Goal: Task Accomplishment & Management: Complete application form

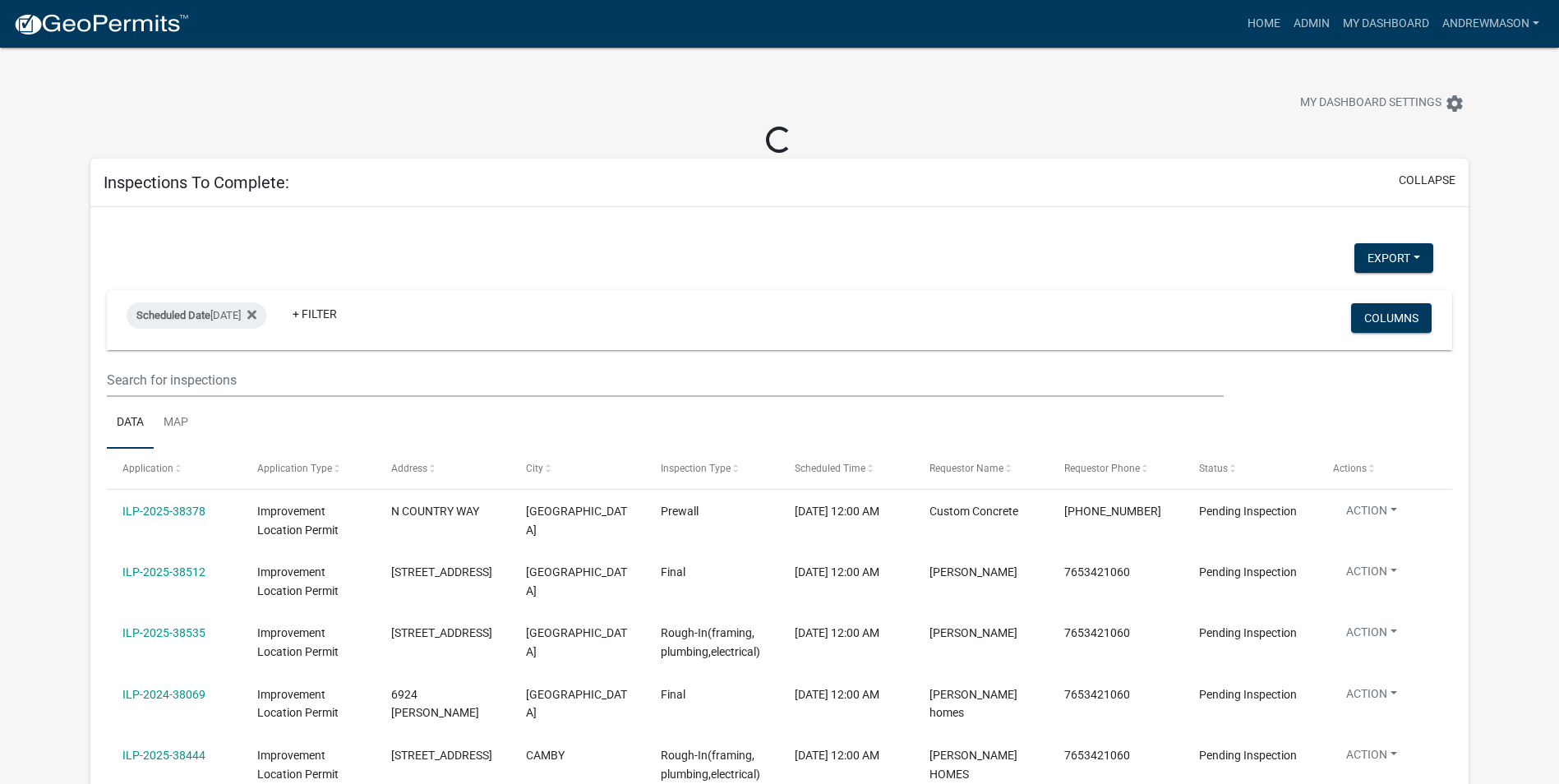
select select "3: 100"
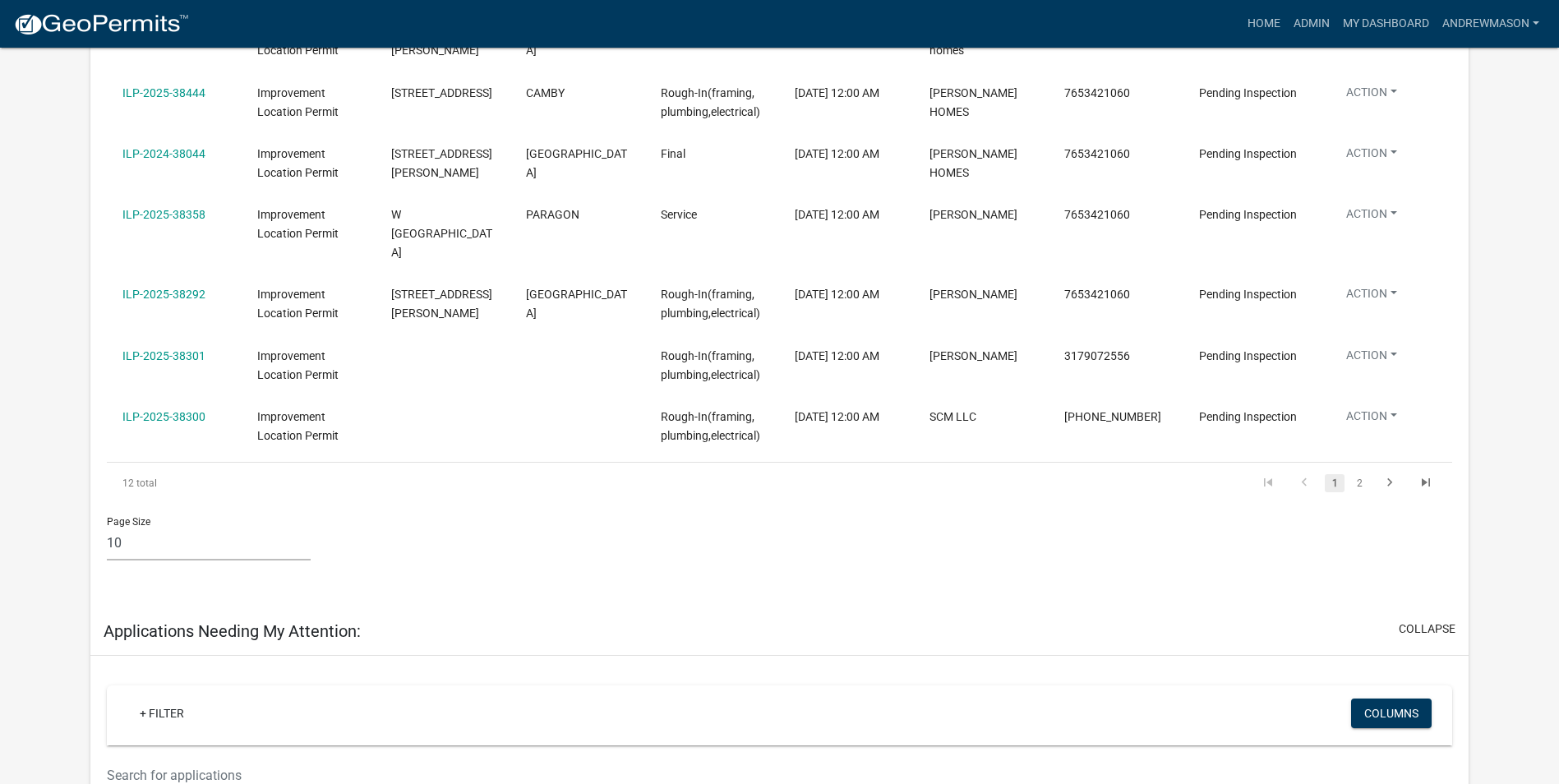
scroll to position [739, 0]
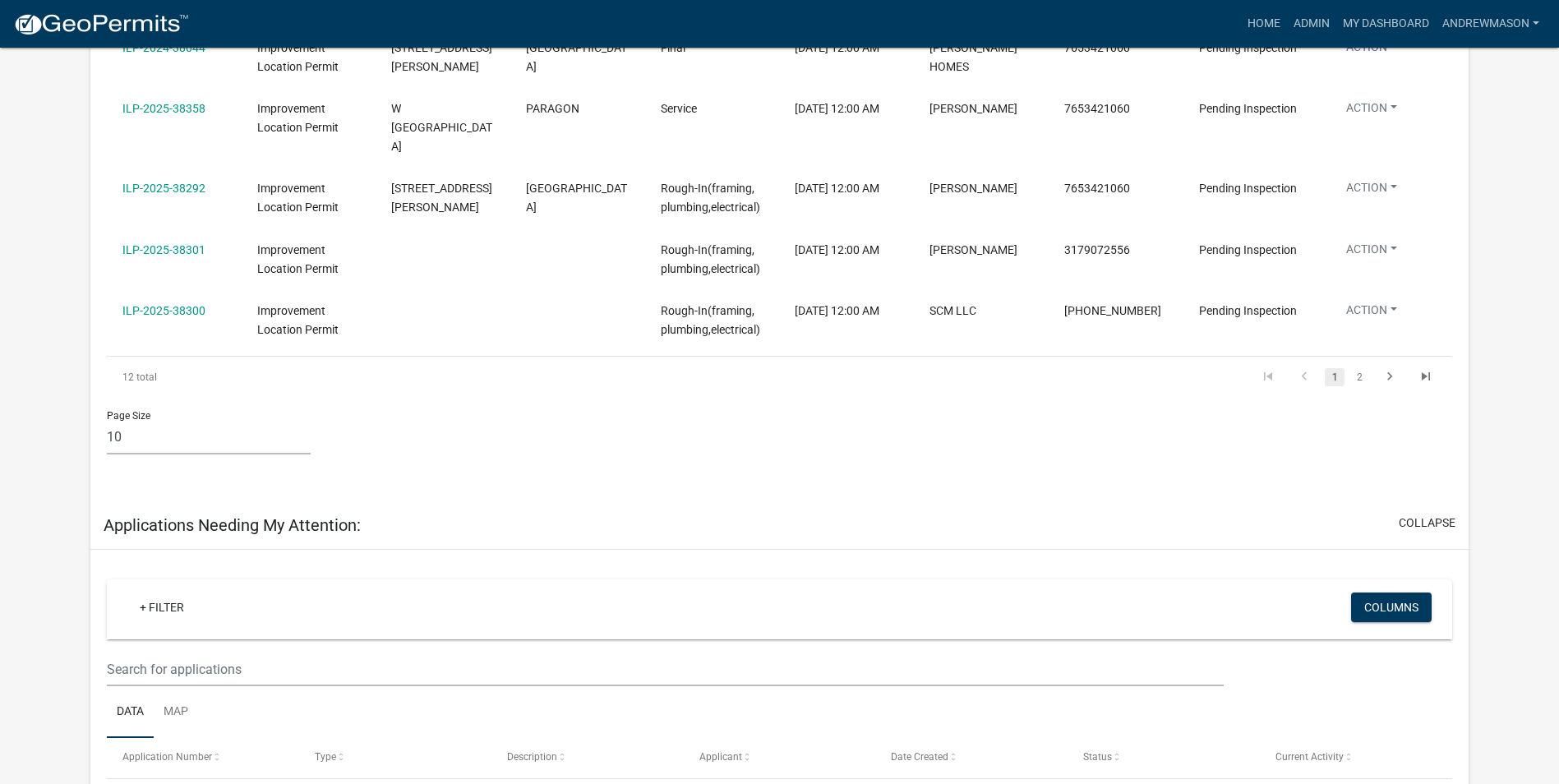
click at [1364, 368] on link "2" at bounding box center [1359, 377] width 20 height 18
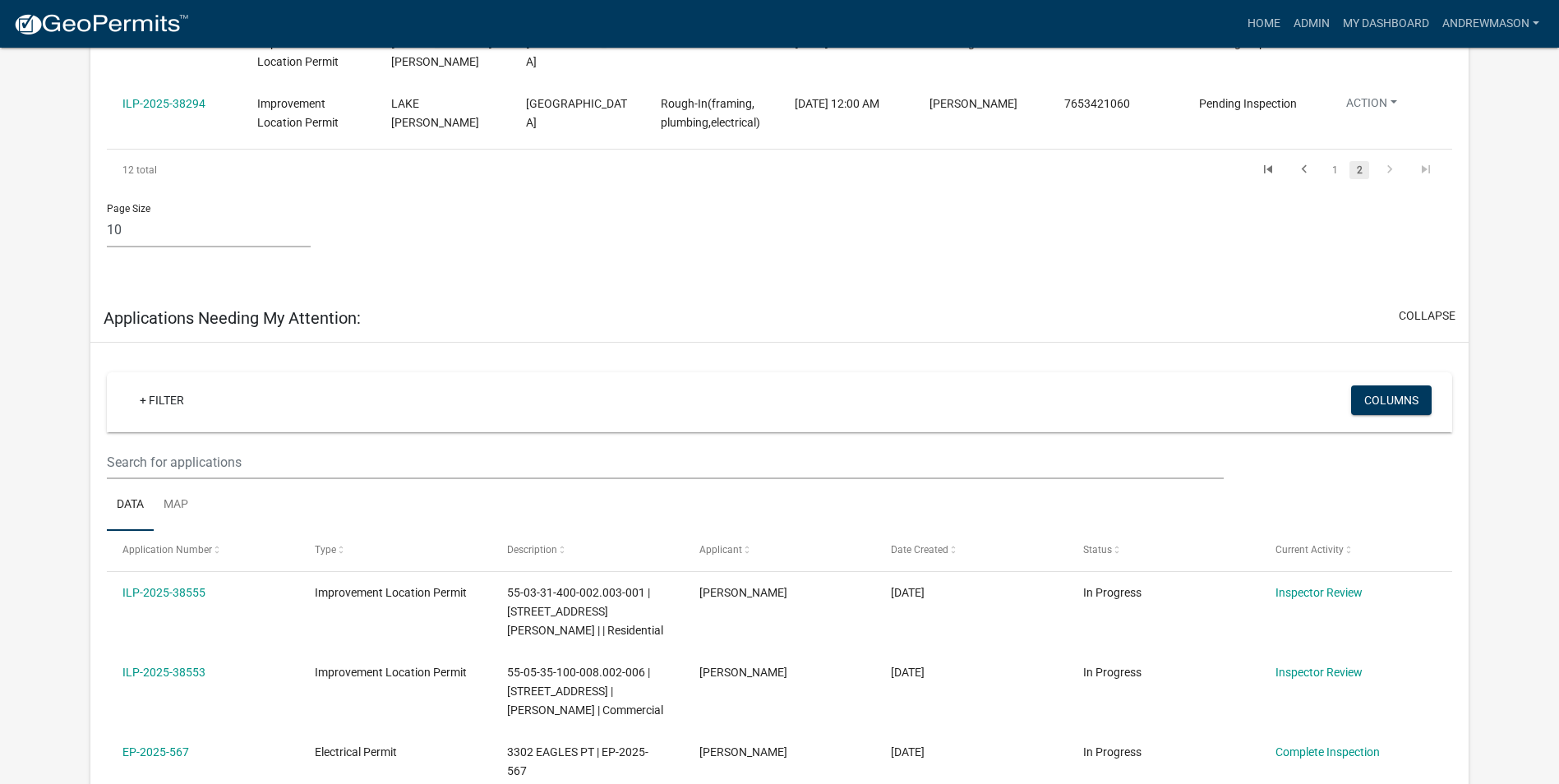
scroll to position [247, 0]
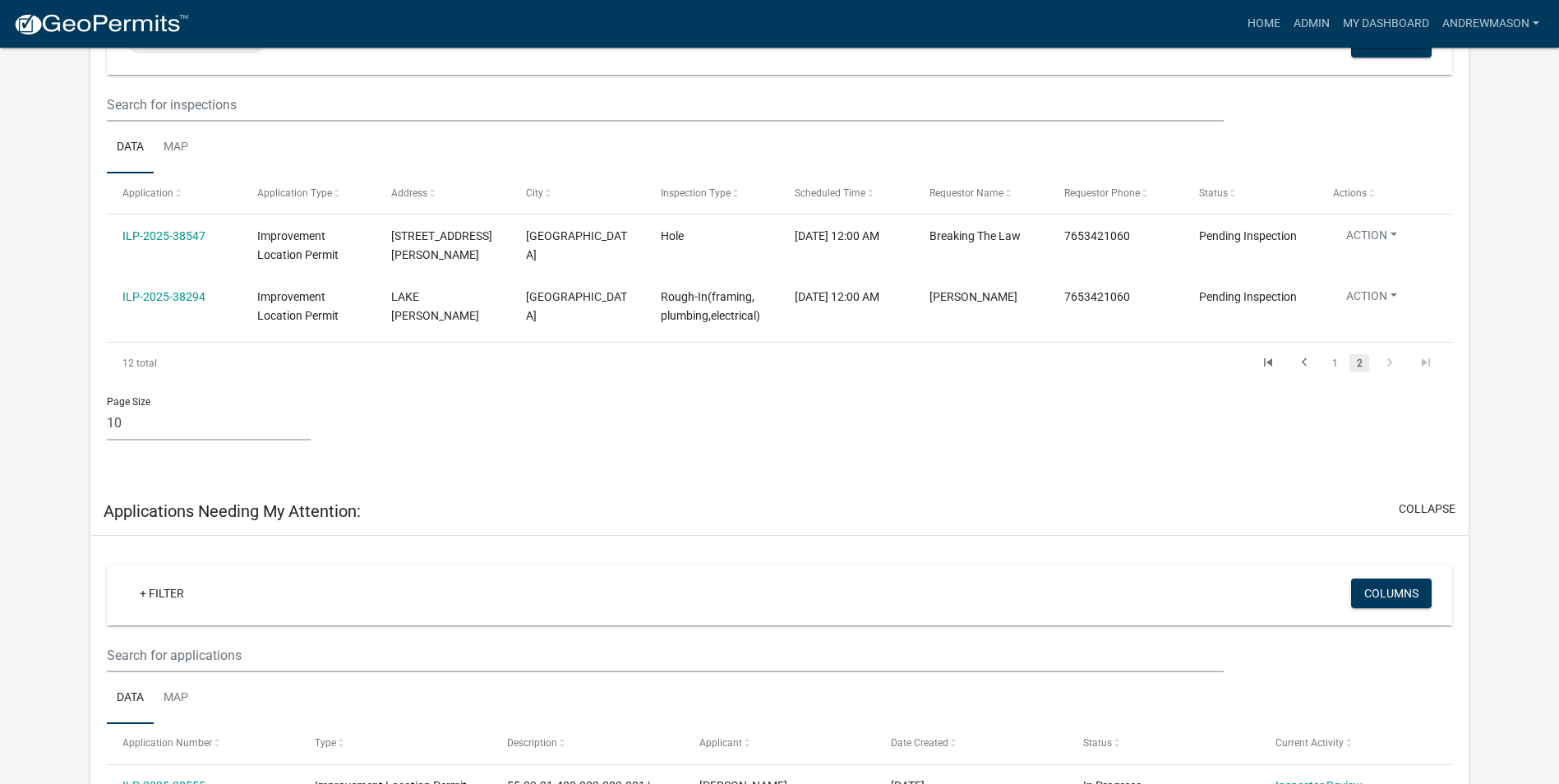
click at [1329, 364] on link "1" at bounding box center [1335, 363] width 20 height 18
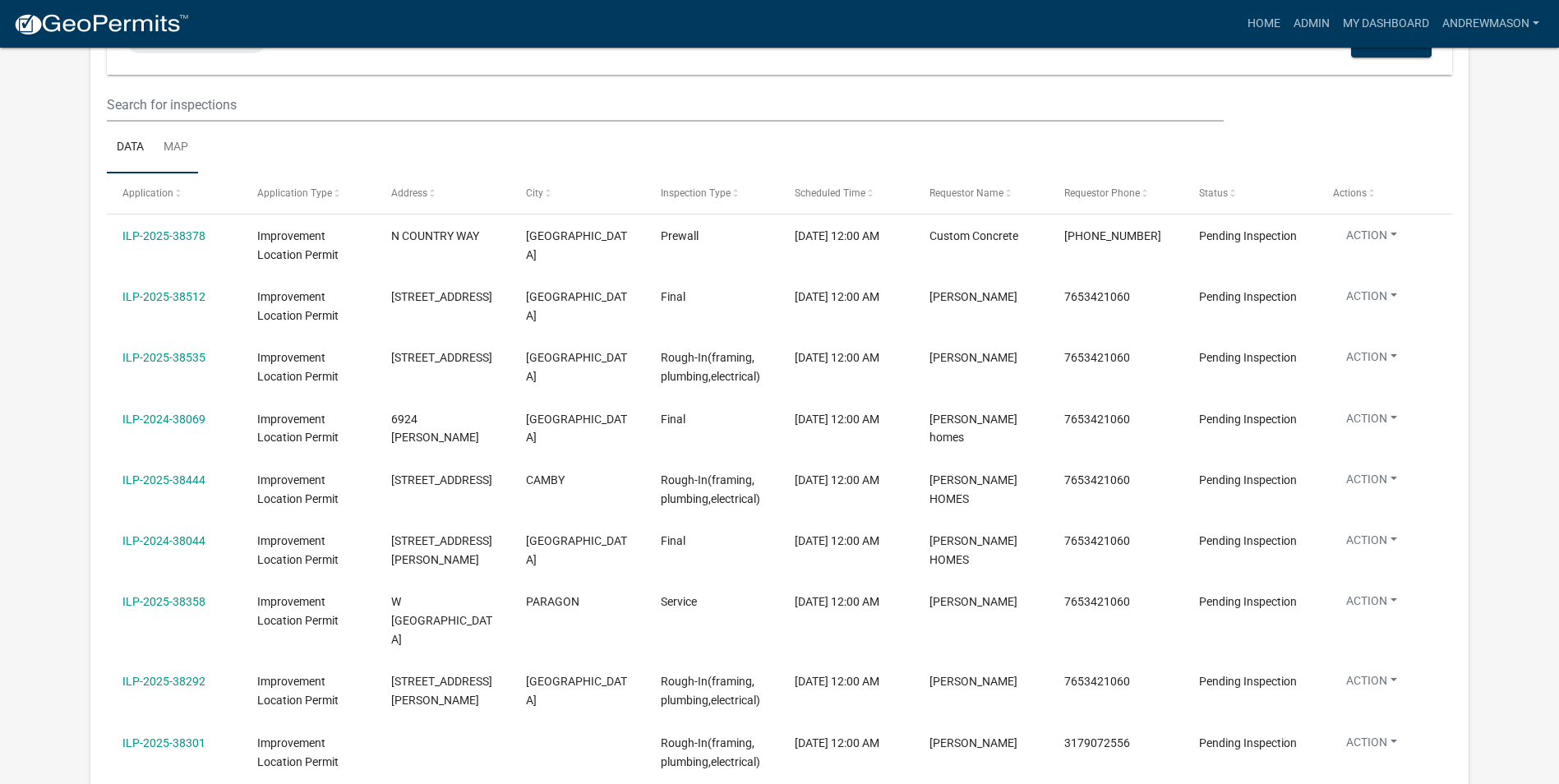
click at [186, 146] on link "Map" at bounding box center [176, 147] width 45 height 52
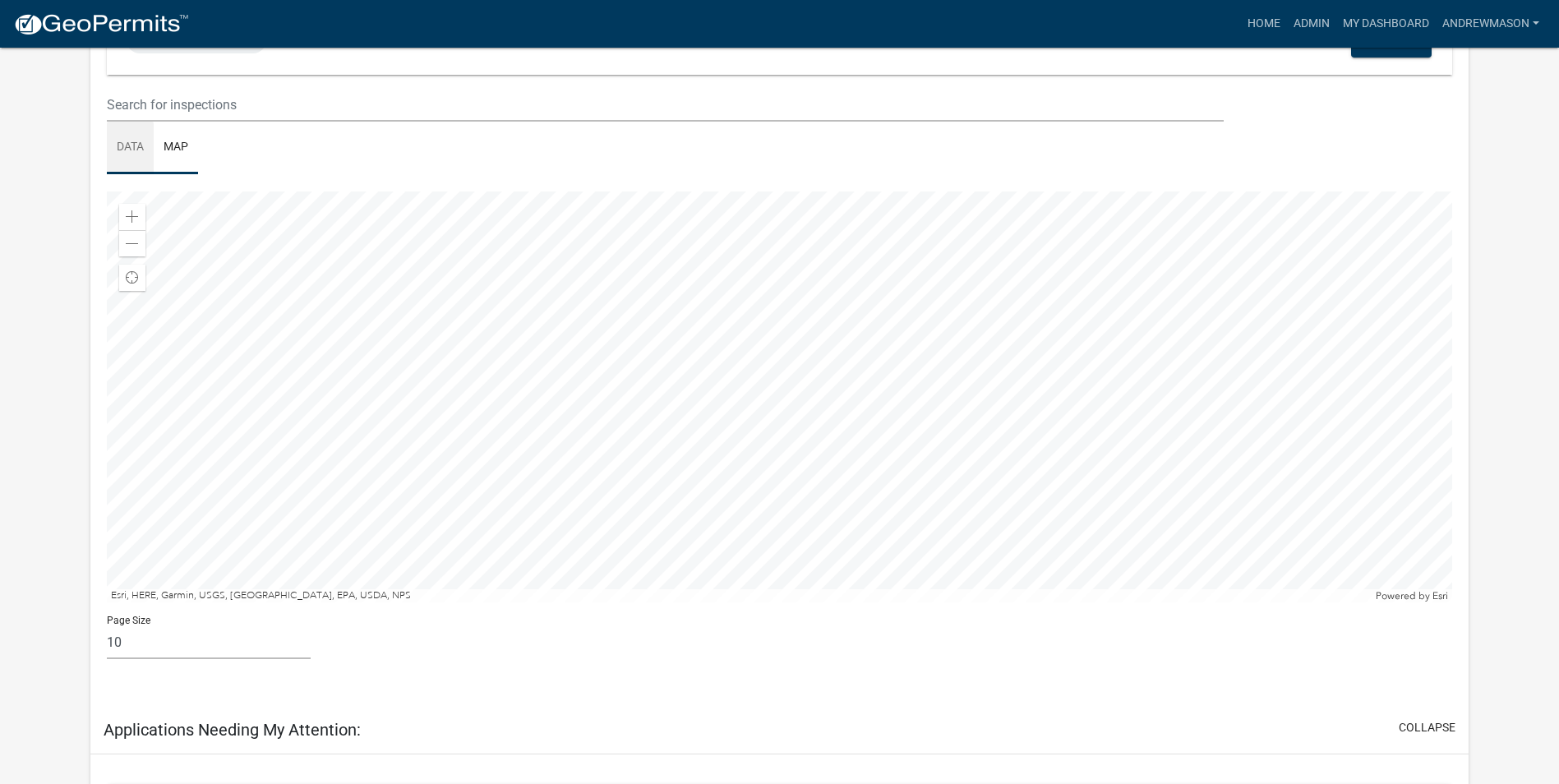
click at [132, 145] on link "Data" at bounding box center [130, 147] width 46 height 52
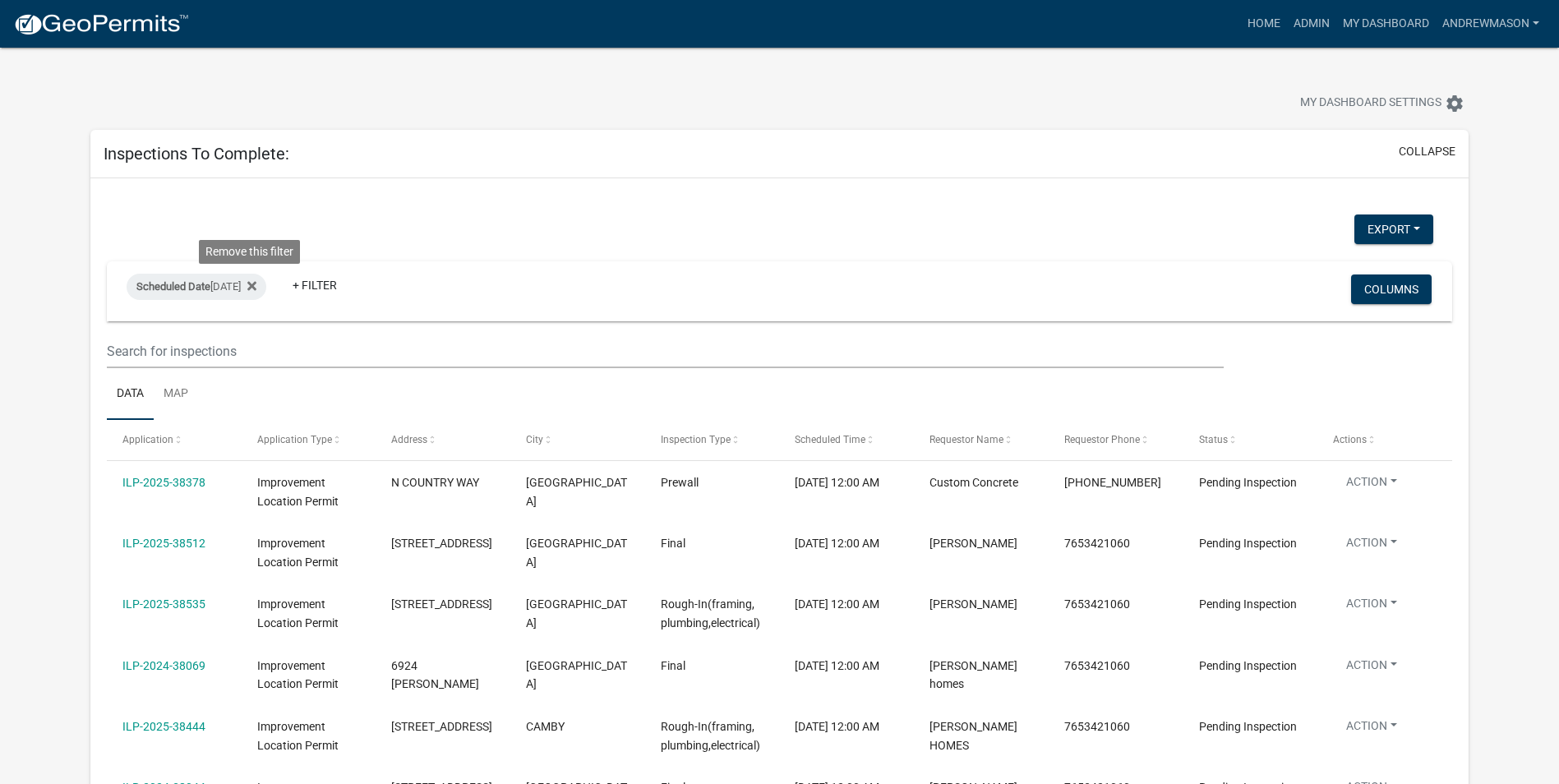
click at [250, 285] on icon at bounding box center [252, 285] width 9 height 9
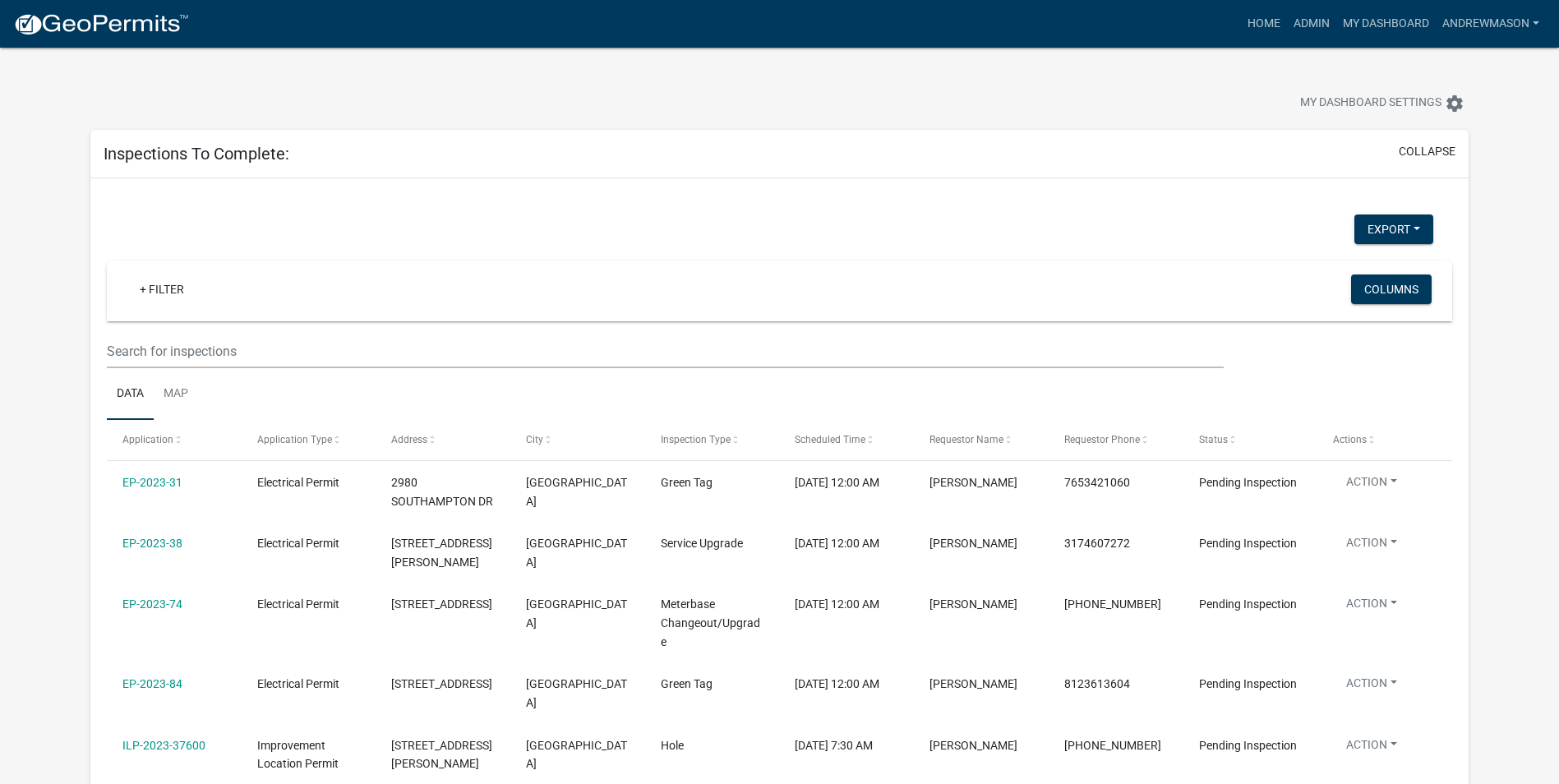
click at [165, 289] on link "+ Filter" at bounding box center [162, 289] width 71 height 29
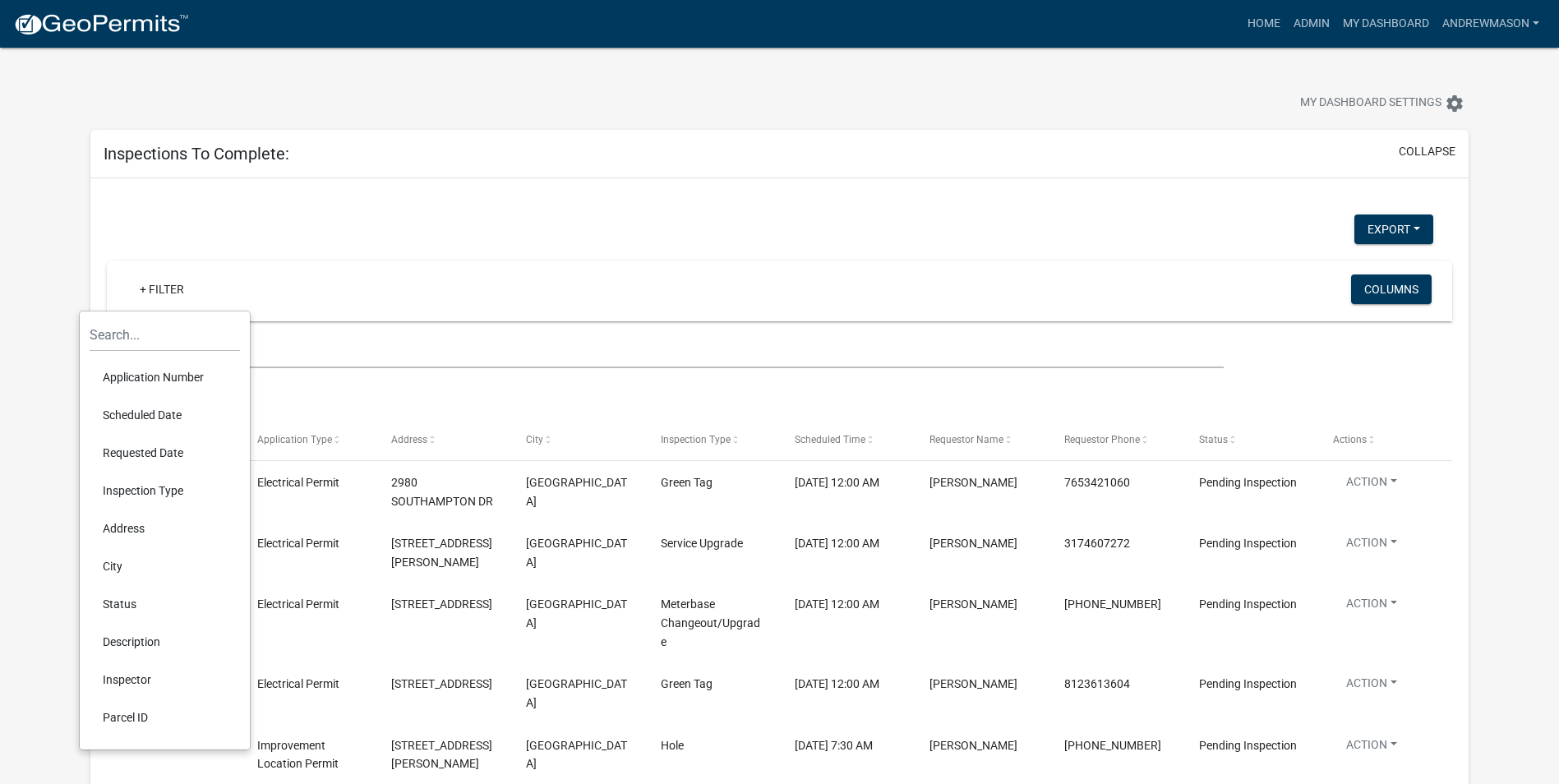
click at [151, 411] on li "Scheduled Date" at bounding box center [164, 415] width 150 height 38
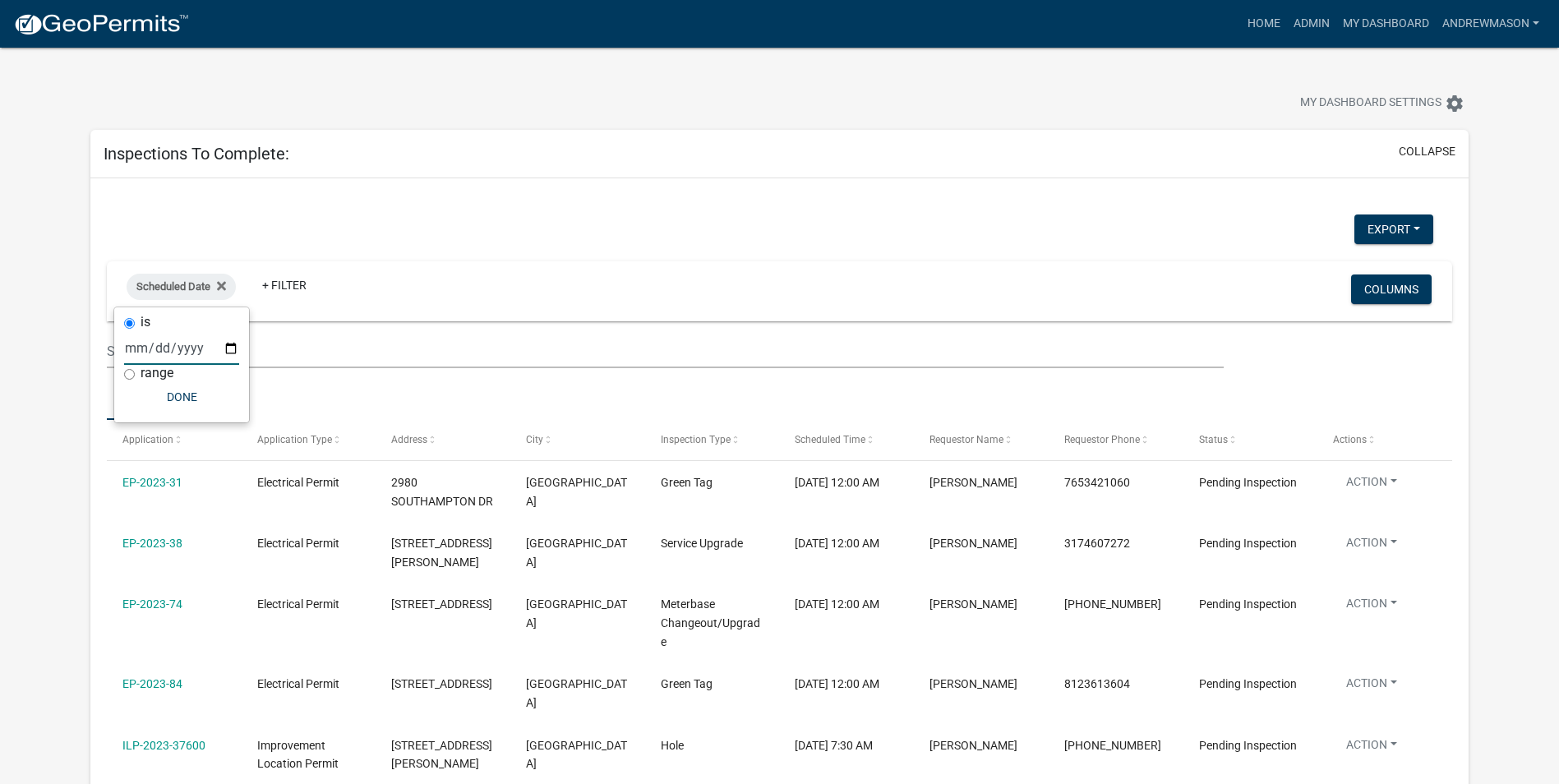
click at [234, 348] on input "date" at bounding box center [181, 347] width 115 height 34
type input "[DATE]"
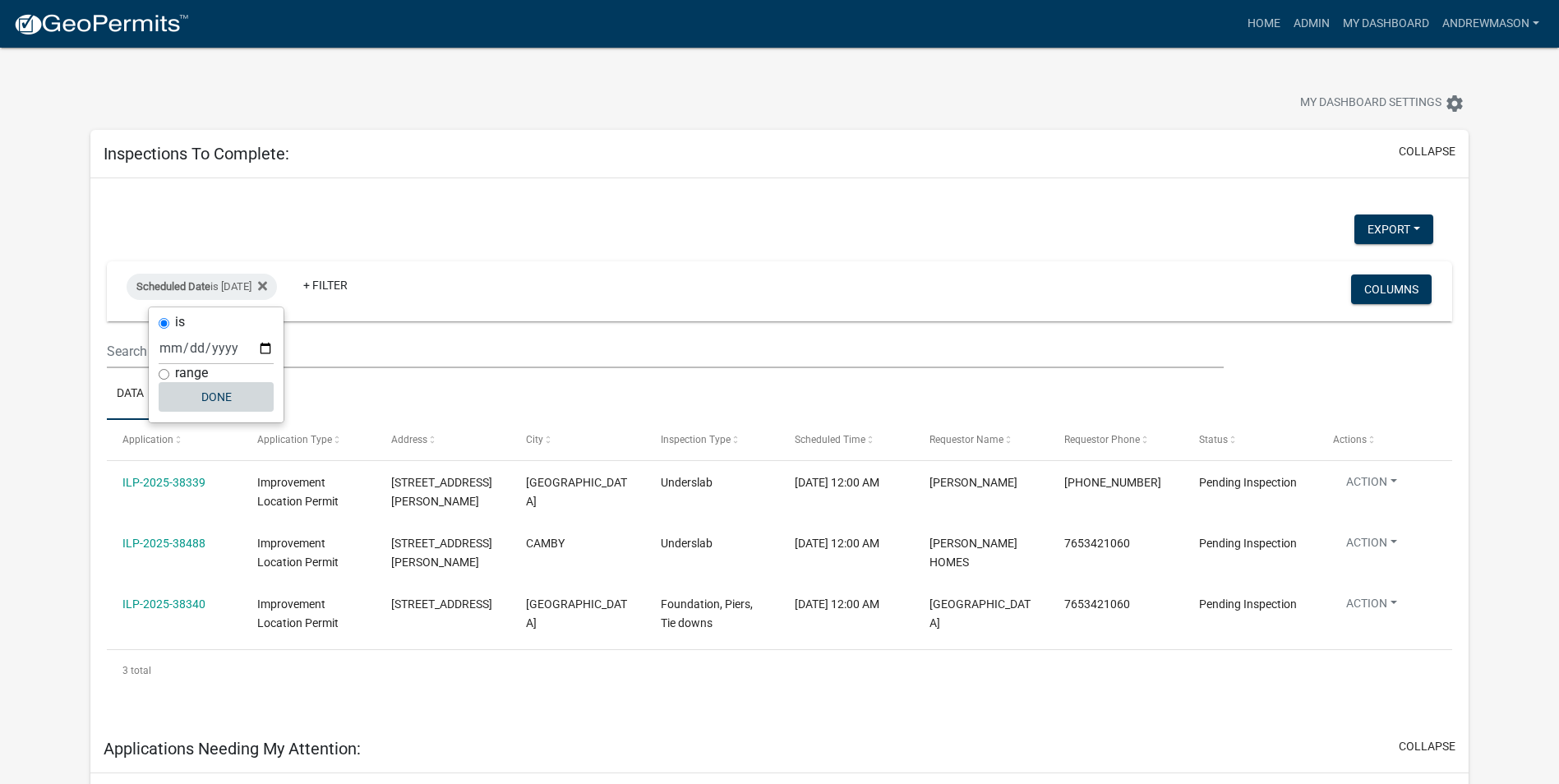
click at [214, 389] on button "Done" at bounding box center [216, 396] width 115 height 29
click at [267, 285] on icon at bounding box center [262, 285] width 9 height 9
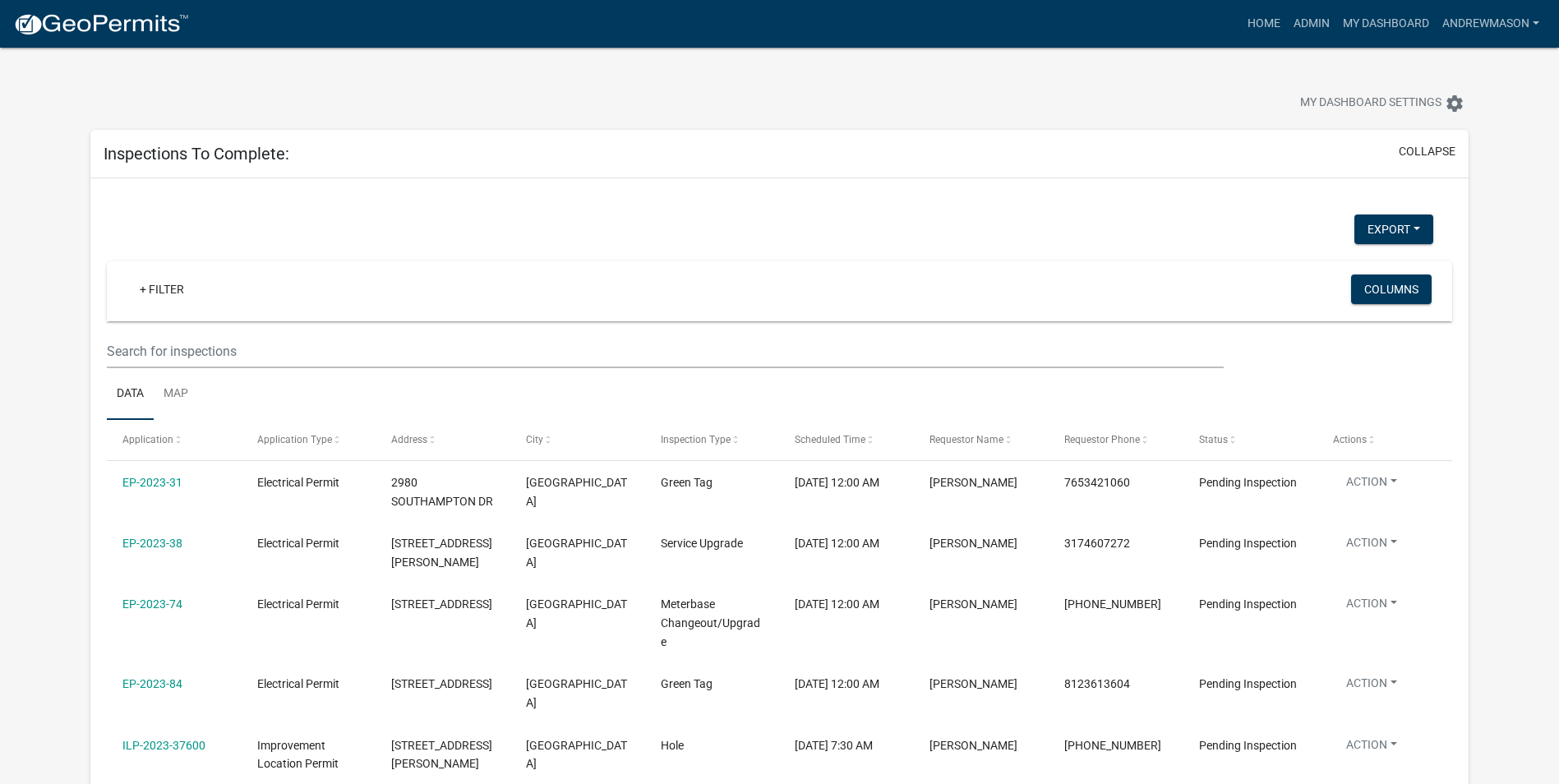
click at [164, 291] on link "+ Filter" at bounding box center [162, 289] width 71 height 29
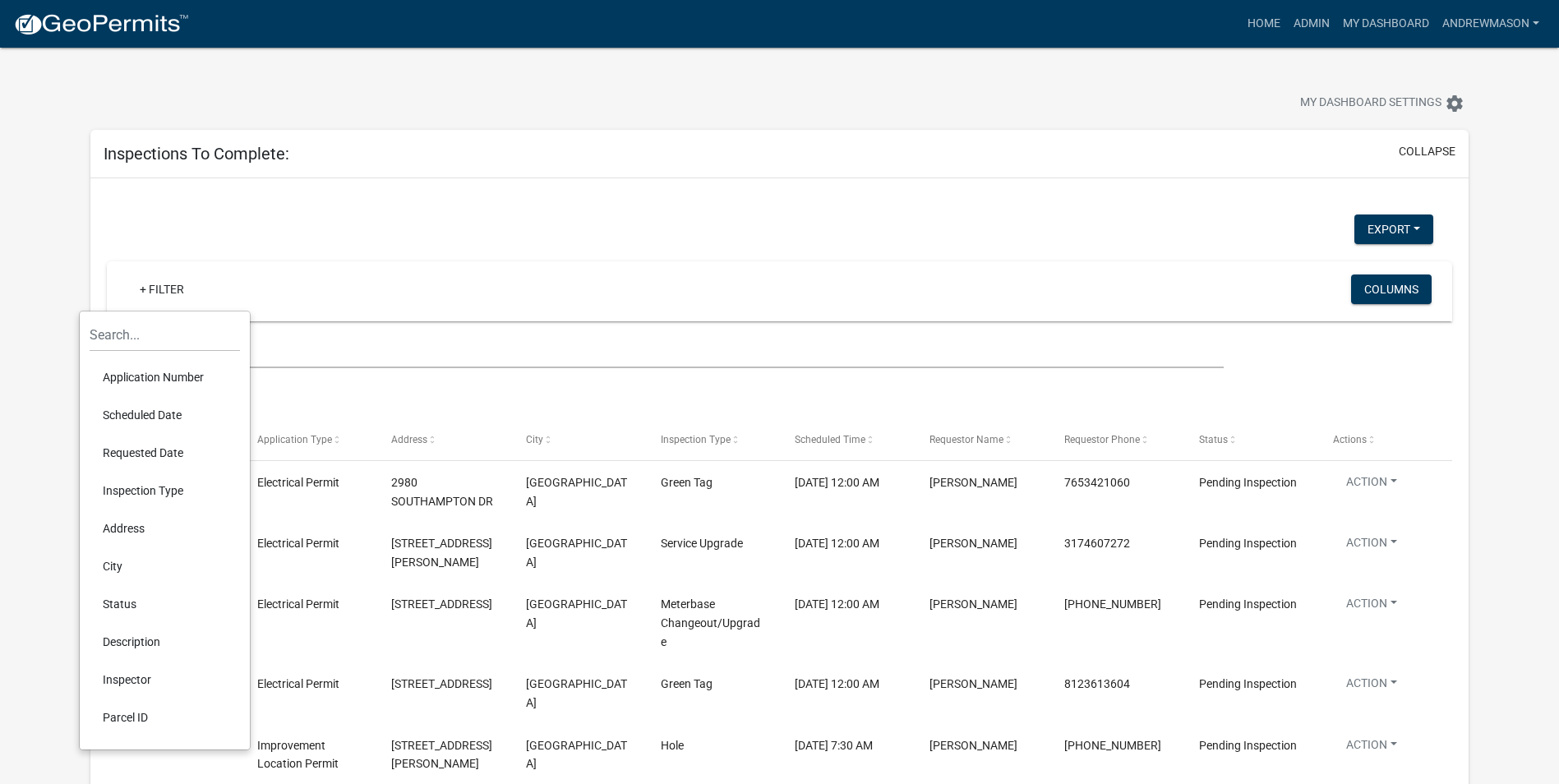
click at [144, 416] on li "Scheduled Date" at bounding box center [164, 415] width 150 height 38
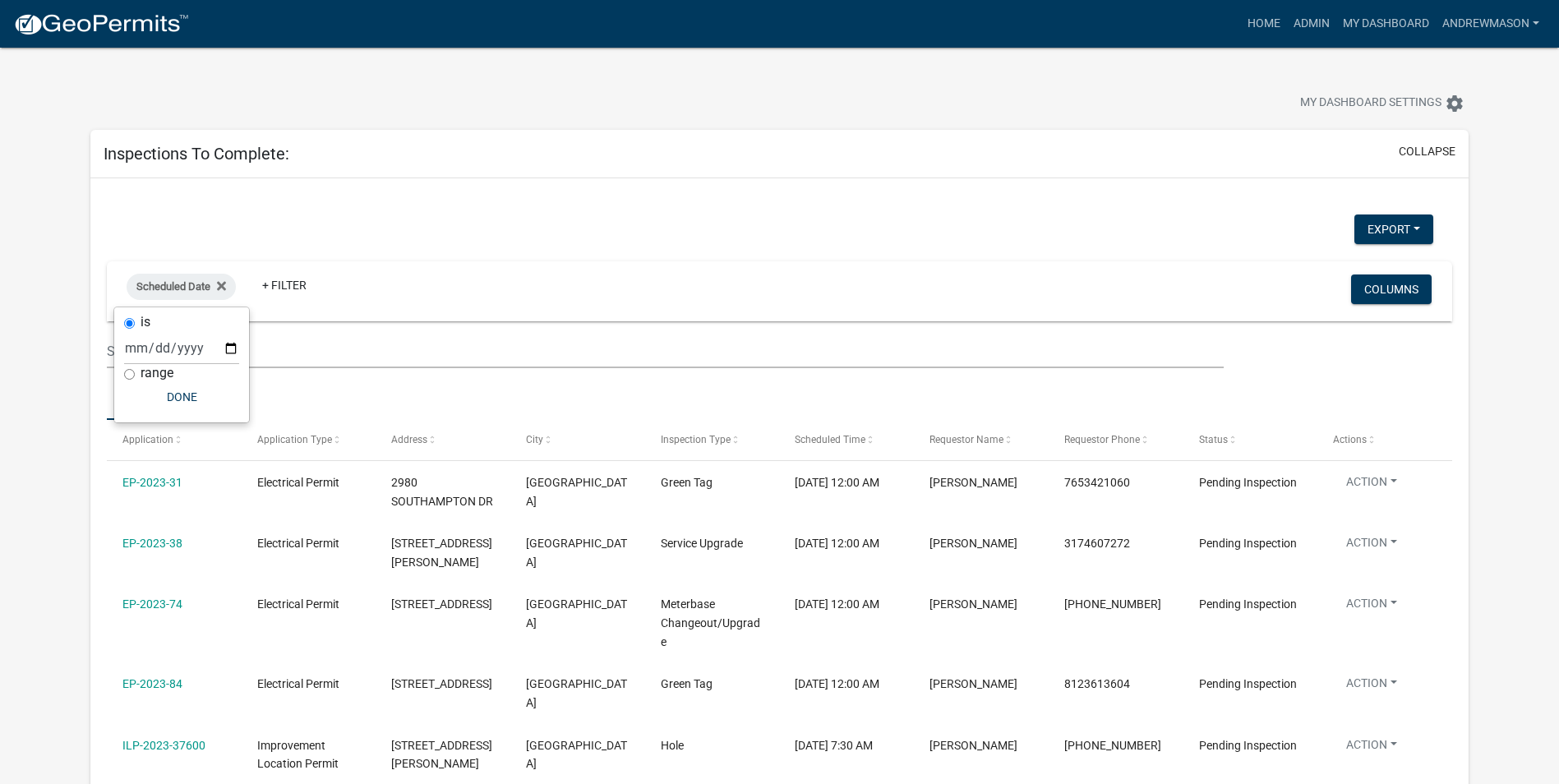
click at [128, 378] on input "range" at bounding box center [129, 374] width 10 height 10
radio input "true"
click at [181, 364] on select "[DATE] [DATE] Current Week Previous Week Current Month Last Month Current Calen…" at bounding box center [236, 364] width 164 height 34
select select "this_1_days"
click at [155, 348] on select "[DATE] [DATE] Current Week Previous Week Current Month Last Month Current Calen…" at bounding box center [236, 364] width 164 height 34
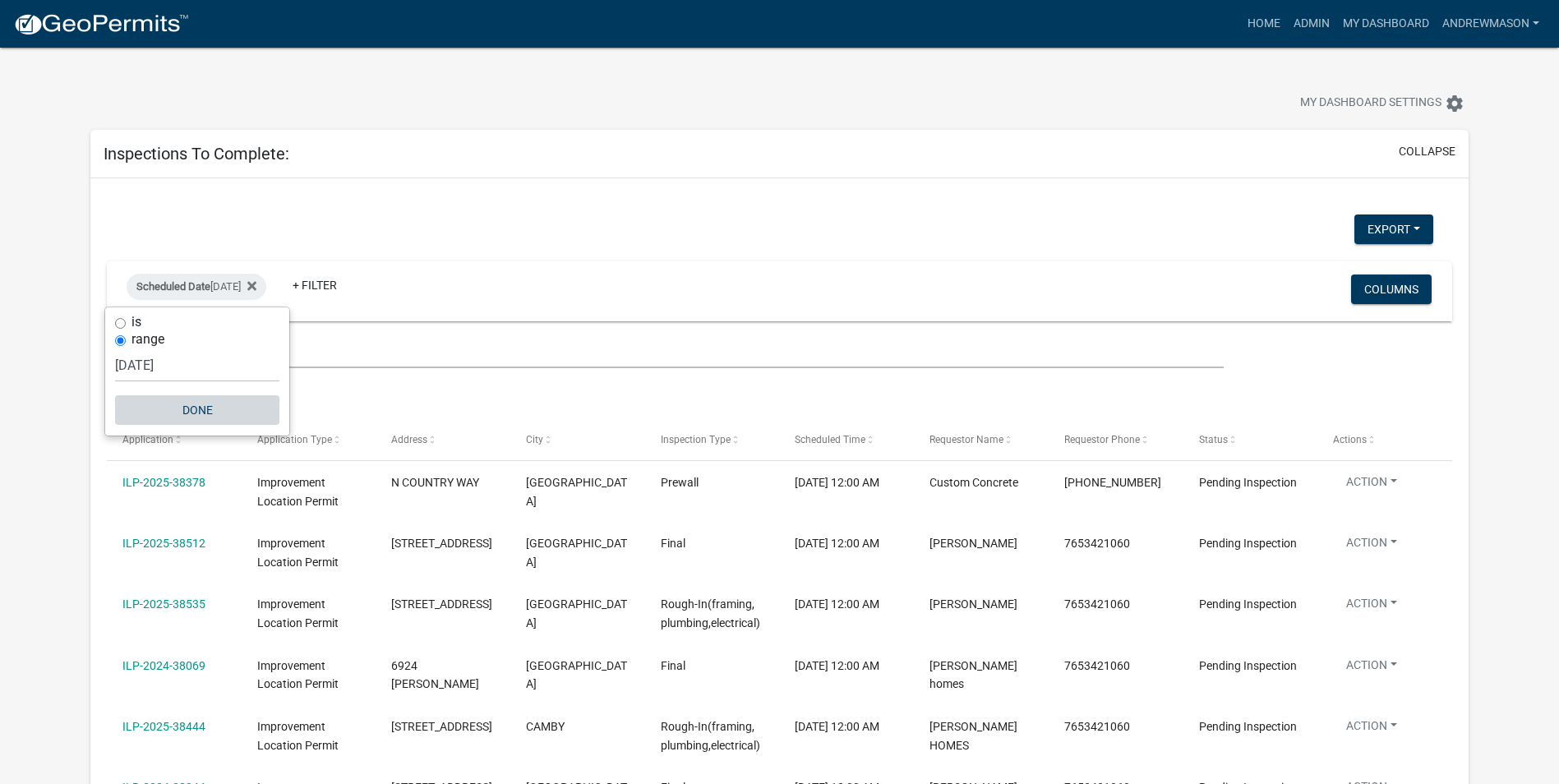
click at [200, 408] on button "Done" at bounding box center [197, 410] width 164 height 29
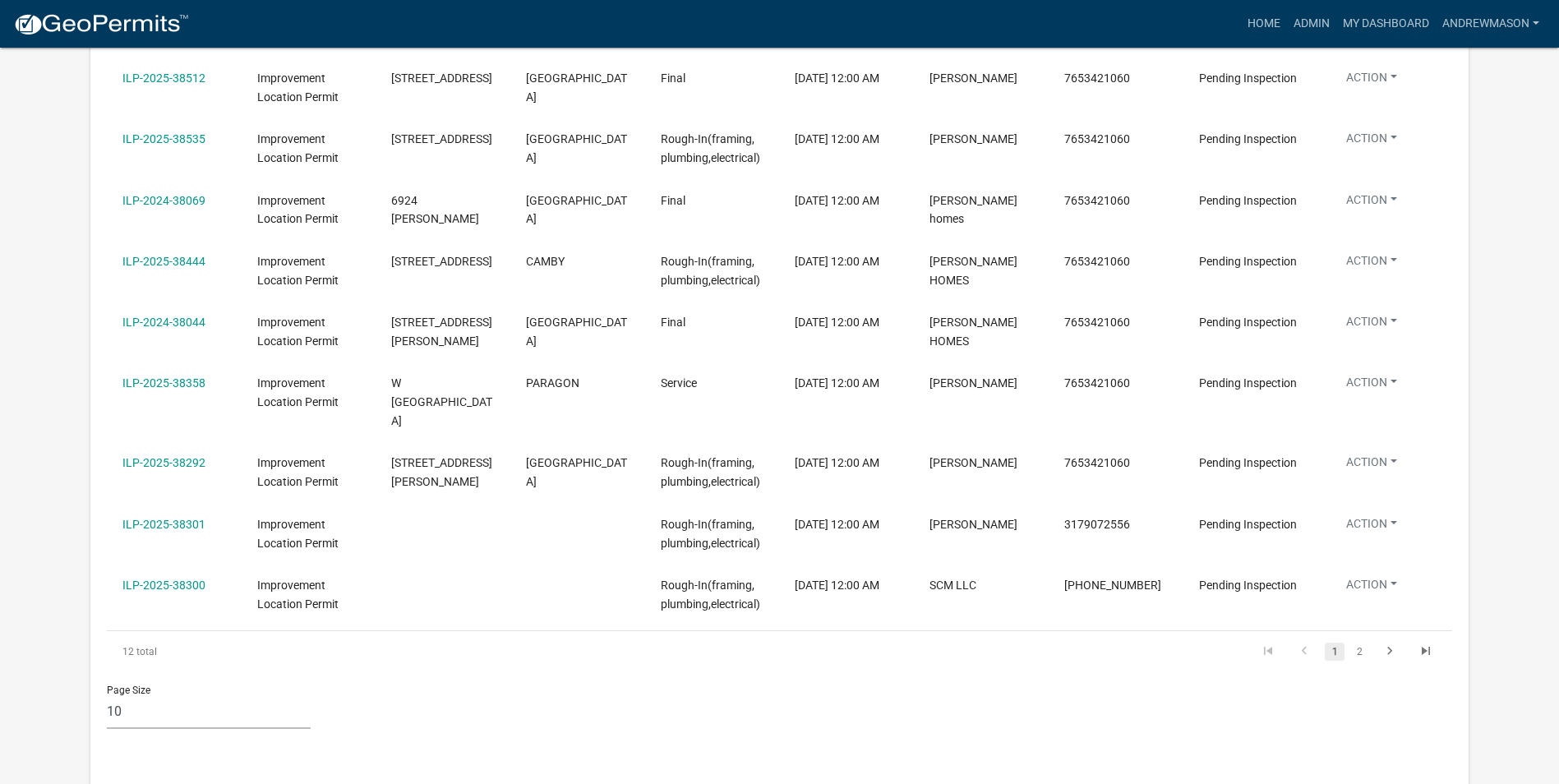
scroll to position [493, 0]
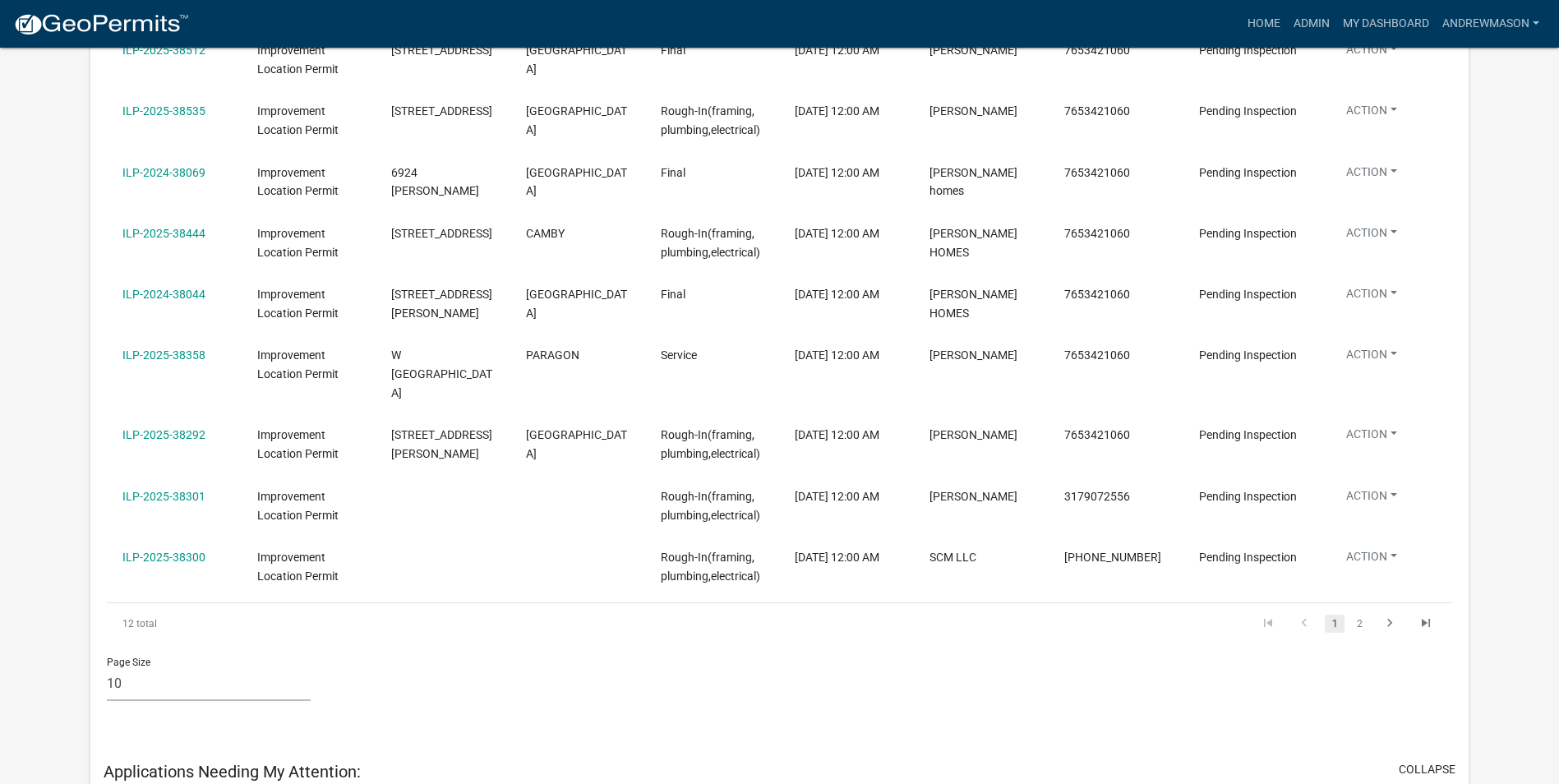
click at [1360, 615] on link "2" at bounding box center [1359, 623] width 20 height 18
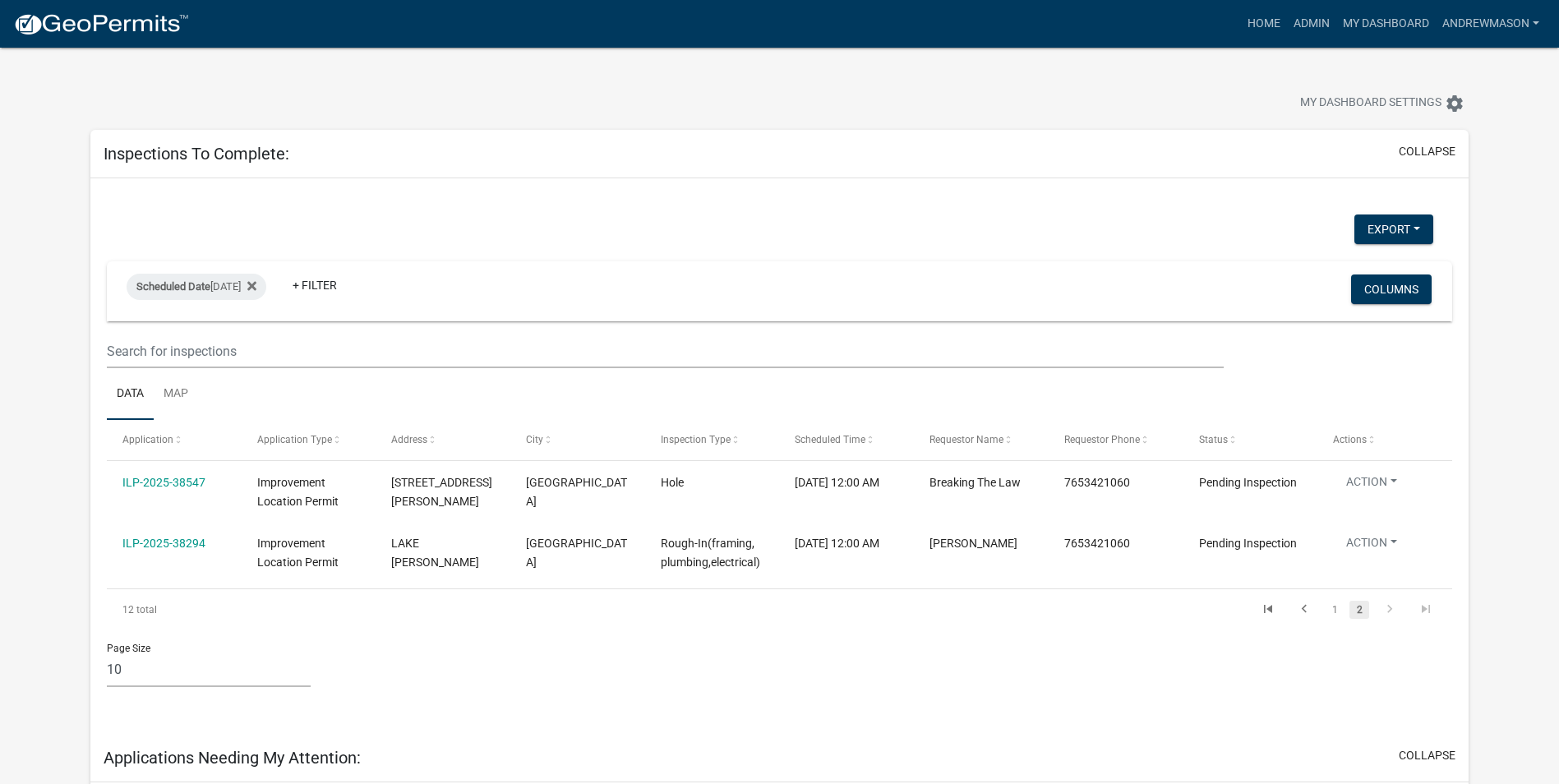
scroll to position [83, 0]
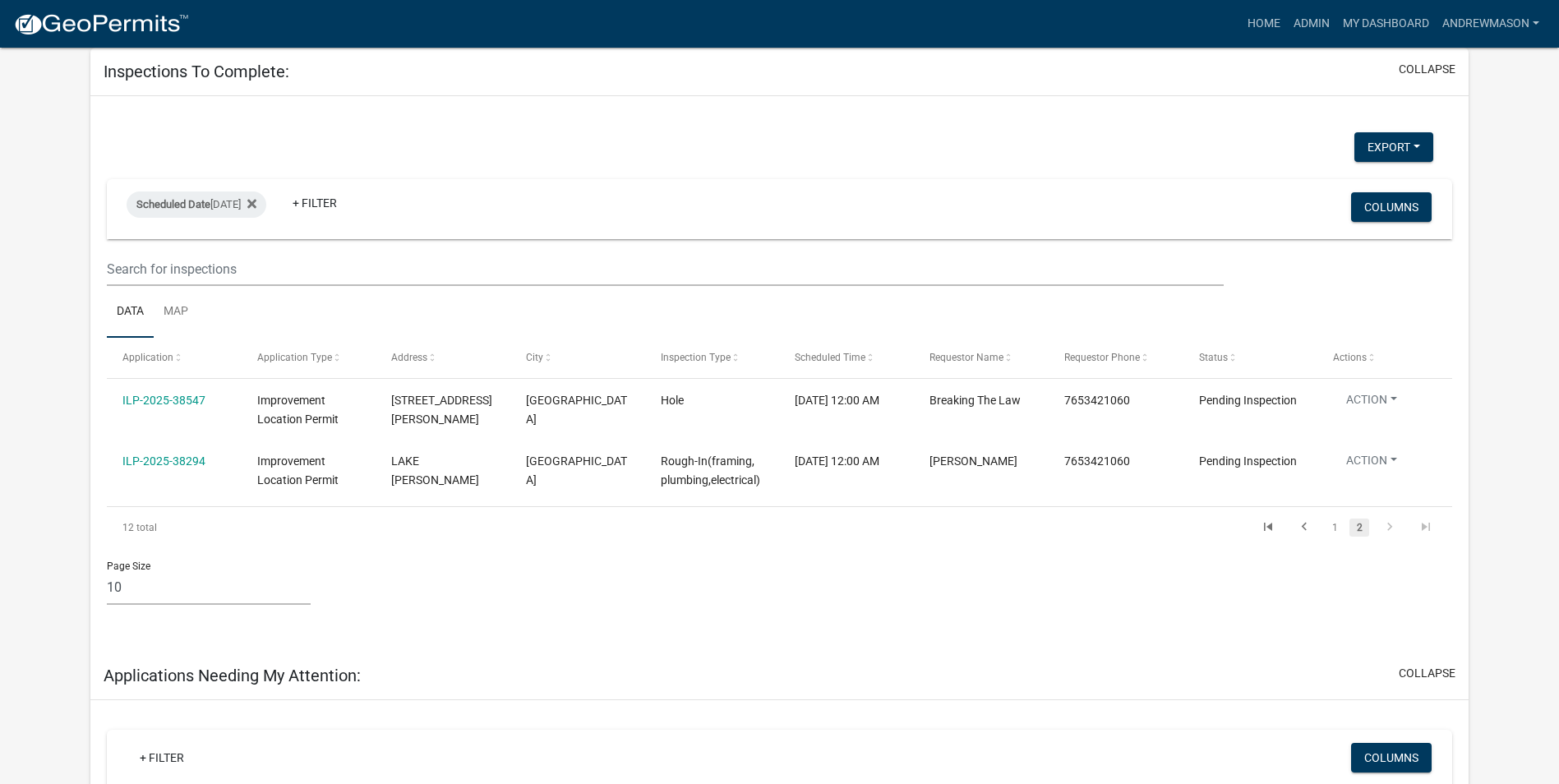
click at [1331, 529] on link "1" at bounding box center [1335, 527] width 20 height 18
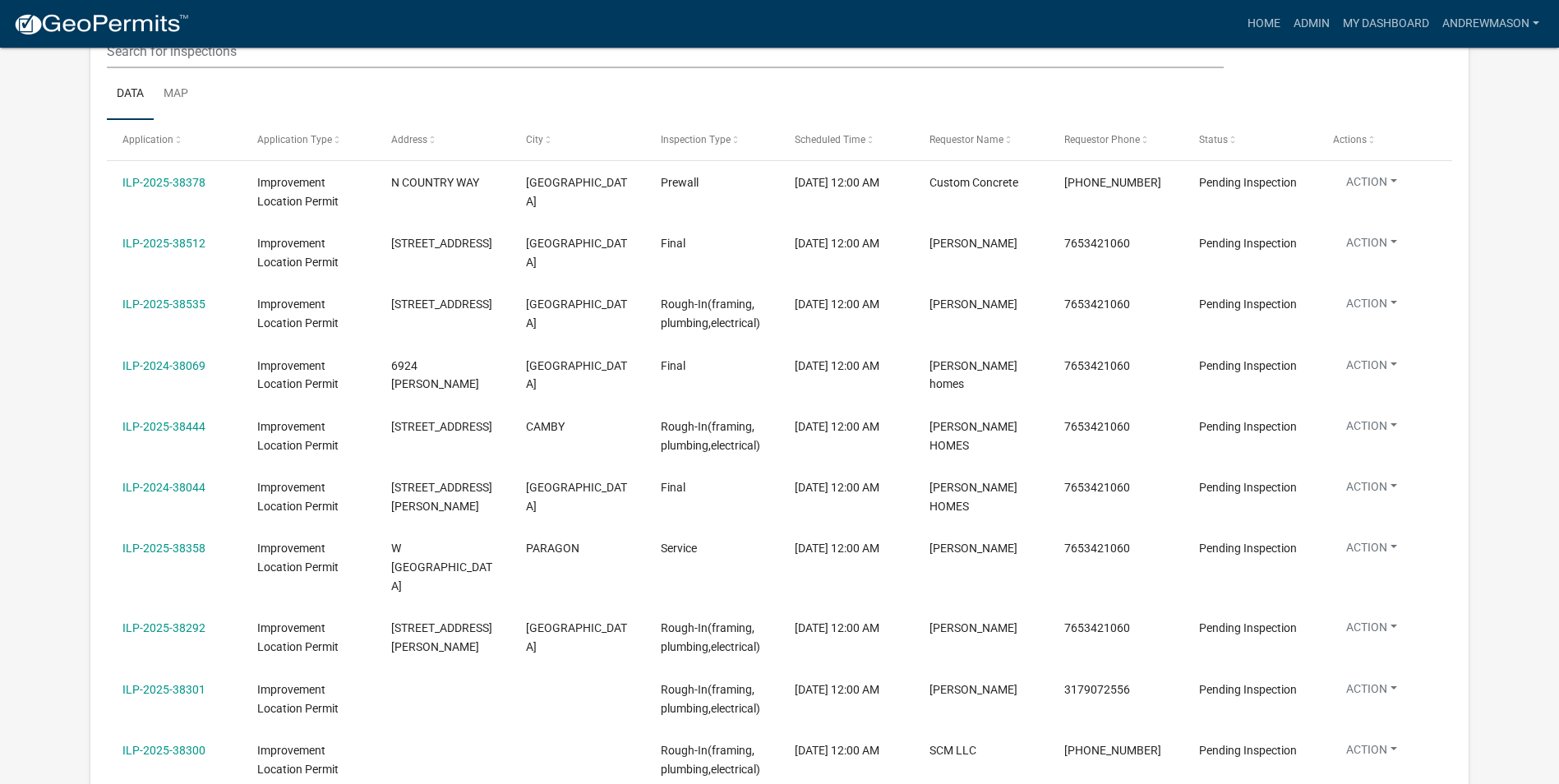
scroll to position [328, 0]
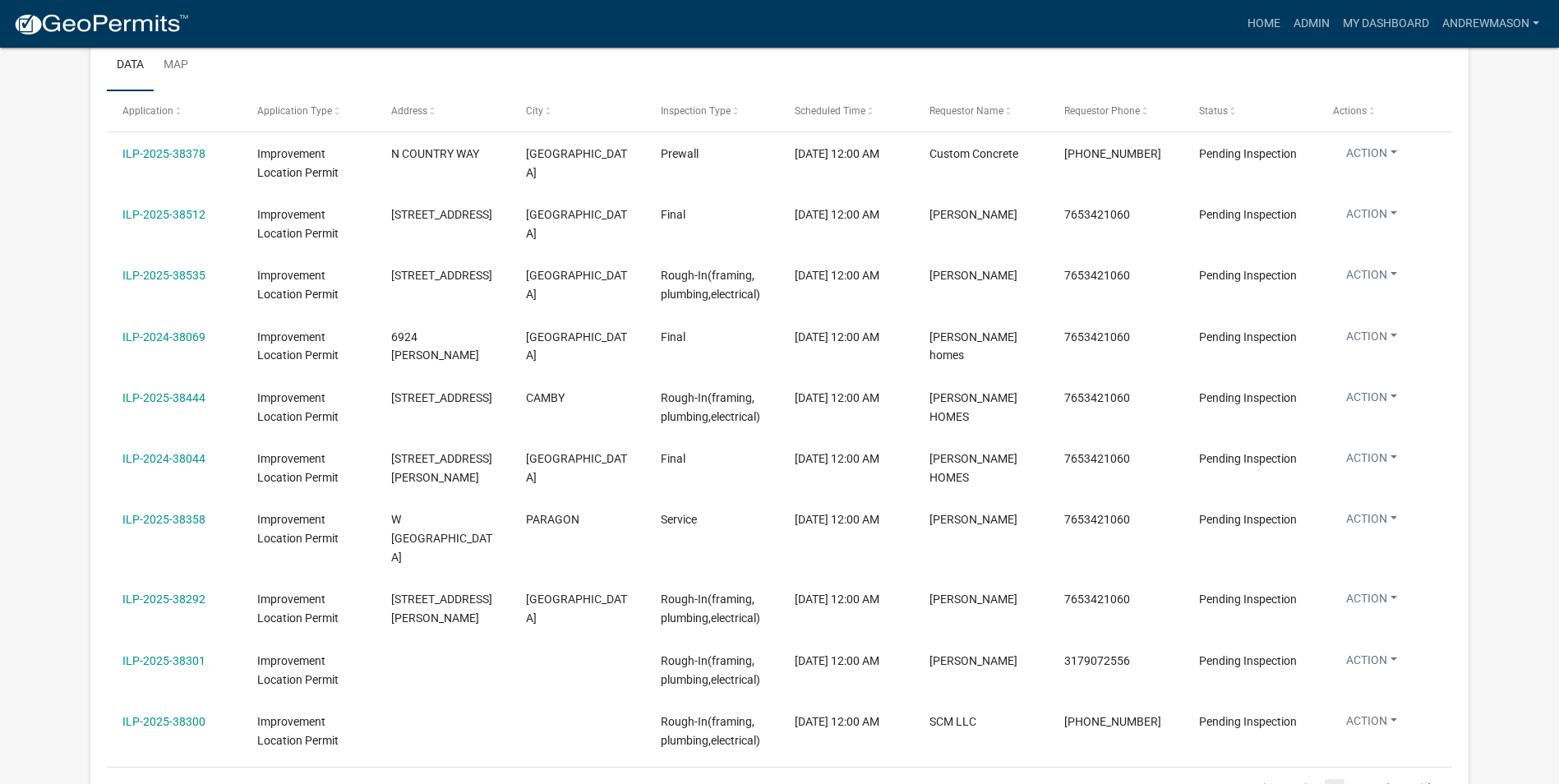
click at [166, 518] on link "ILP-2025-38358" at bounding box center [163, 518] width 83 height 13
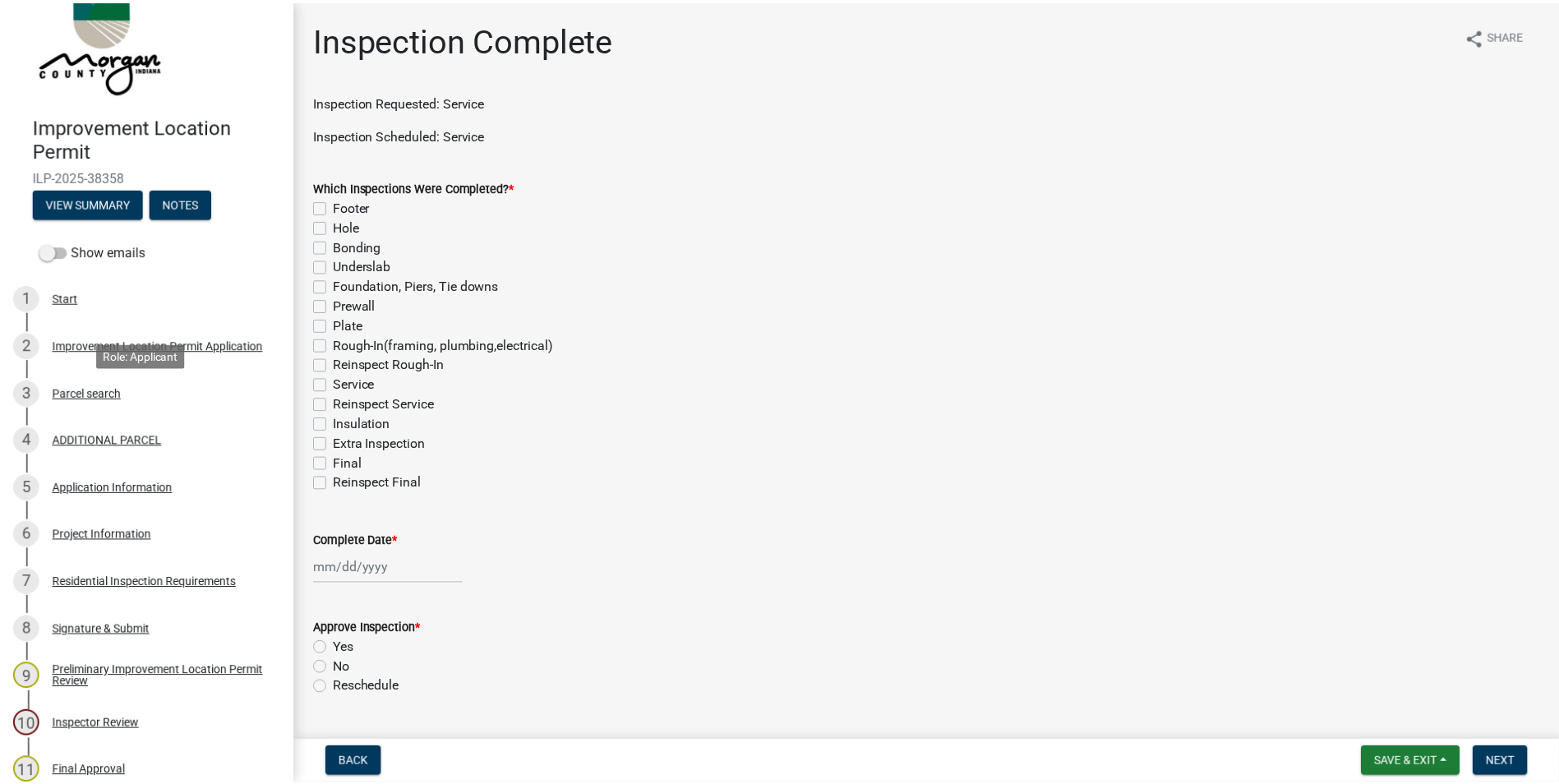
scroll to position [83, 0]
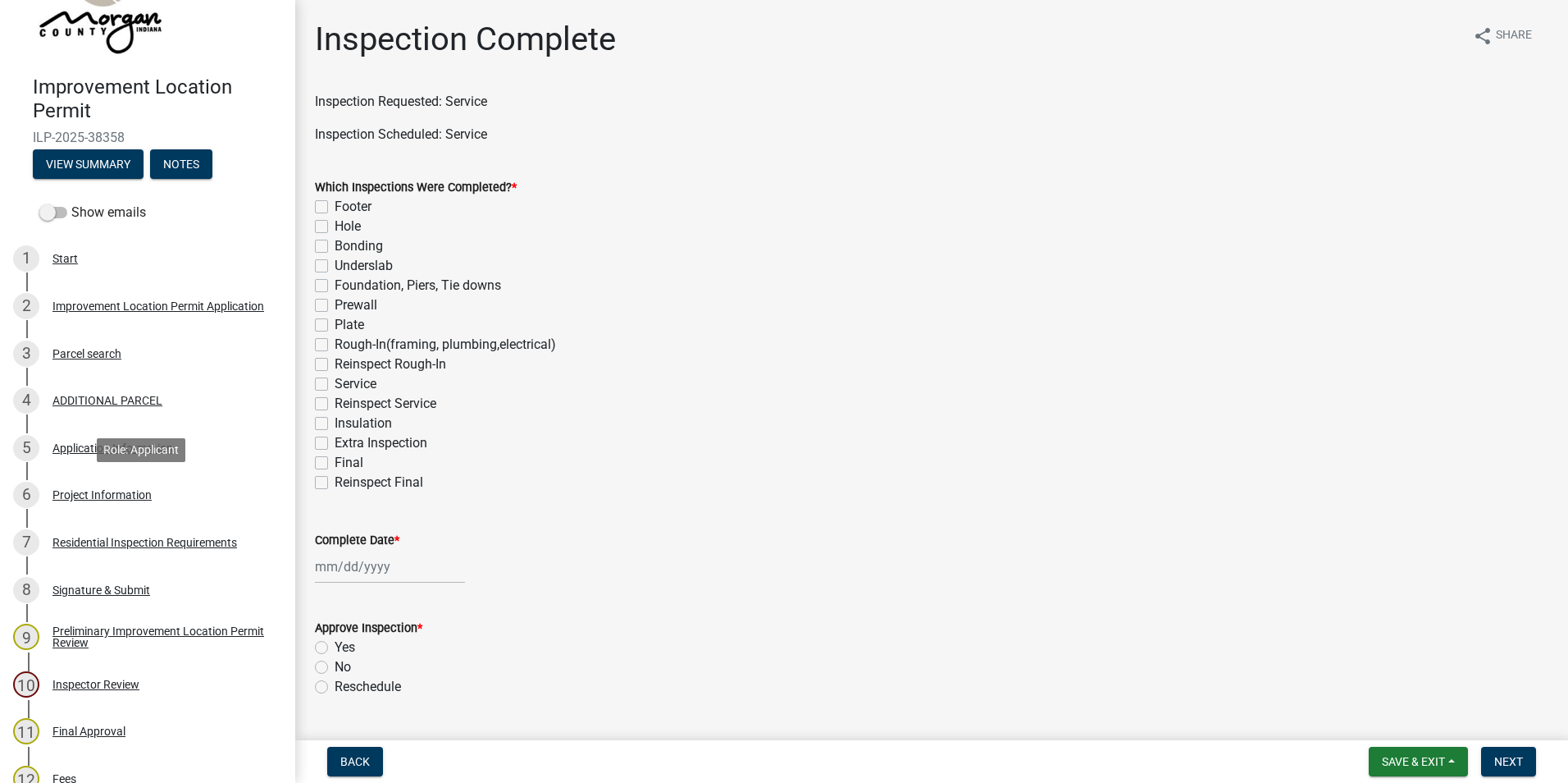
click at [121, 492] on div "Project Information" at bounding box center [102, 495] width 100 height 11
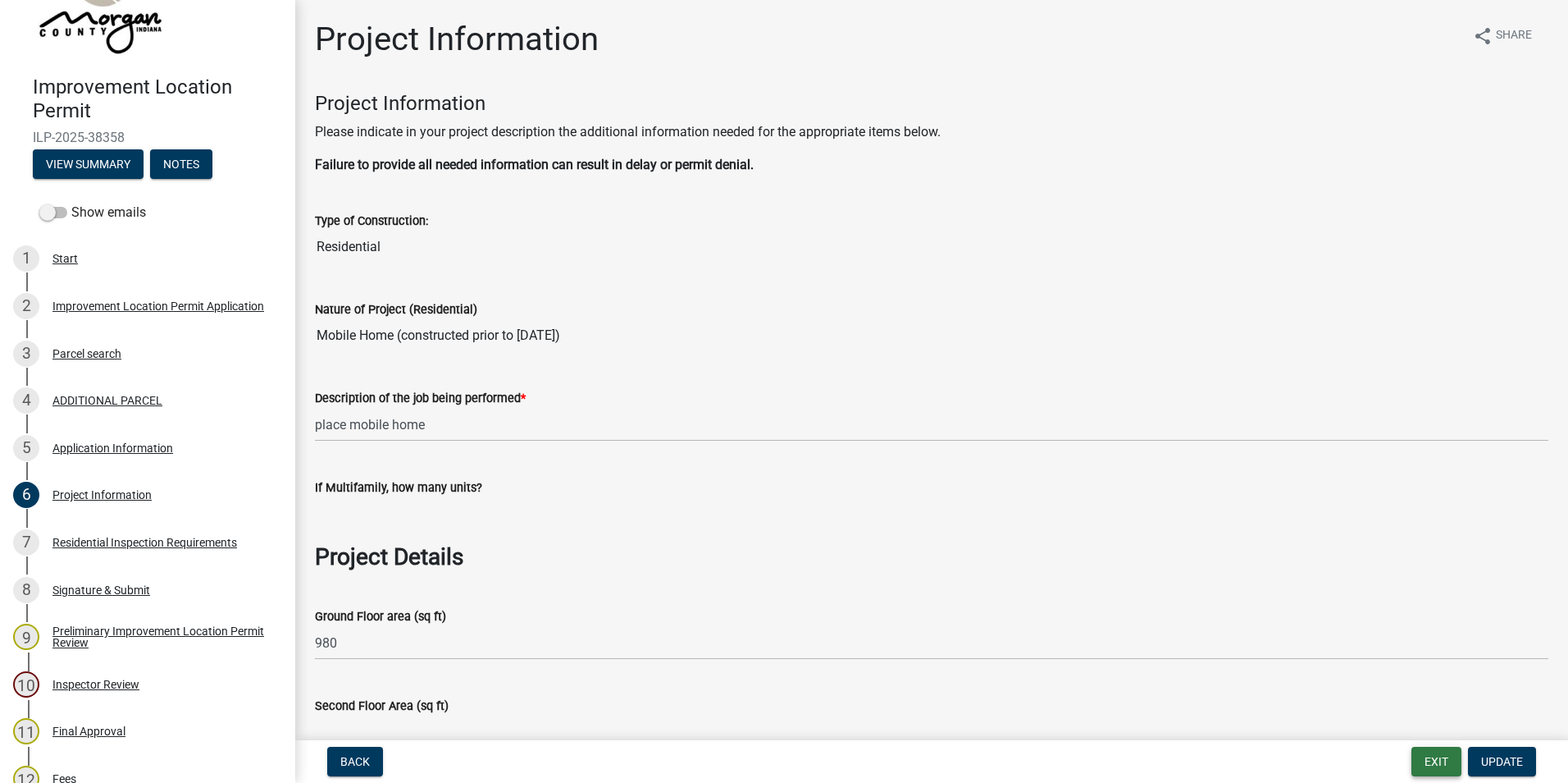
click at [1444, 754] on button "Exit" at bounding box center [1437, 762] width 50 height 29
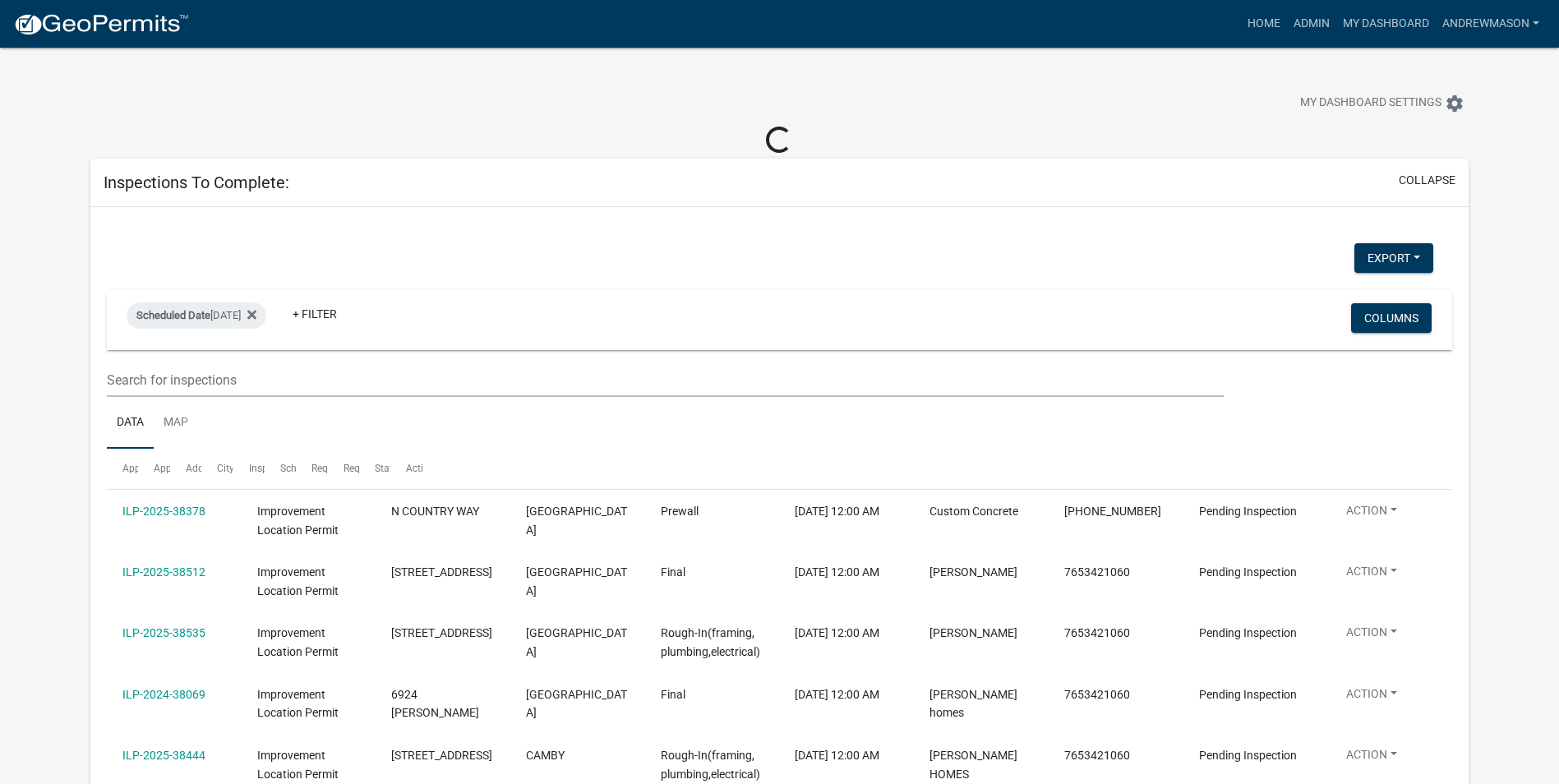
select select "3: 100"
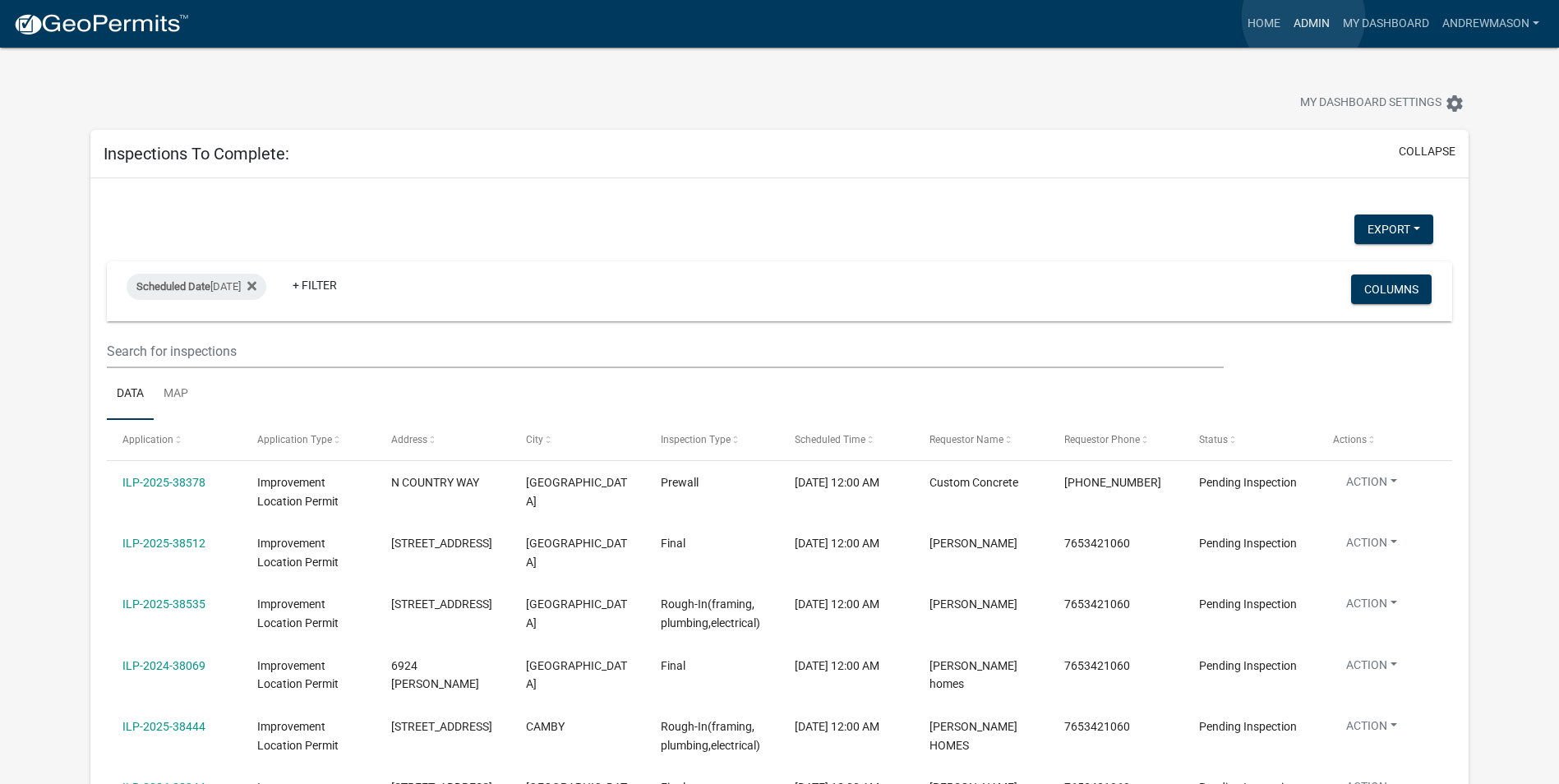
click at [1304, 17] on link "Admin" at bounding box center [1311, 24] width 49 height 31
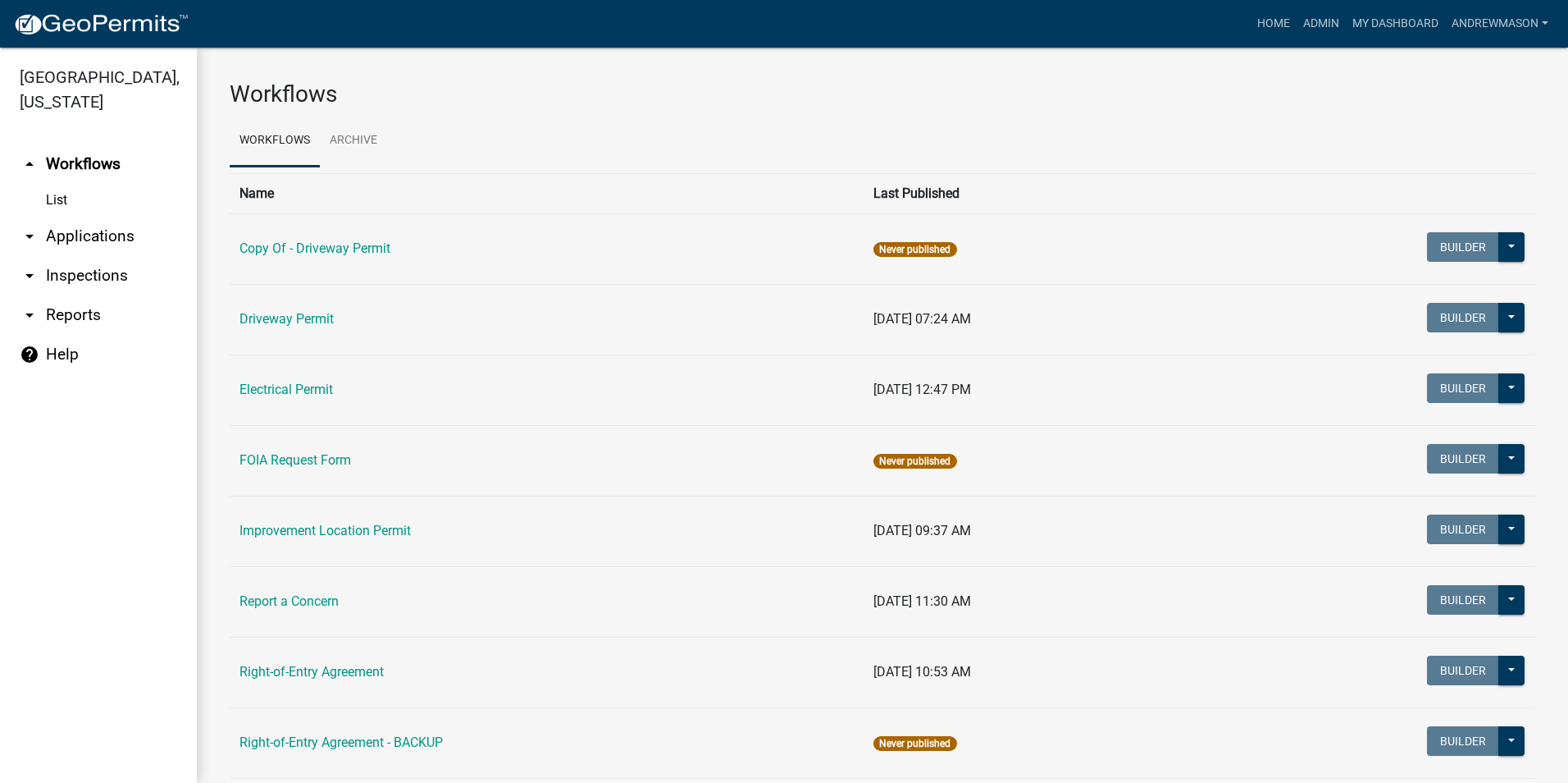
click at [126, 232] on link "arrow_drop_down Applications" at bounding box center [98, 236] width 197 height 39
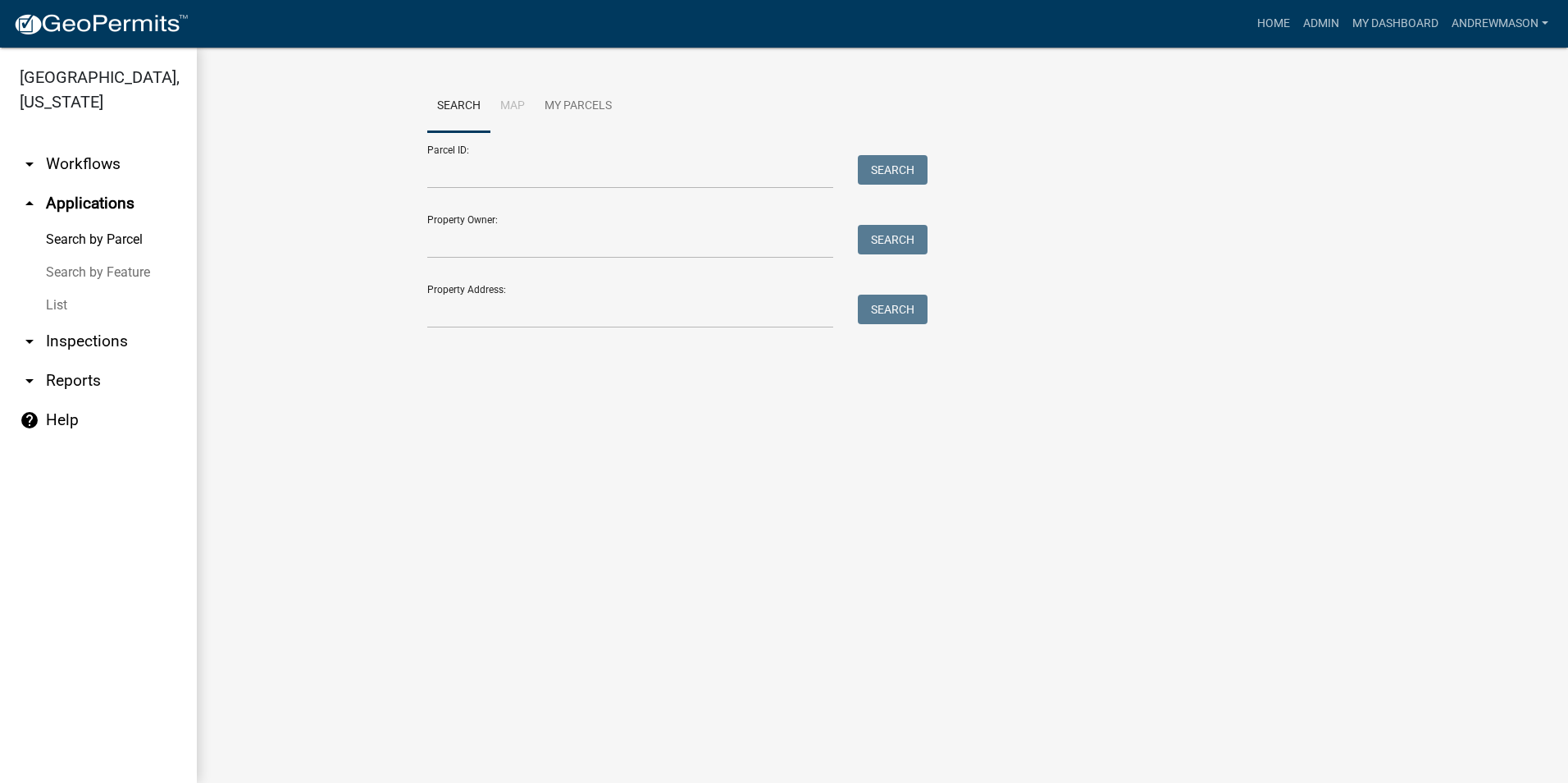
click at [65, 309] on link "List" at bounding box center [98, 305] width 197 height 33
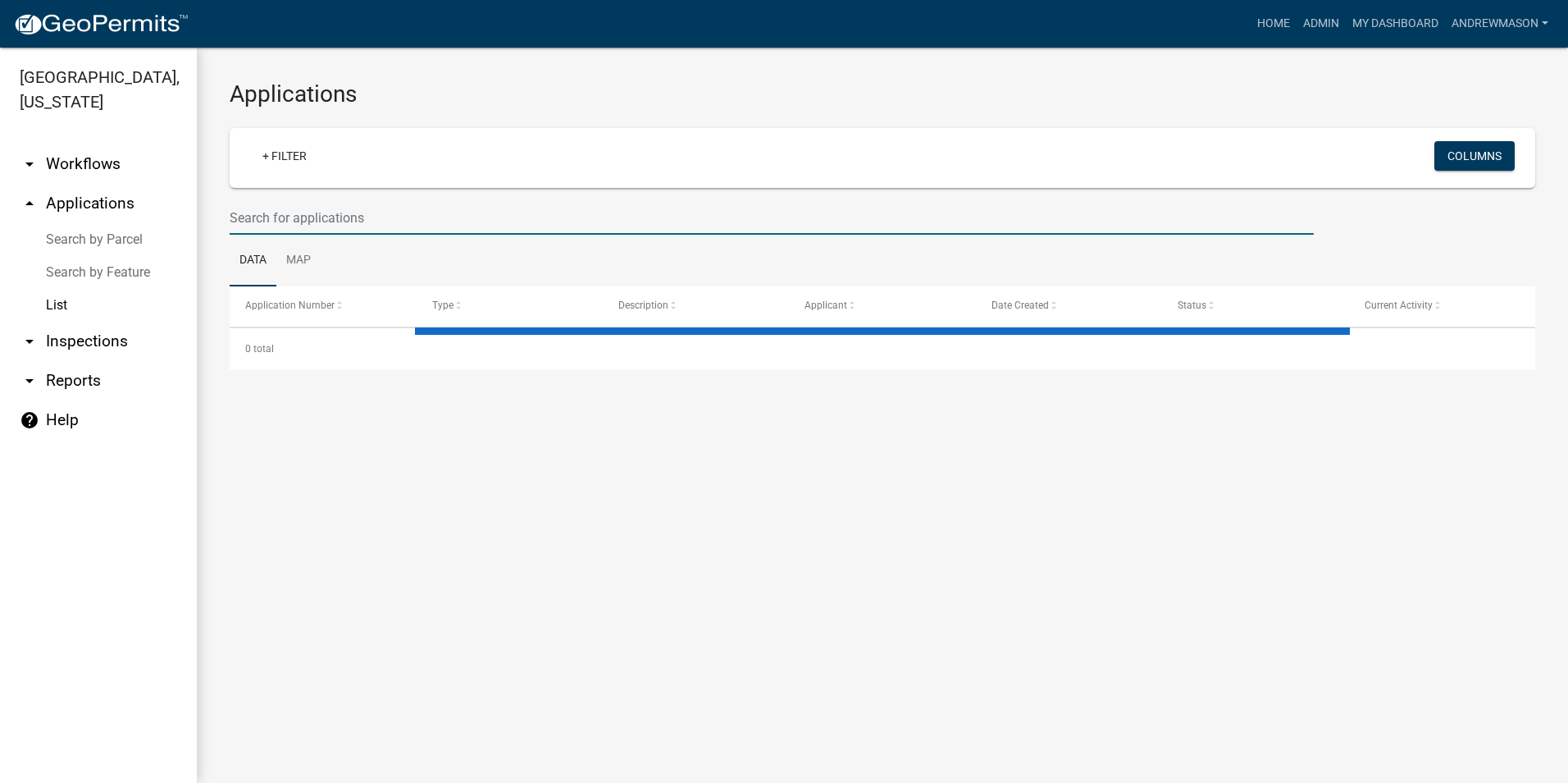
click at [290, 212] on input "text" at bounding box center [772, 217] width 1085 height 33
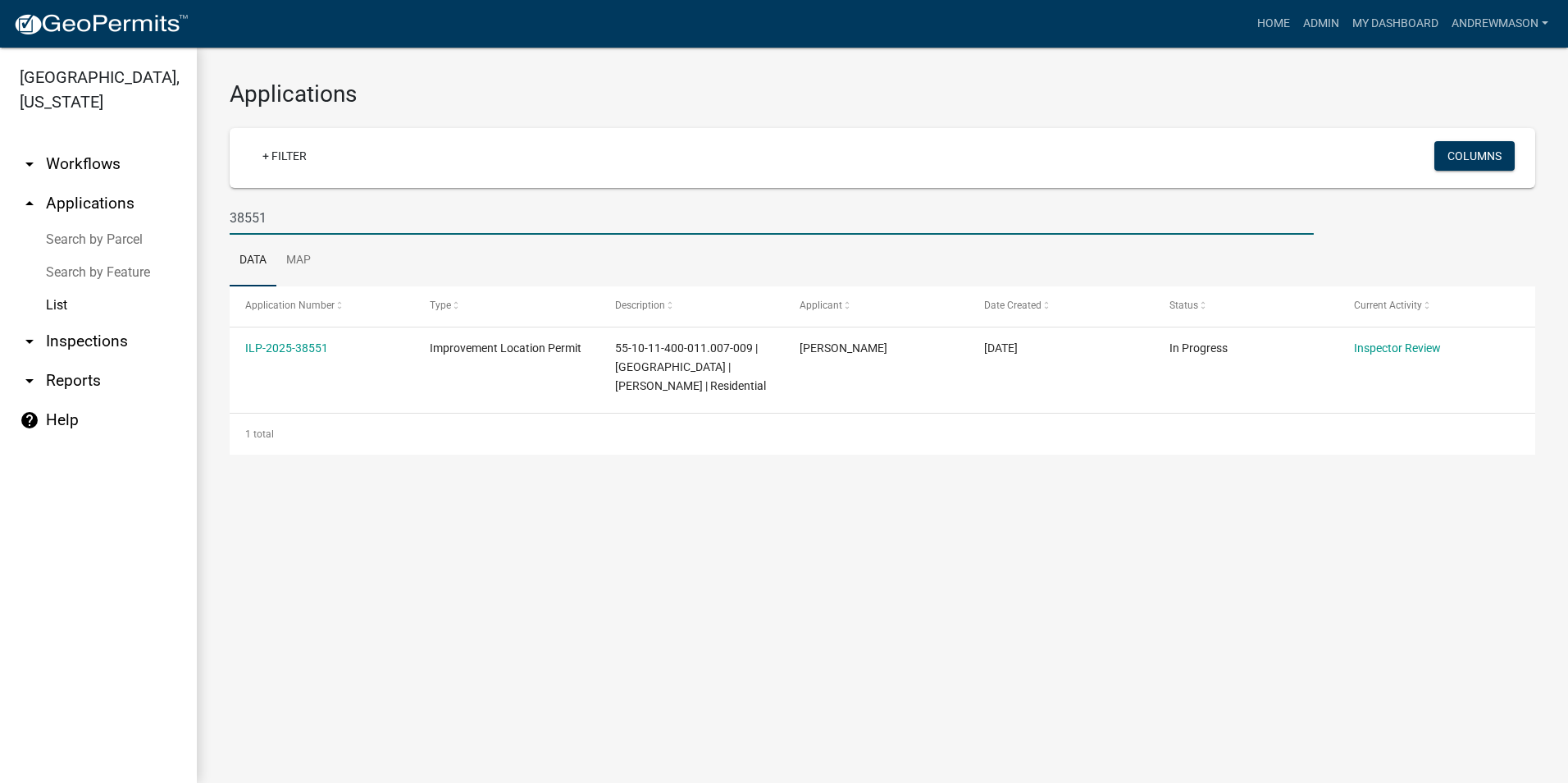
type input "38551"
click at [305, 349] on link "ILP-2025-38551" at bounding box center [287, 348] width 83 height 13
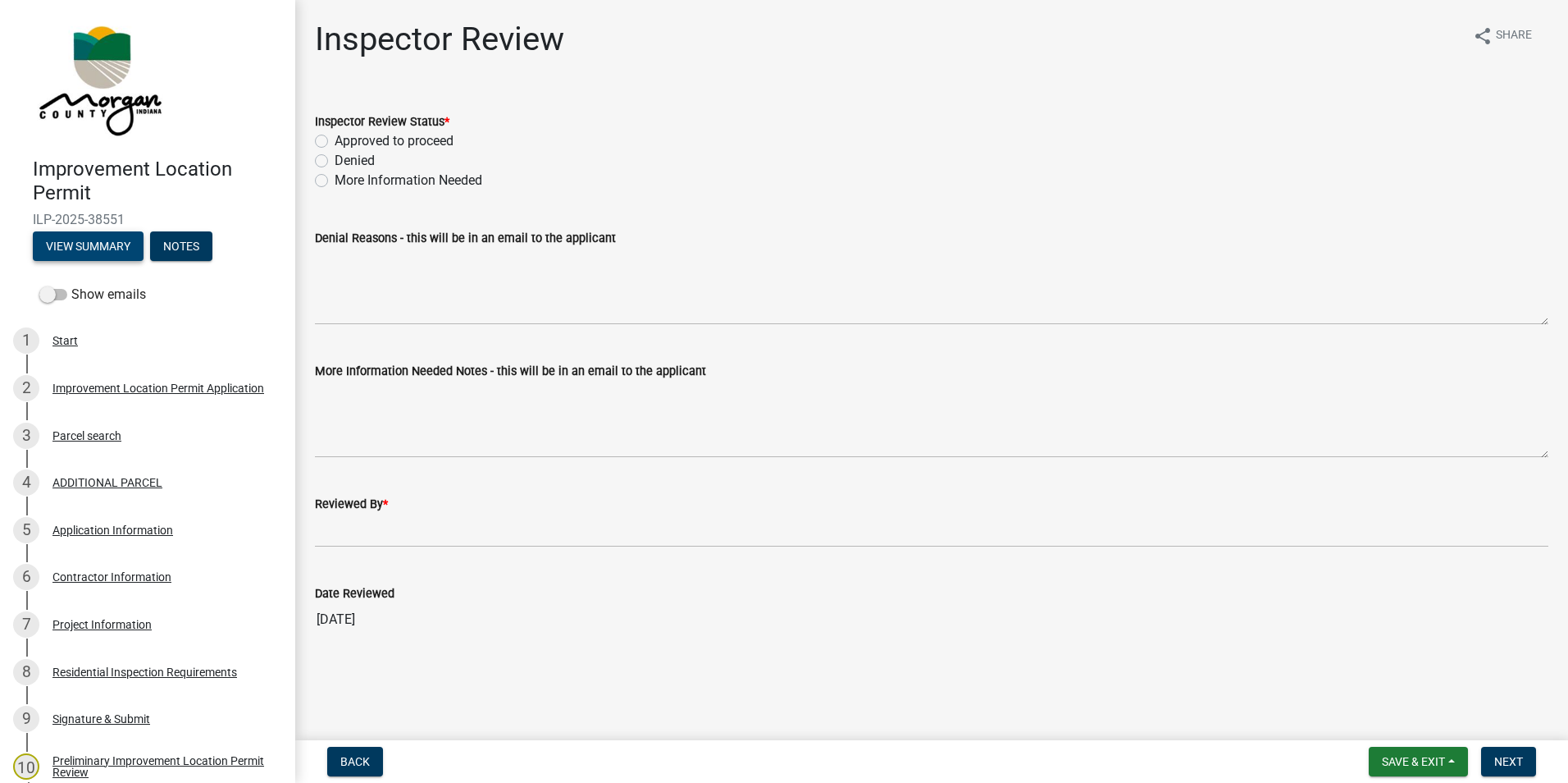
click at [106, 246] on button "View Summary" at bounding box center [88, 246] width 111 height 29
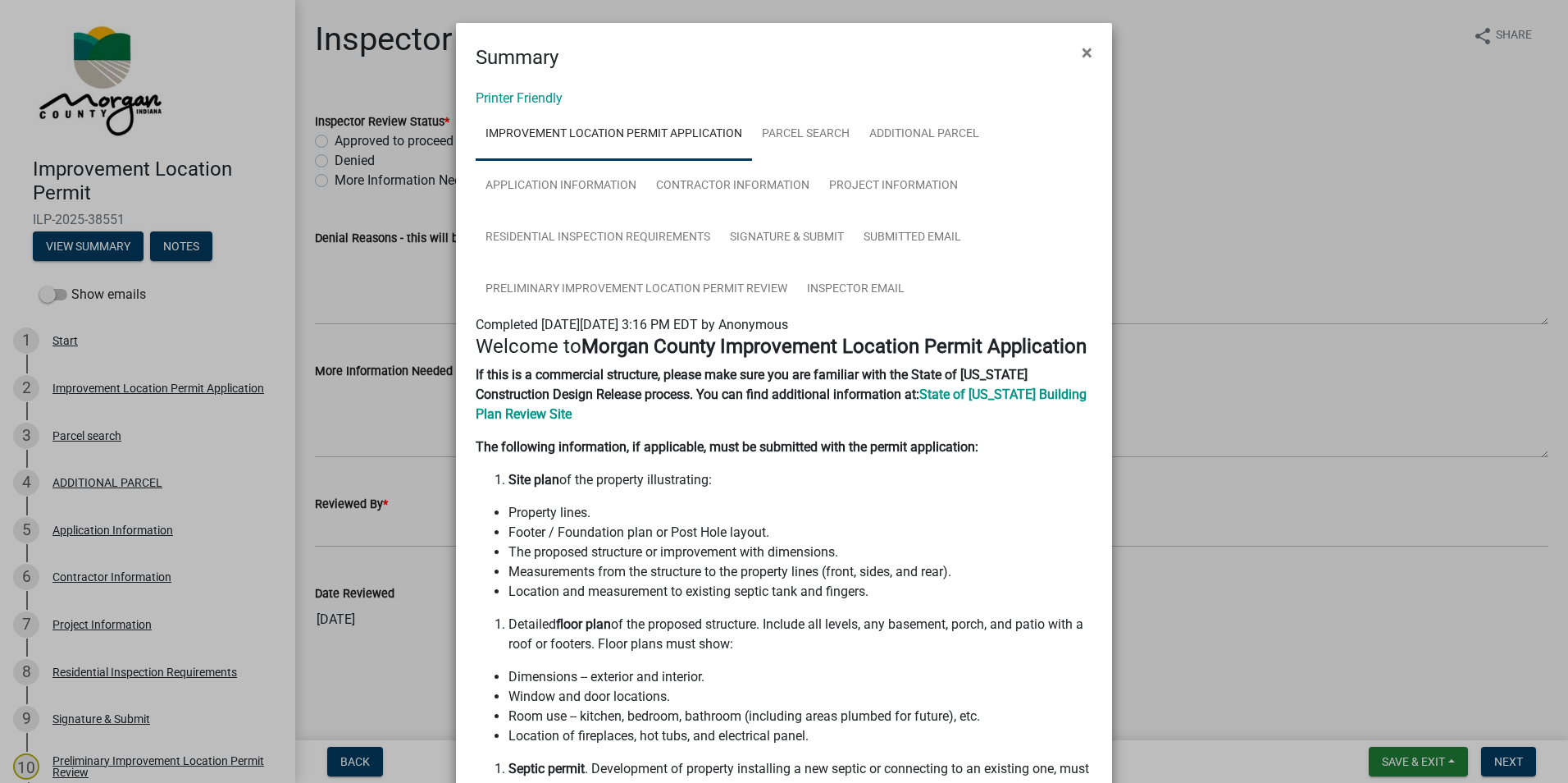
click at [1082, 51] on span "×" at bounding box center [1087, 52] width 10 height 23
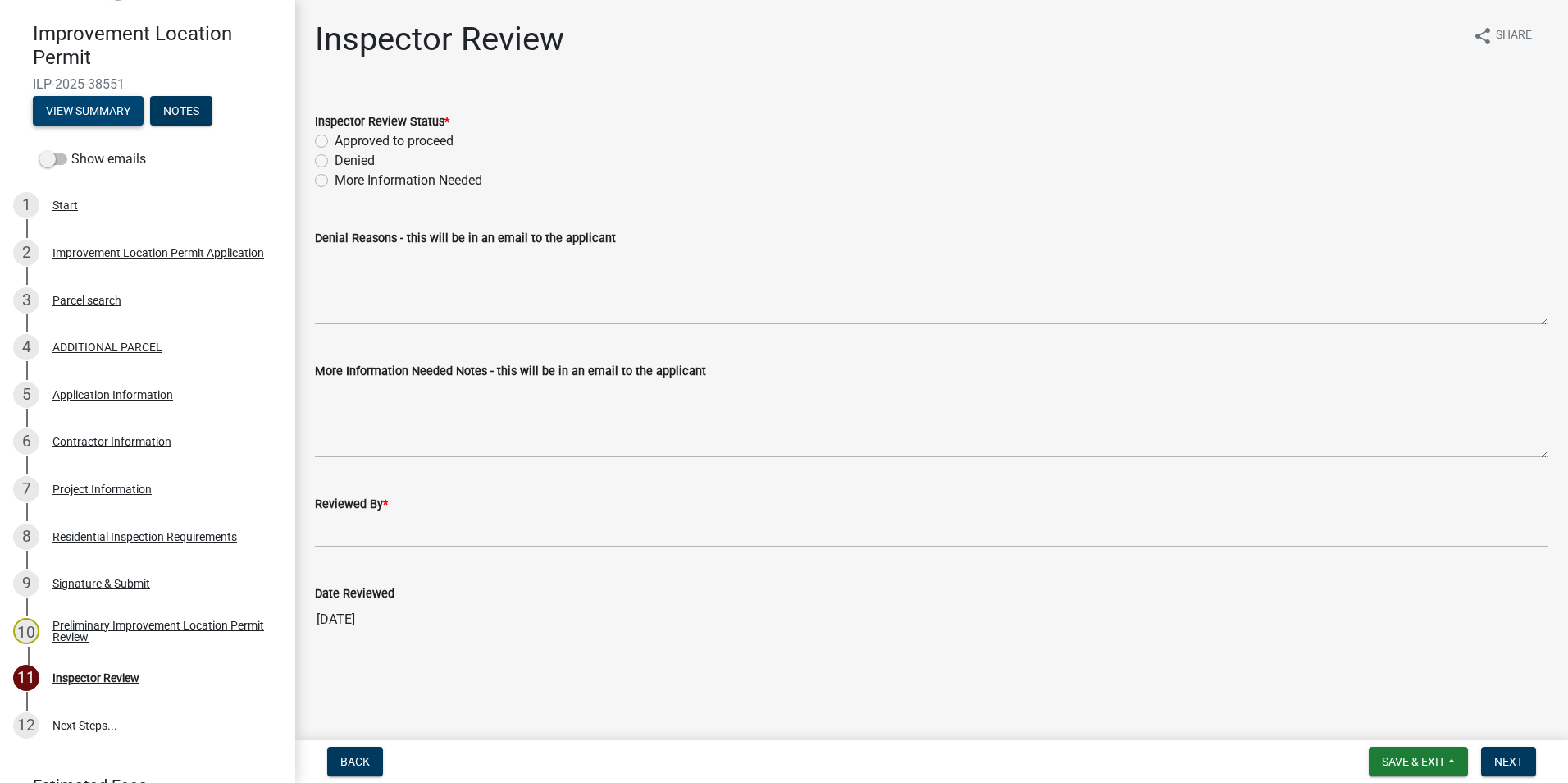
scroll to position [164, 0]
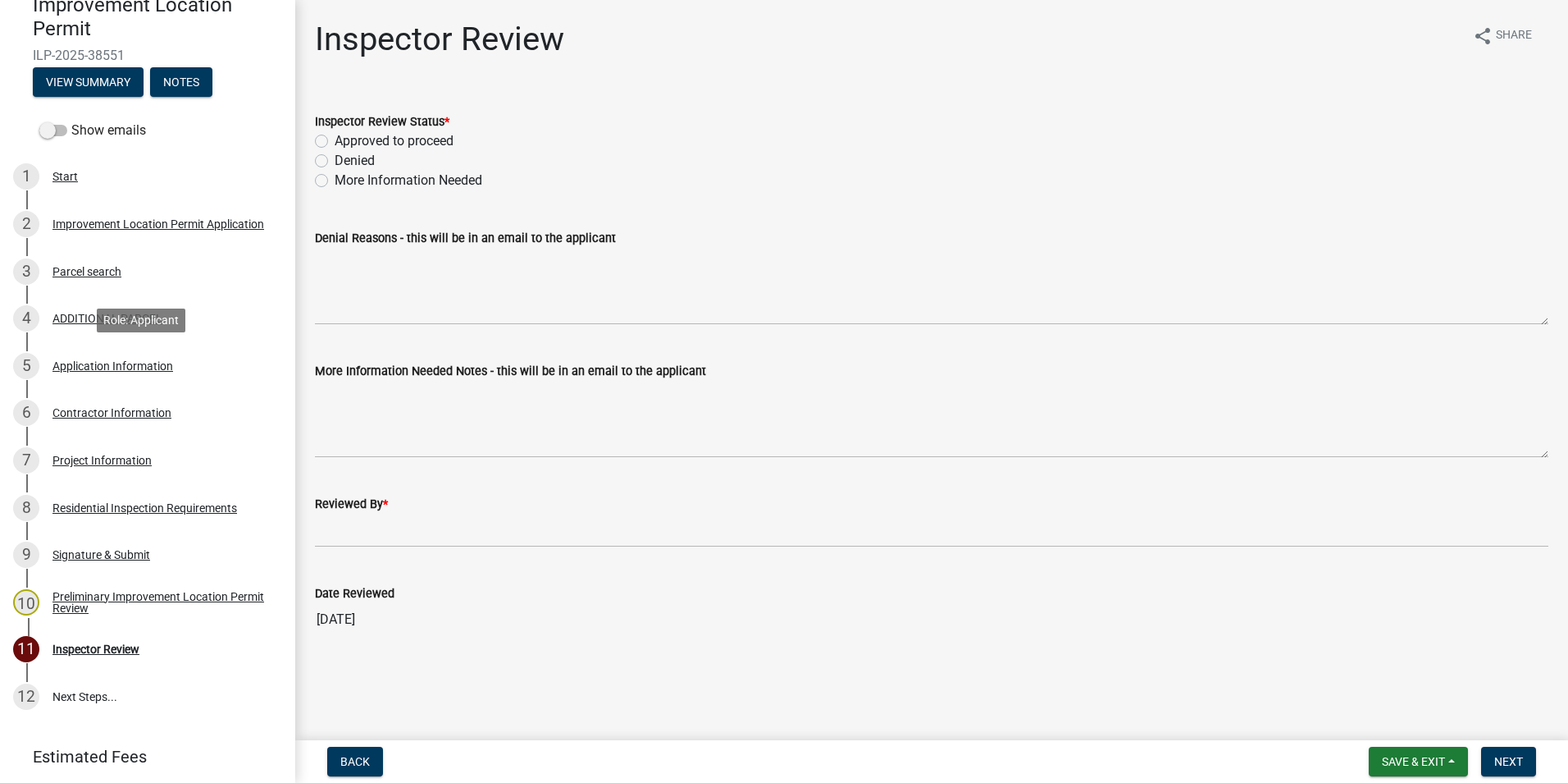
click at [83, 363] on div "Application Information" at bounding box center [112, 366] width 121 height 11
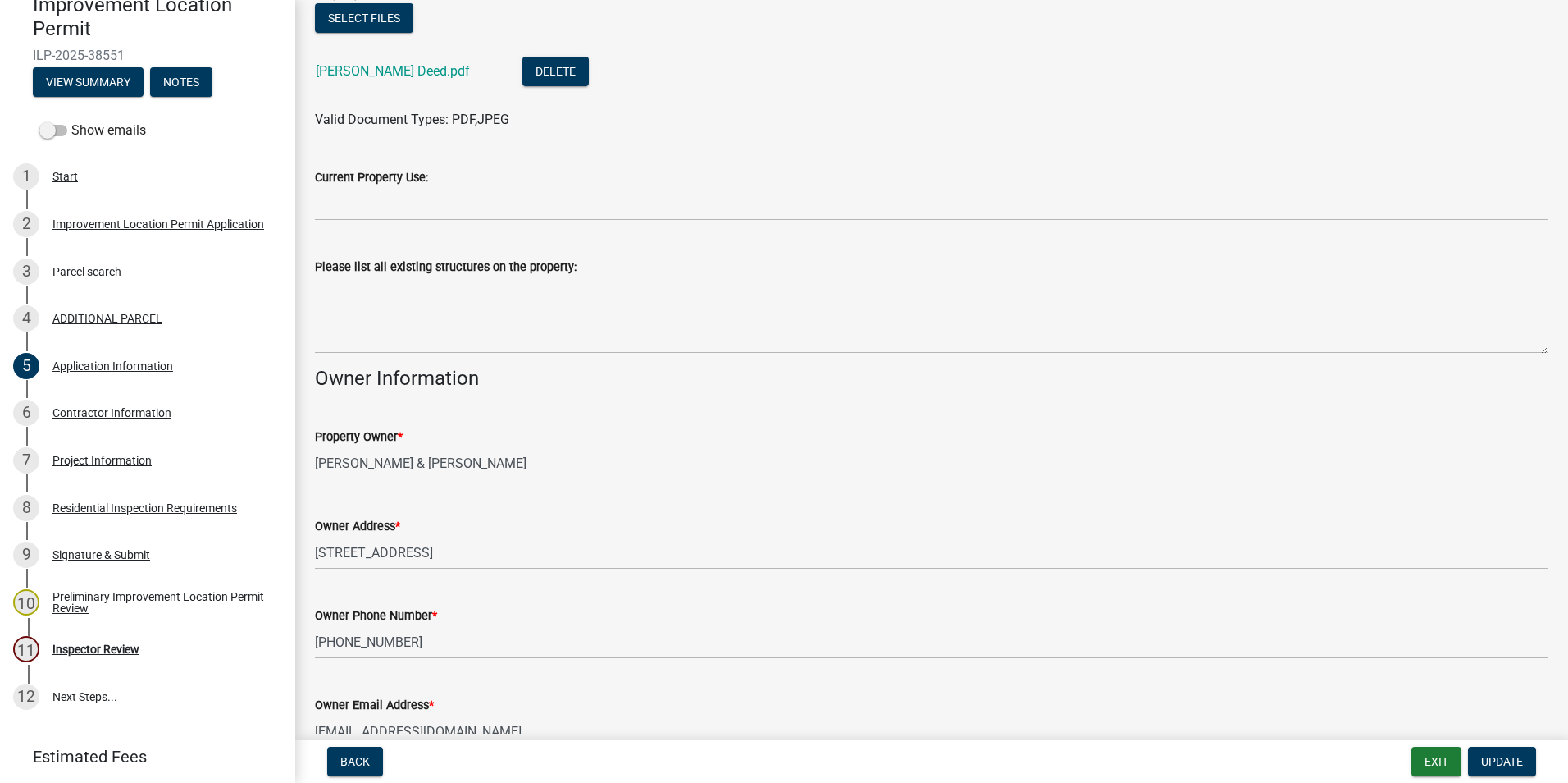
scroll to position [574, 0]
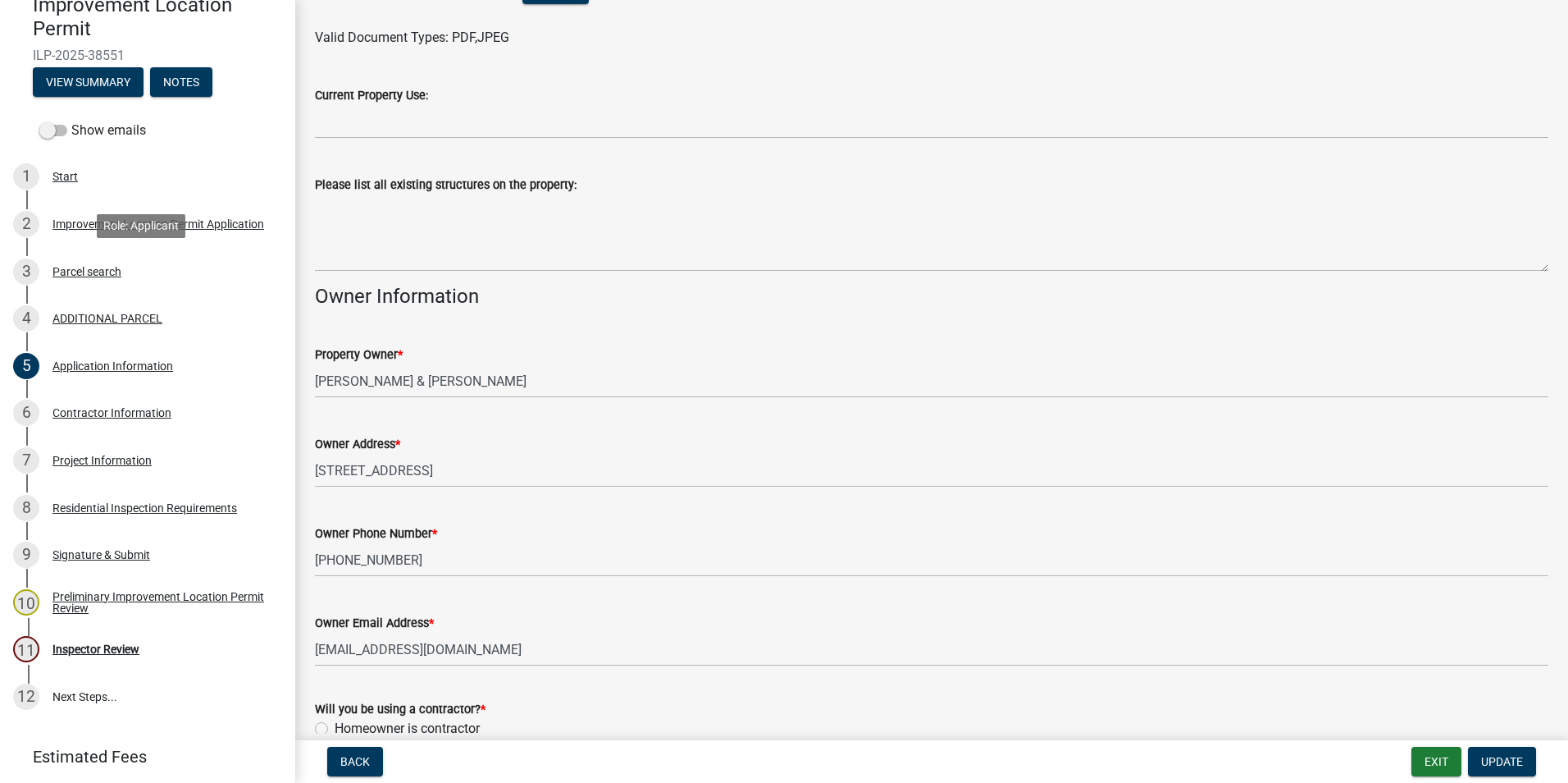
click at [64, 270] on div "Parcel search" at bounding box center [87, 271] width 69 height 11
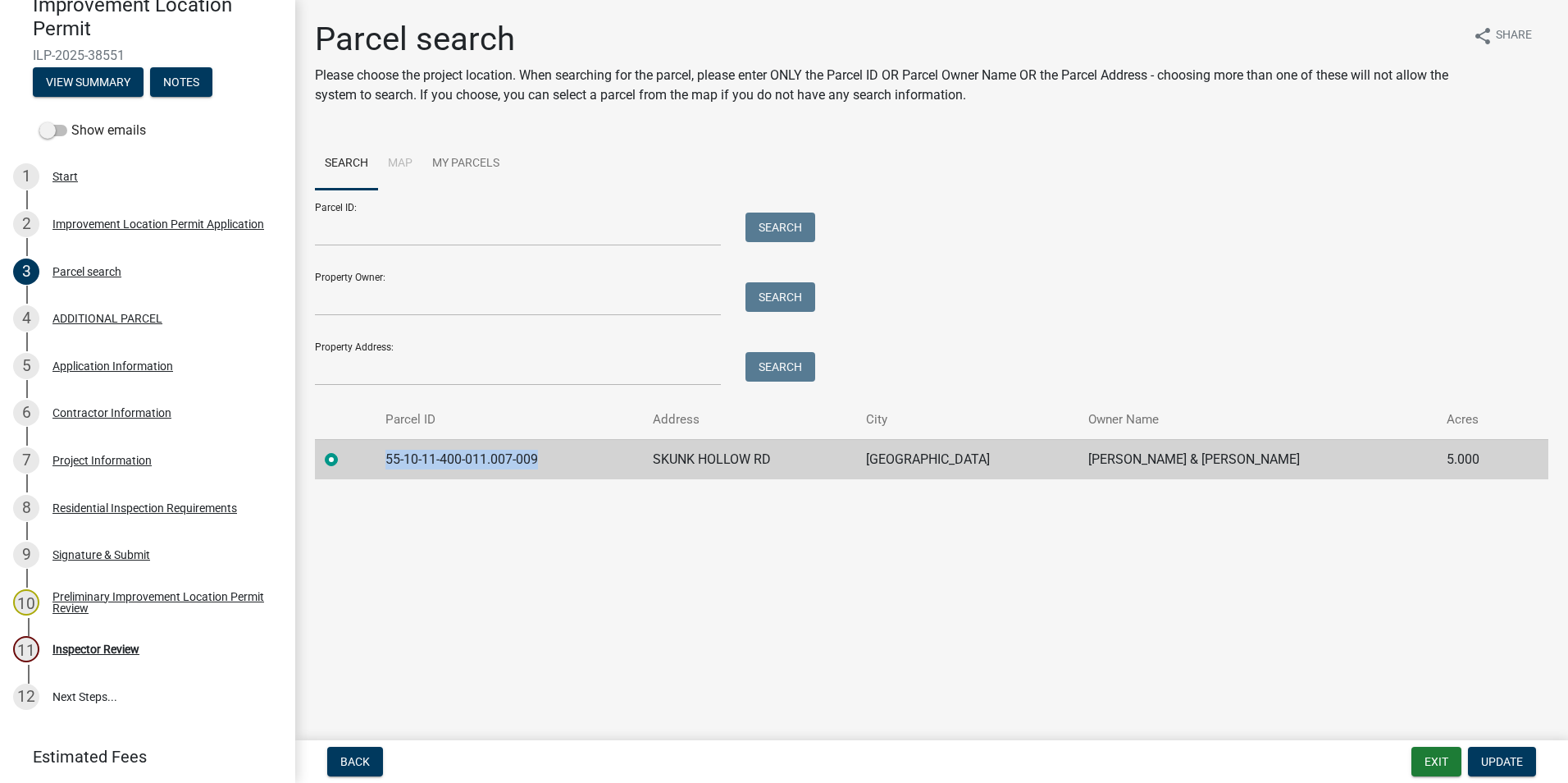
drag, startPoint x: 548, startPoint y: 454, endPoint x: 390, endPoint y: 459, distance: 158.1
click at [390, 459] on td "55-10-11-400-011.007-009" at bounding box center [509, 458] width 267 height 40
copy td "55-10-11-400-011.007-009"
click at [94, 363] on div "Application Information" at bounding box center [112, 366] width 121 height 11
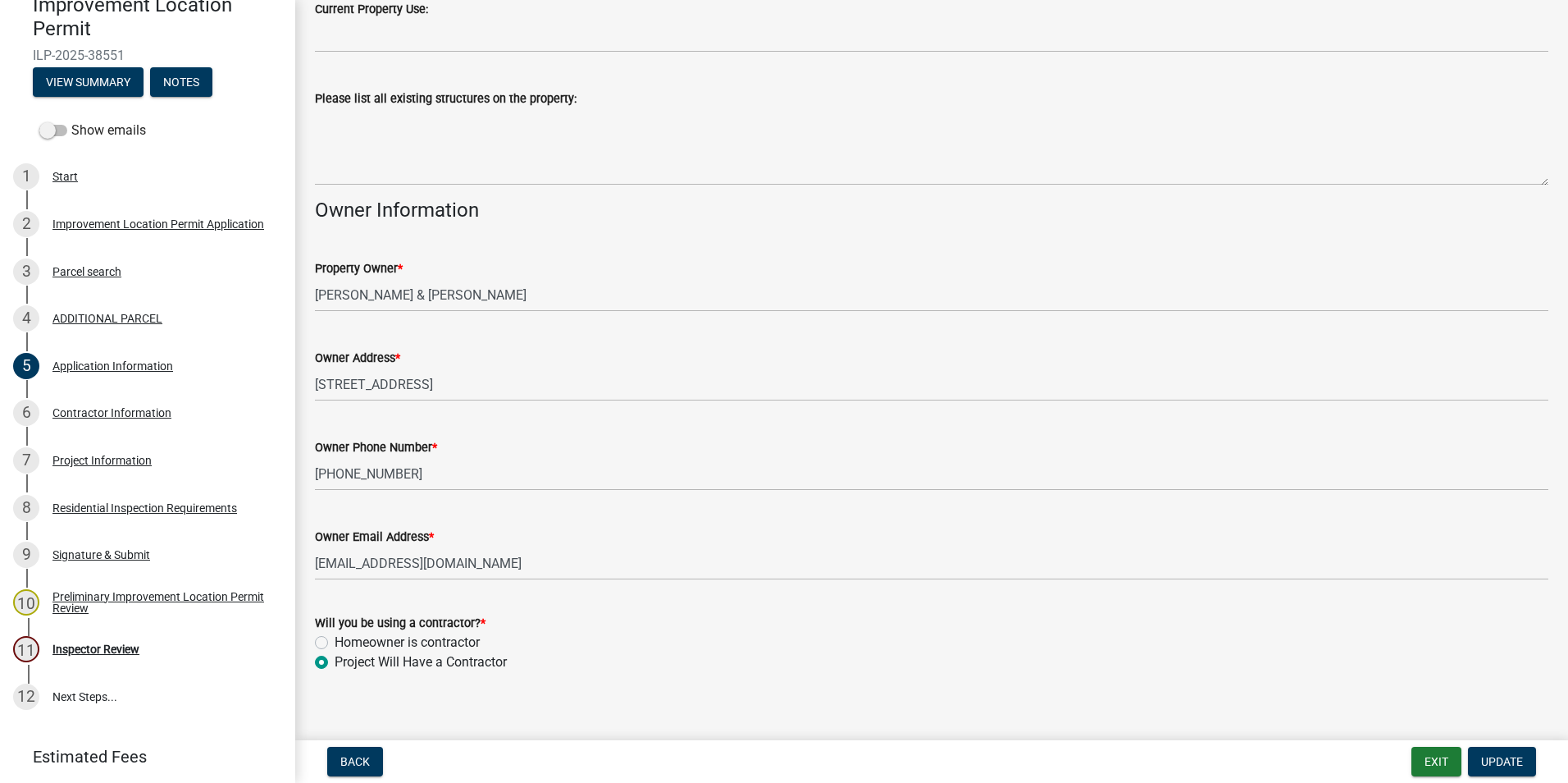
scroll to position [677, 0]
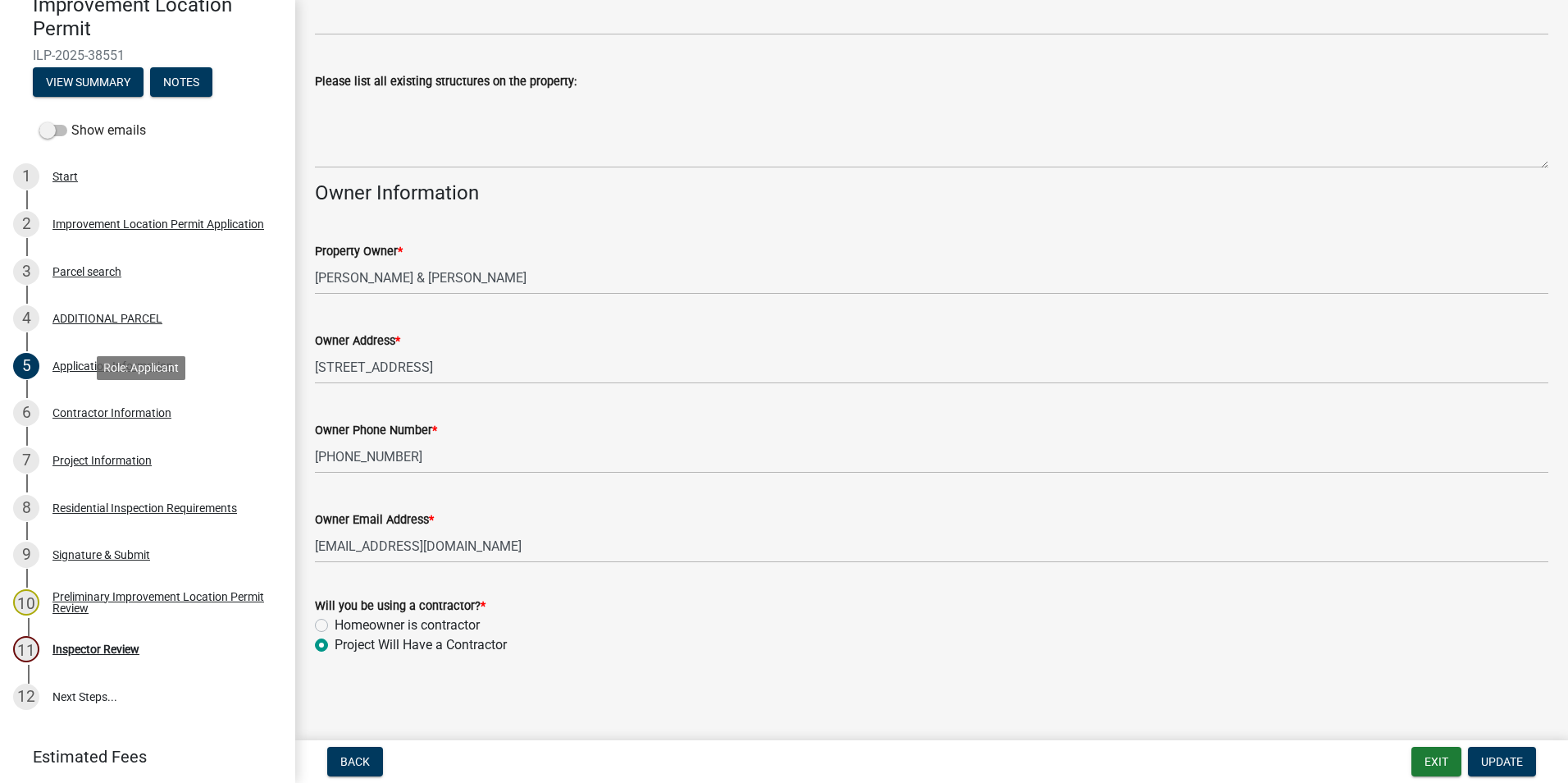
click at [131, 412] on div "Contractor Information" at bounding box center [112, 412] width 119 height 11
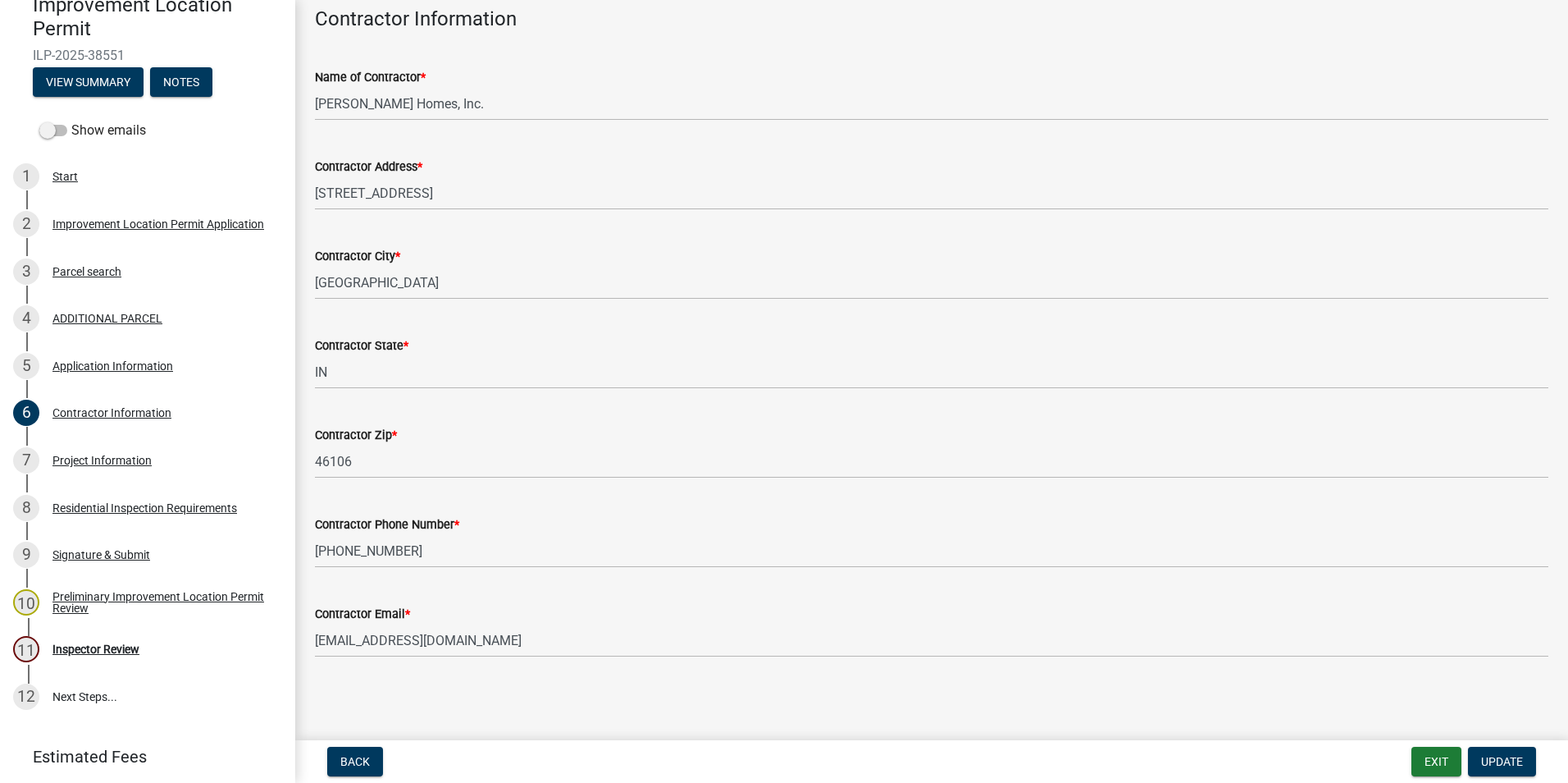
scroll to position [85, 0]
click at [104, 460] on div "Project Information" at bounding box center [102, 460] width 100 height 11
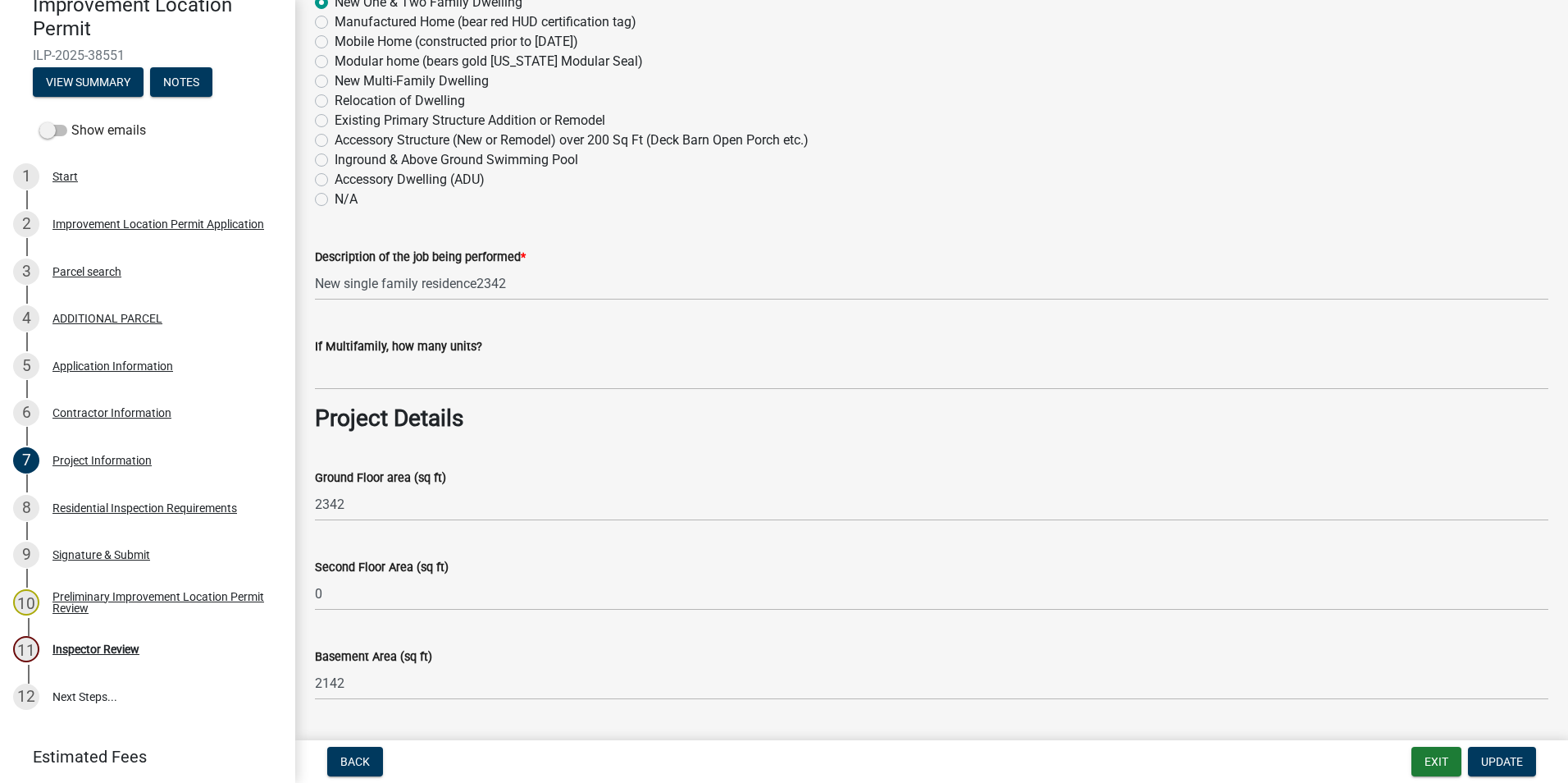
scroll to position [410, 0]
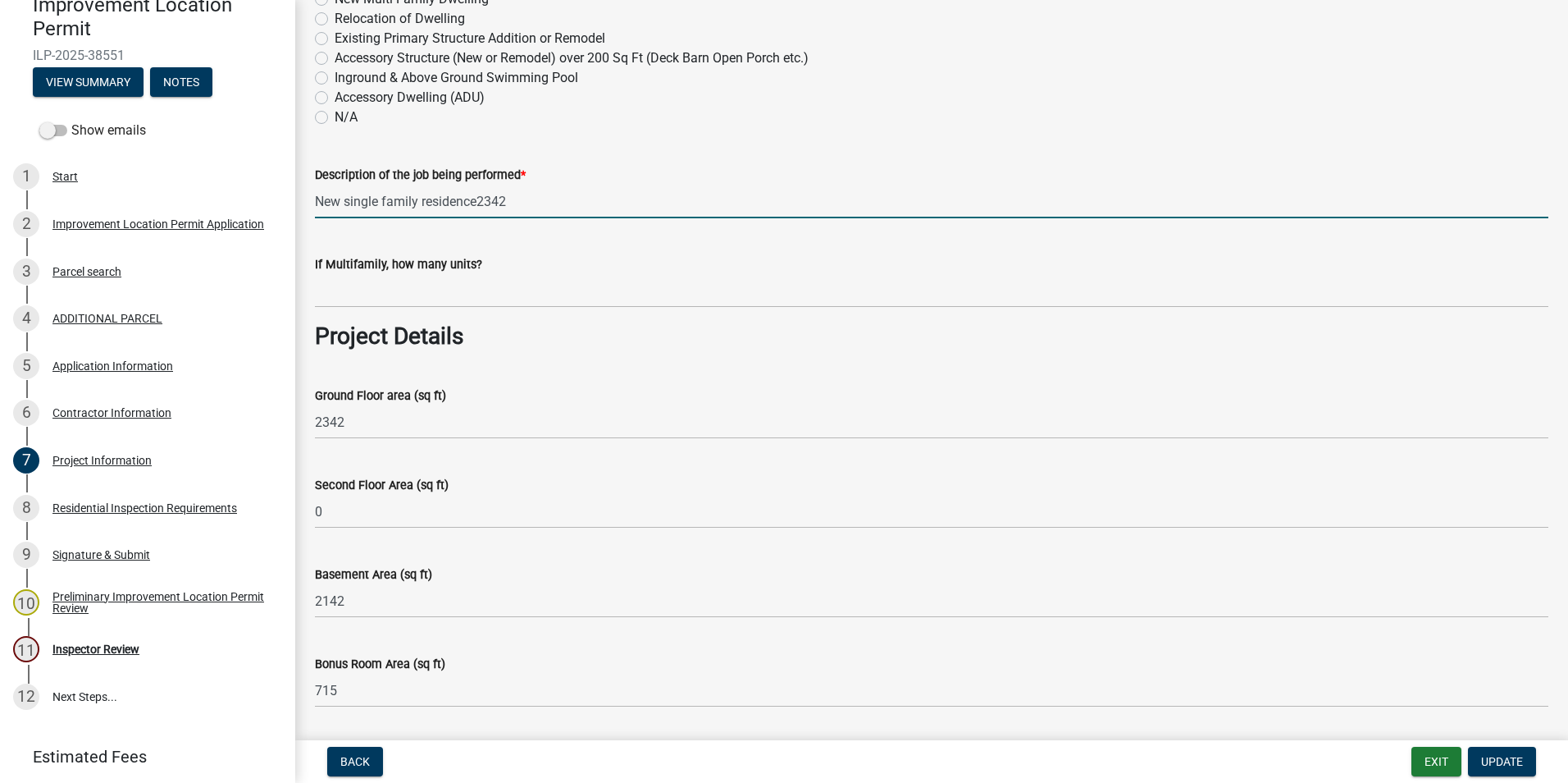
click at [518, 203] on input "New single family residence2342" at bounding box center [932, 201] width 1234 height 33
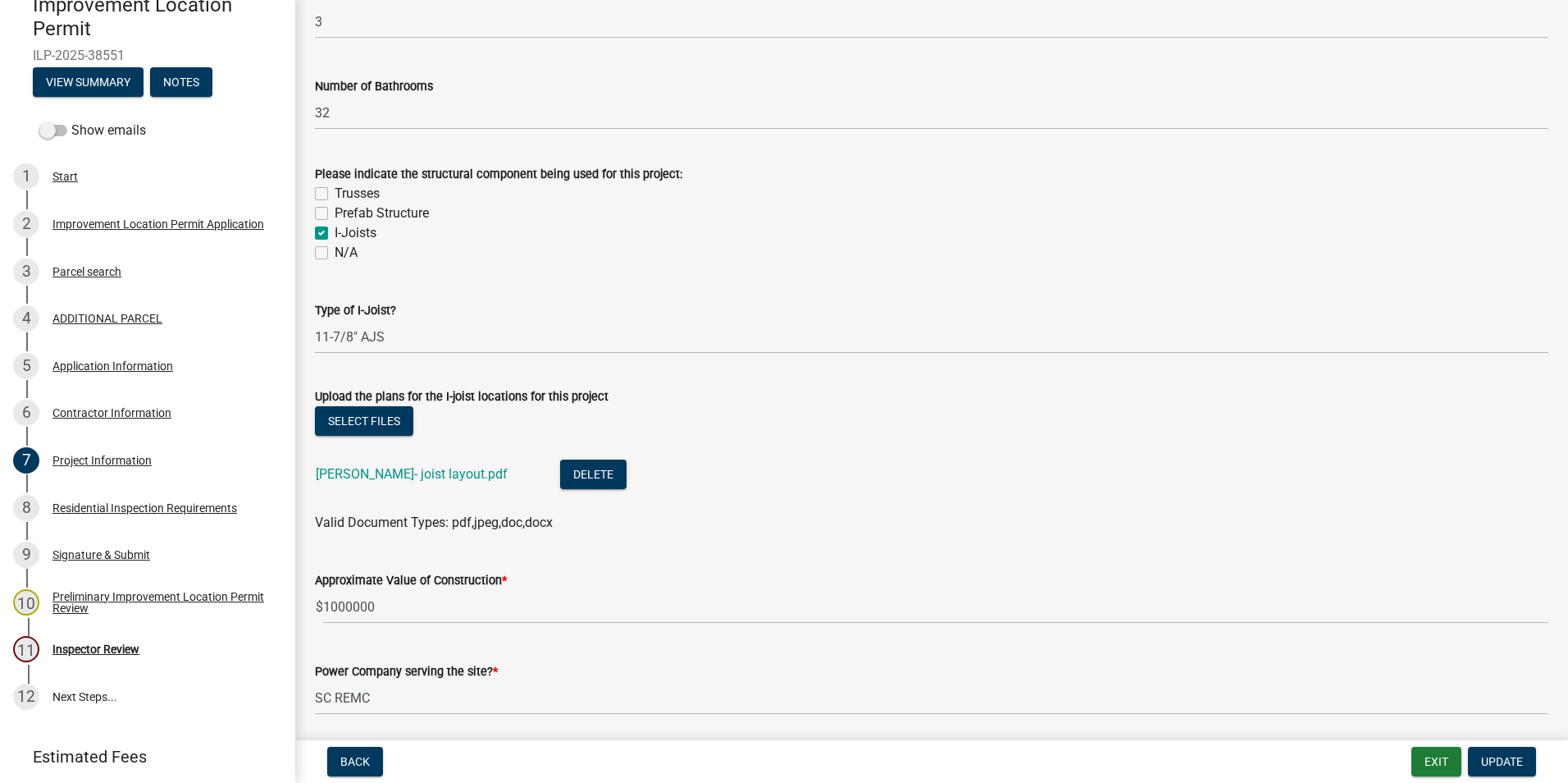
scroll to position [1477, 0]
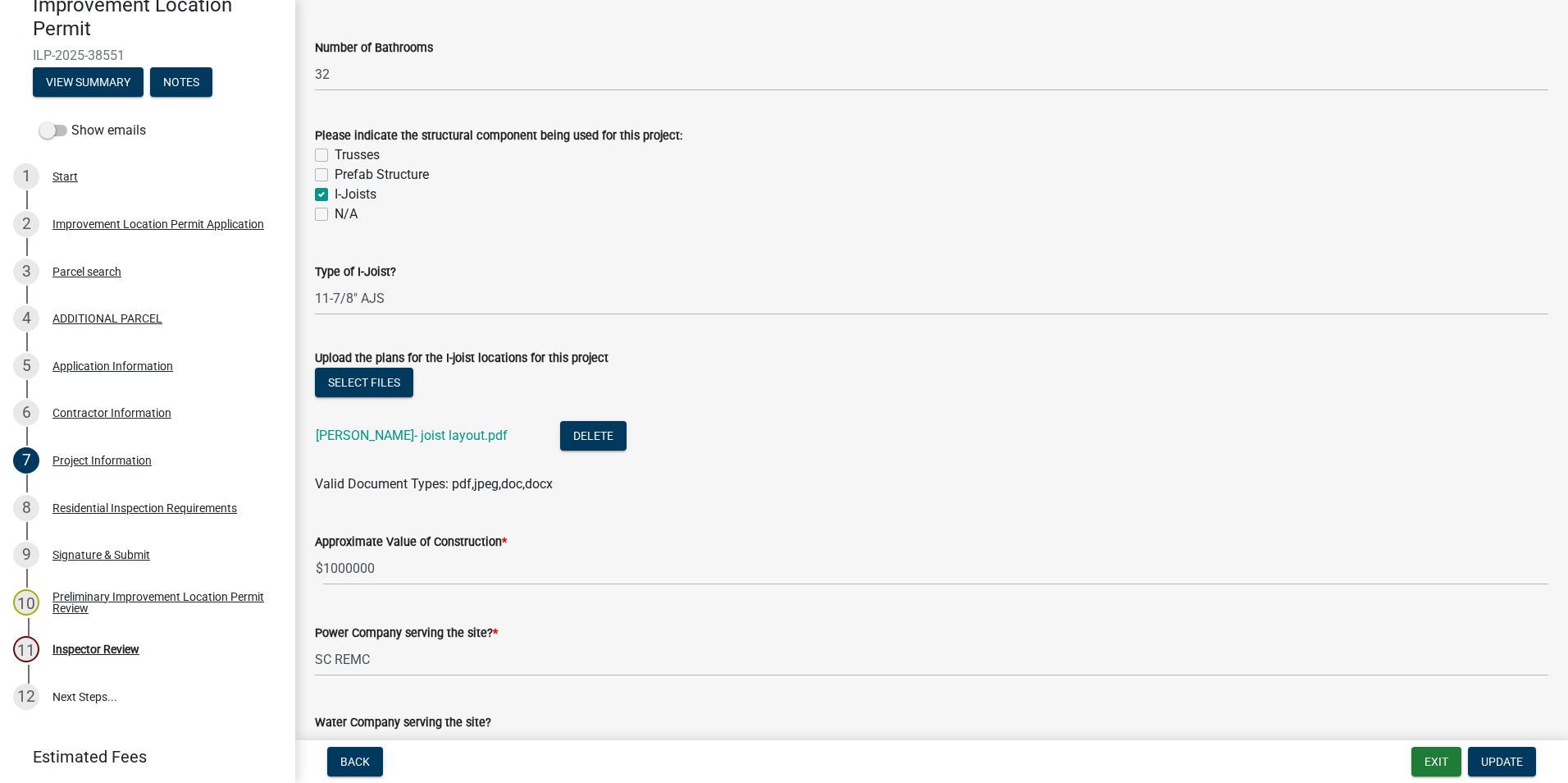
type input "New single family residence"
click at [442, 435] on link "Wilhelm I- joist layout.pdf" at bounding box center [412, 435] width 192 height 15
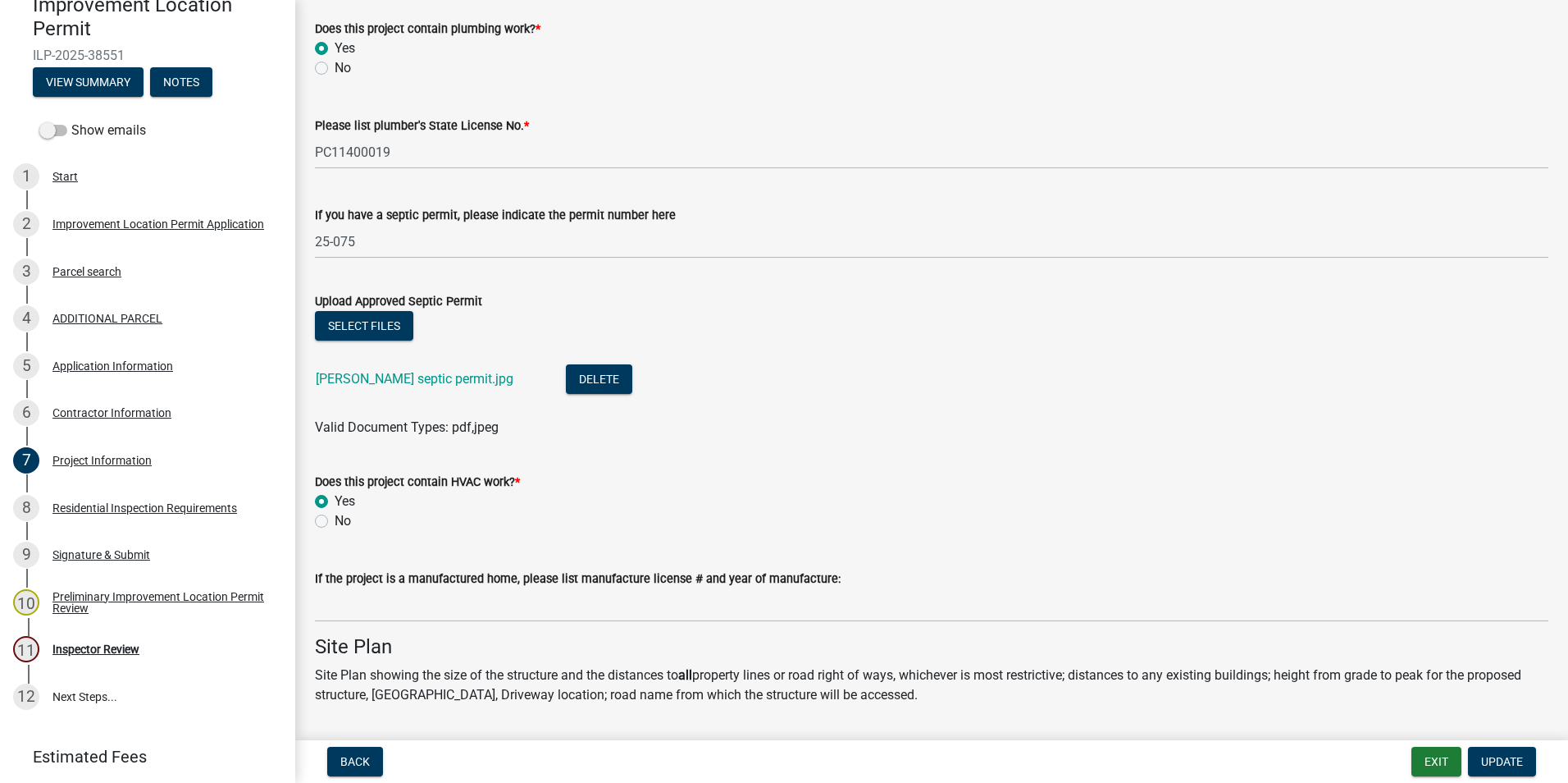
scroll to position [2872, 0]
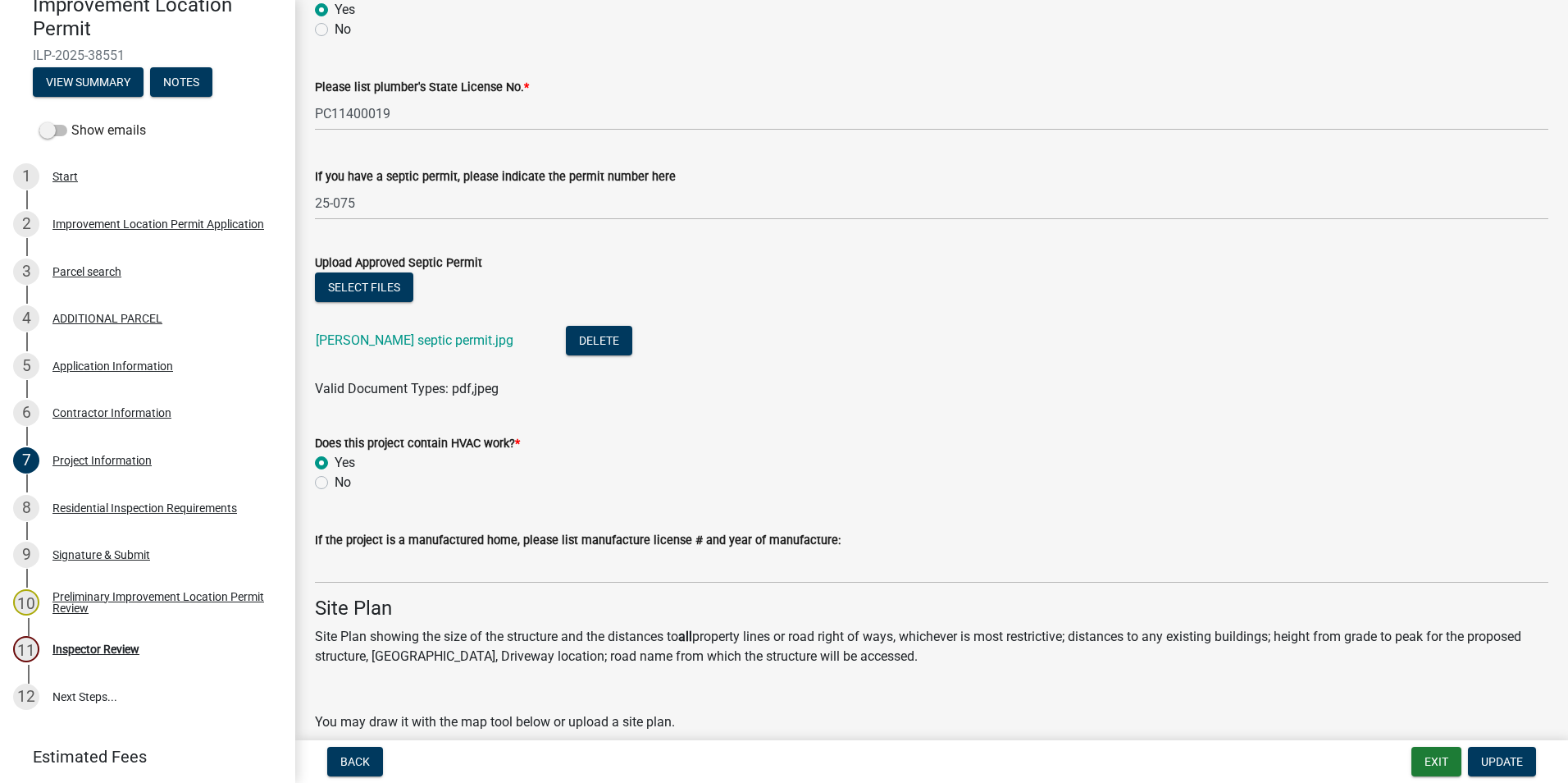
click at [417, 338] on link "Wilhelm septic permit.jpg" at bounding box center [415, 340] width 197 height 15
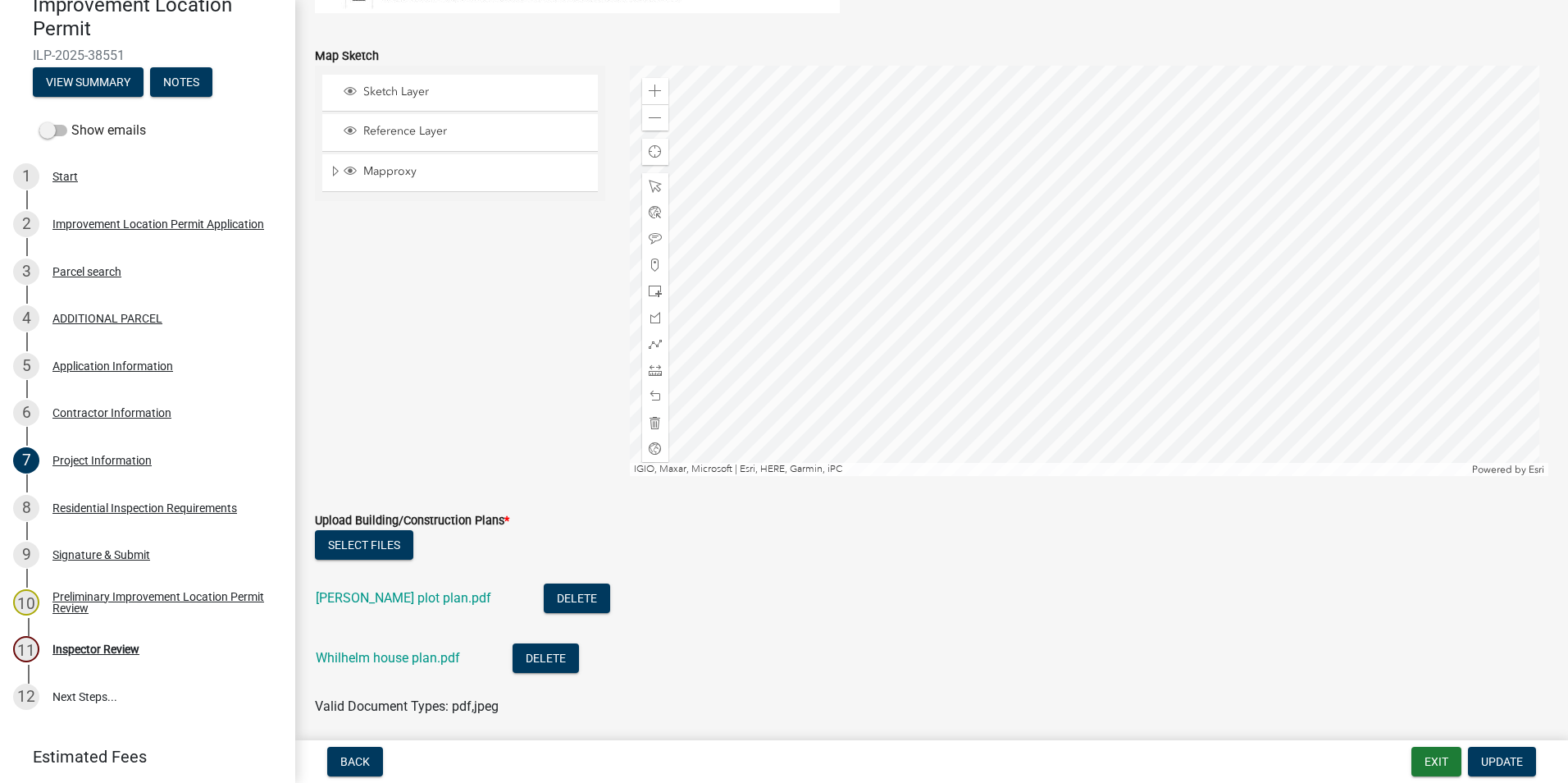
scroll to position [3775, 0]
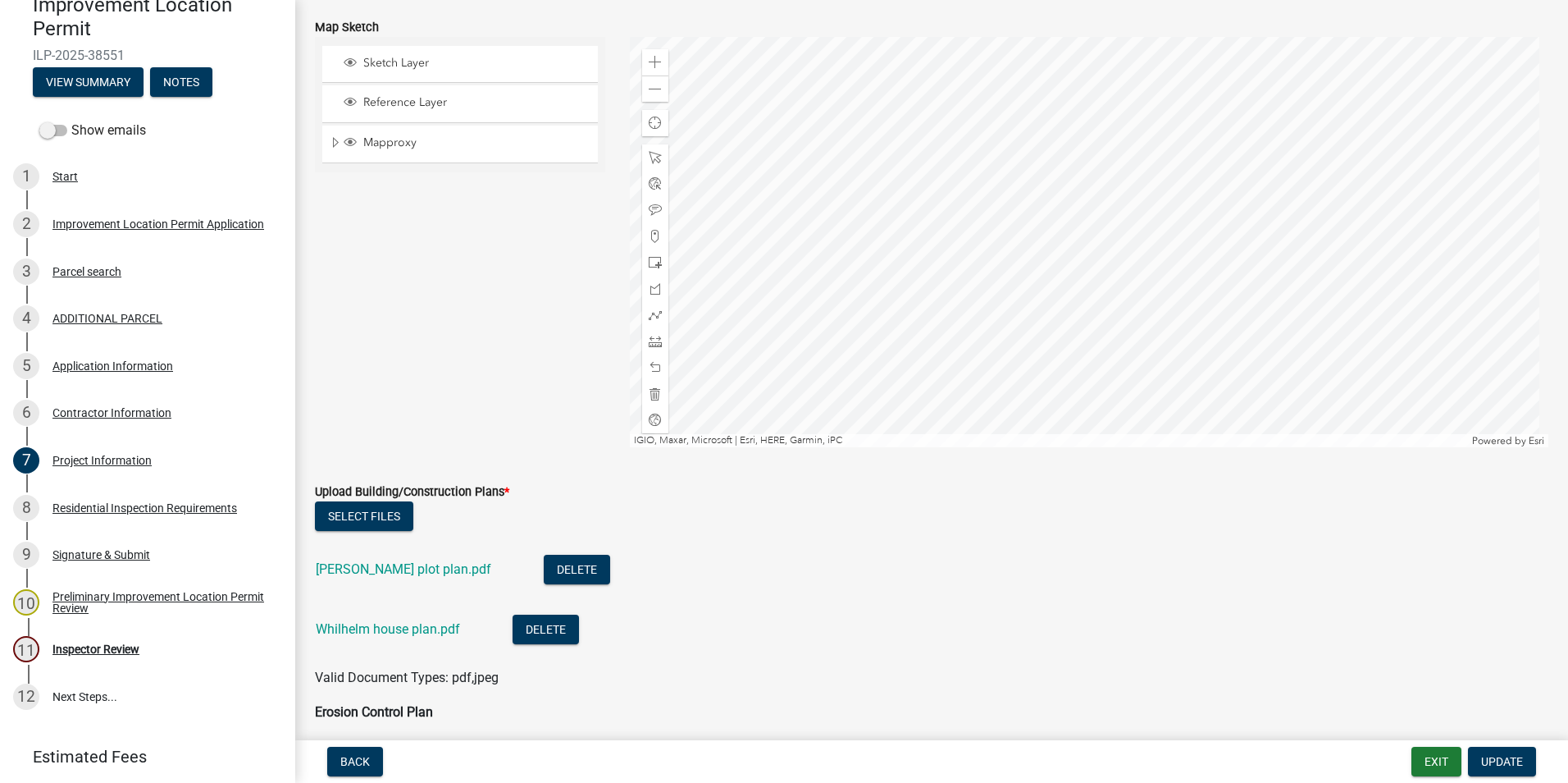
click at [411, 569] on link "Wilhelm plot plan.pdf" at bounding box center [403, 569] width 176 height 15
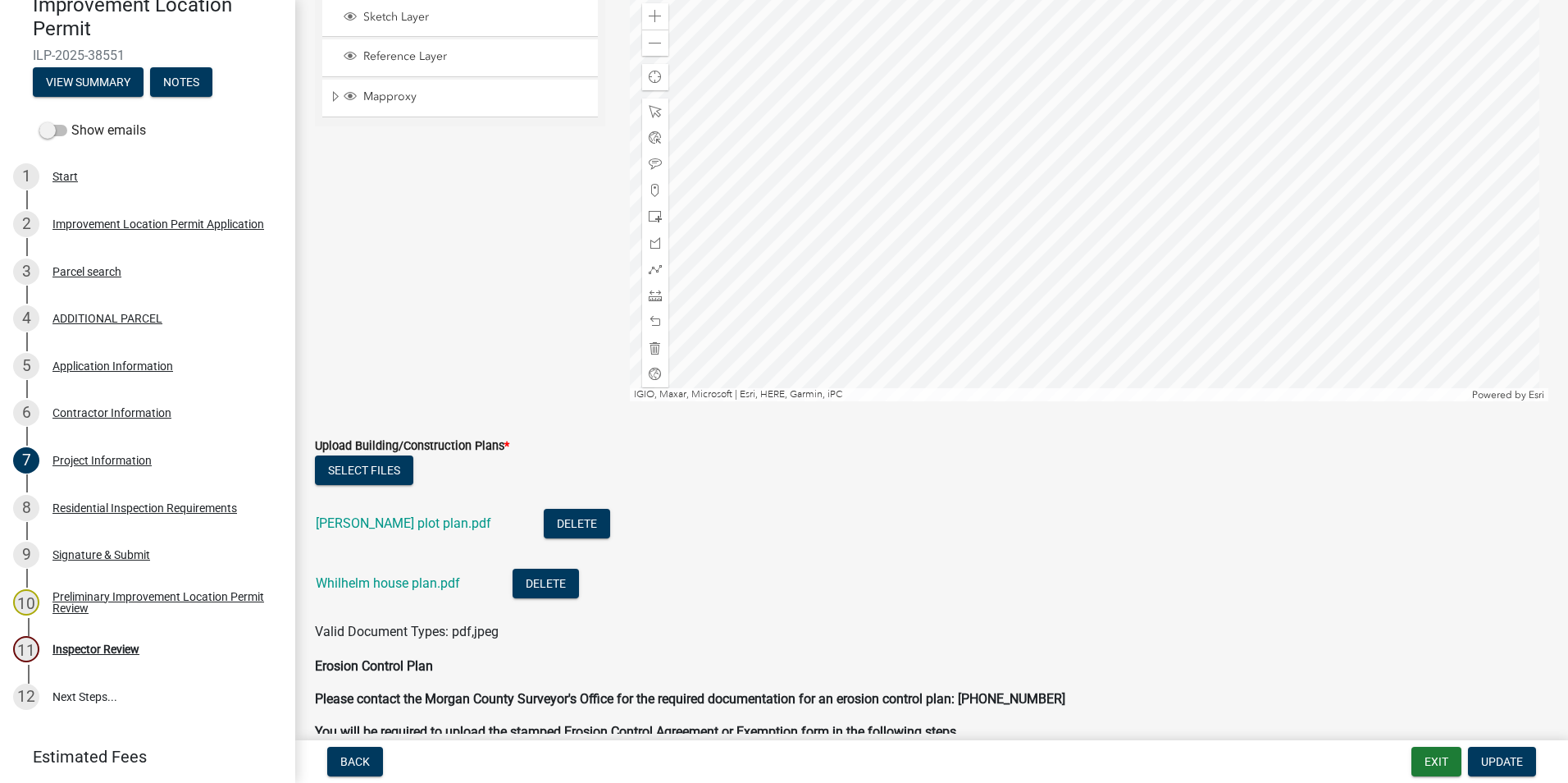
scroll to position [3857, 0]
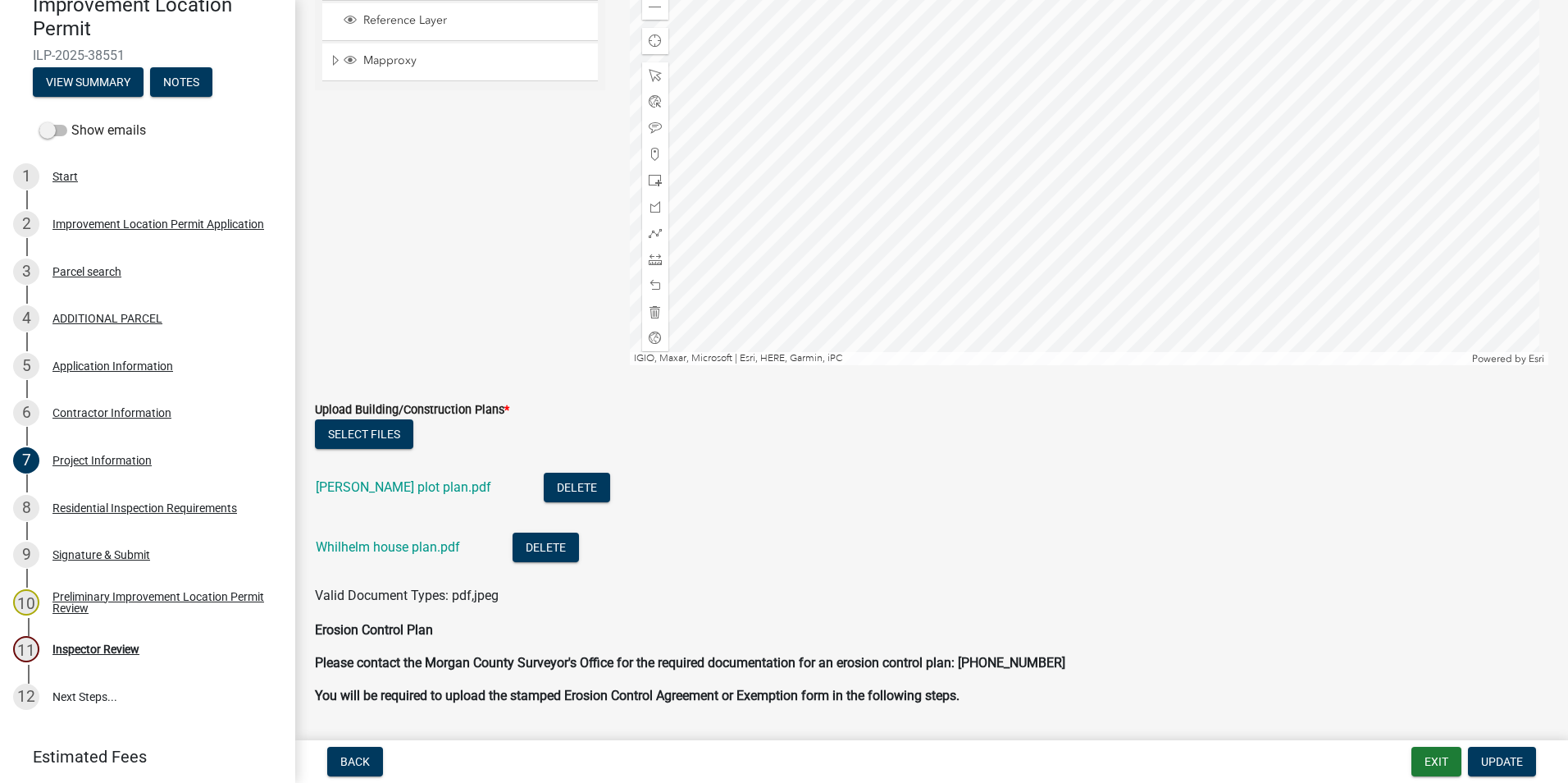
click at [403, 546] on link "Whilhelm house plan.pdf" at bounding box center [388, 547] width 144 height 15
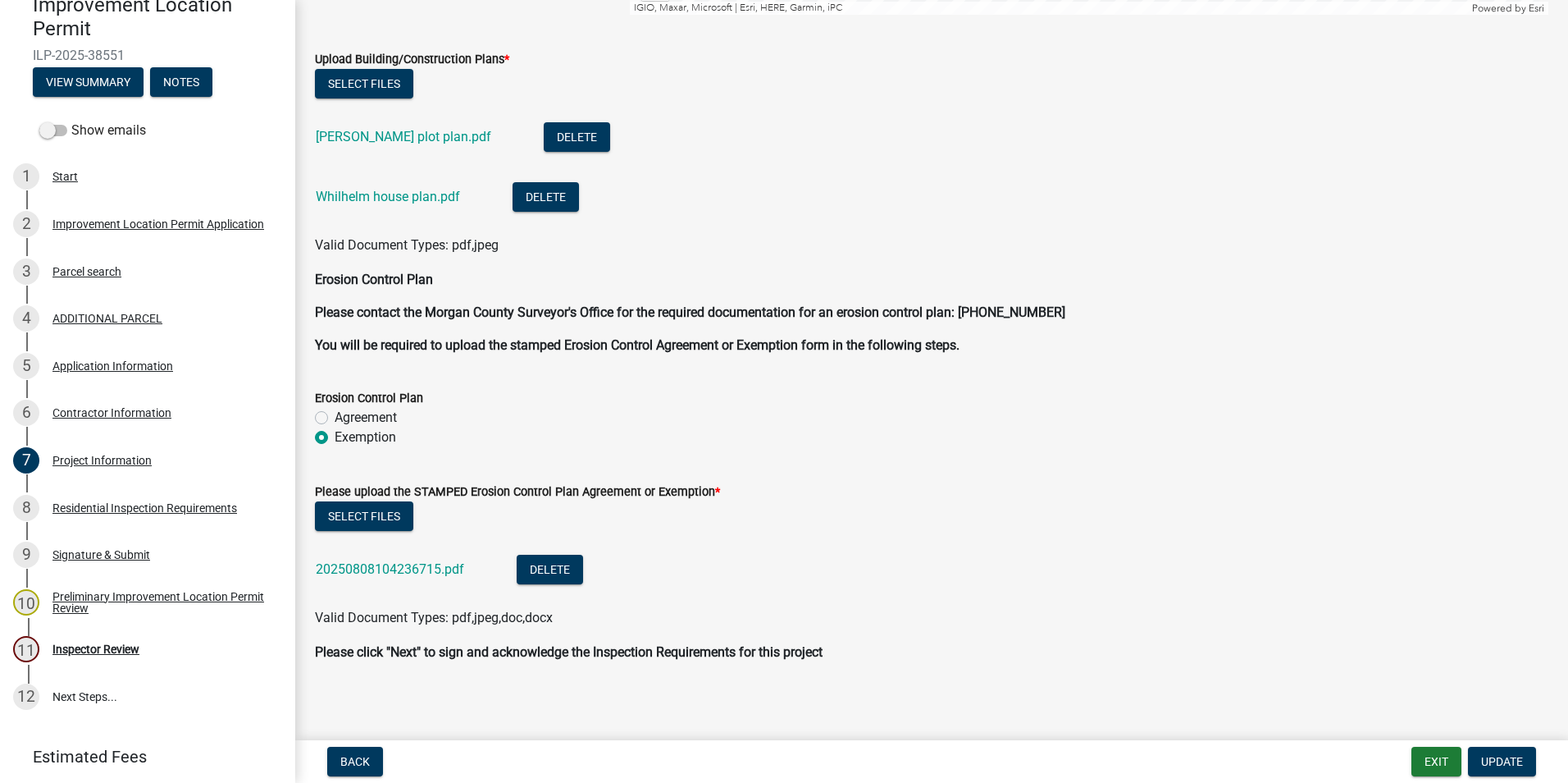
scroll to position [4213, 0]
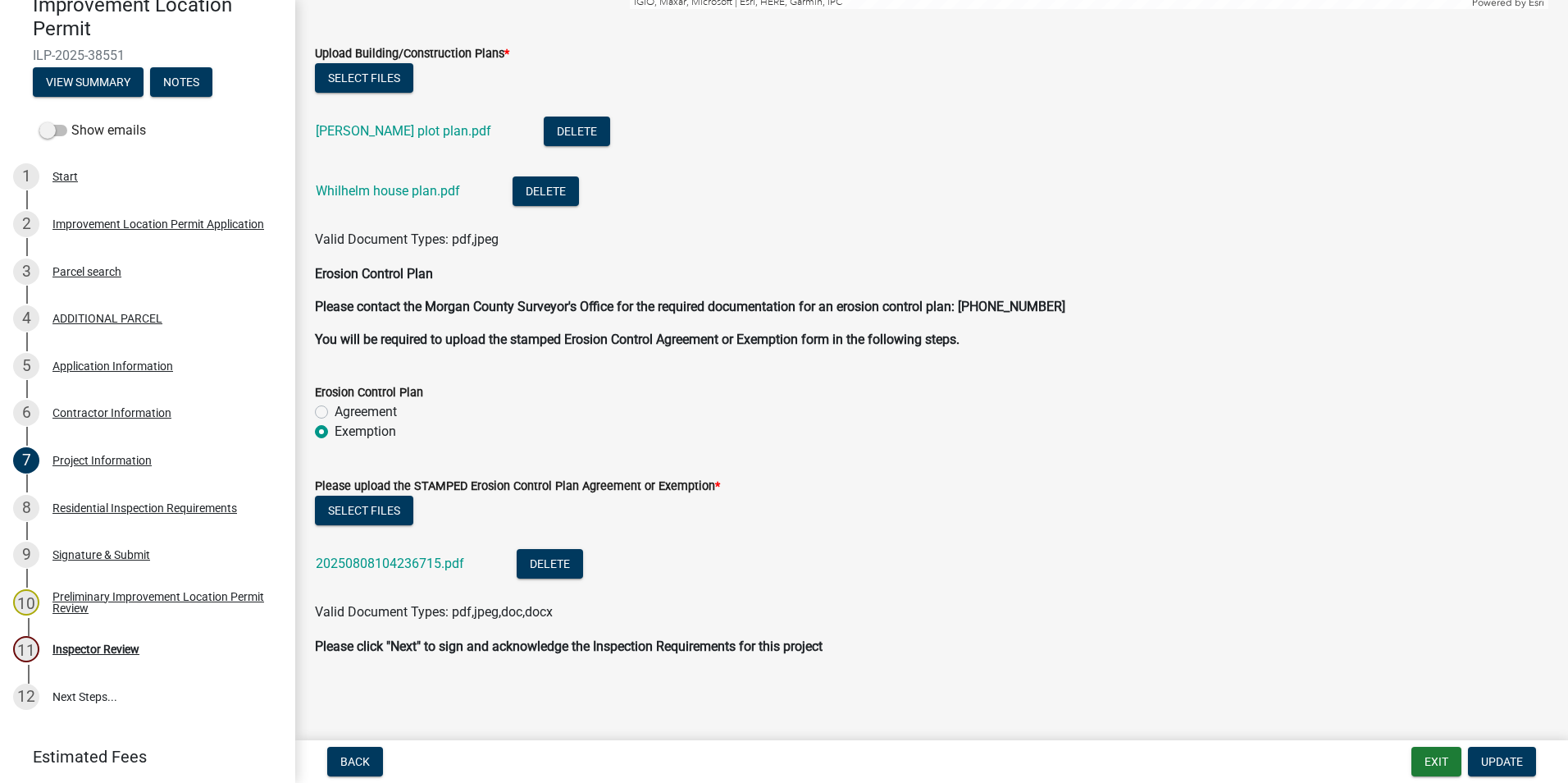
click at [445, 568] on link "20250808104236715.pdf" at bounding box center [390, 563] width 148 height 15
click at [397, 127] on link "Wilhelm plot plan.pdf" at bounding box center [403, 130] width 176 height 15
click at [106, 643] on div "Inspector Review" at bounding box center [95, 648] width 87 height 11
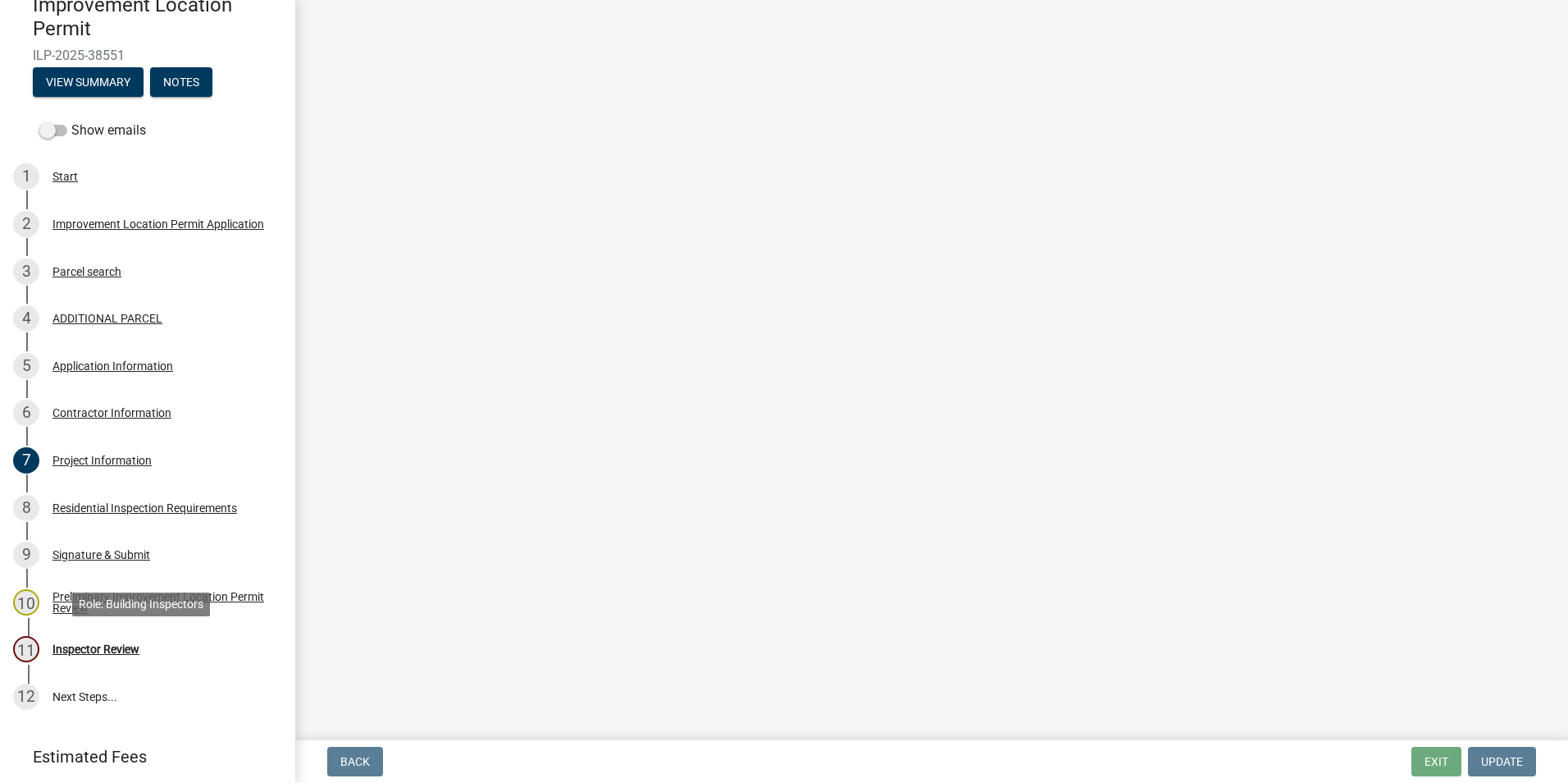
scroll to position [0, 0]
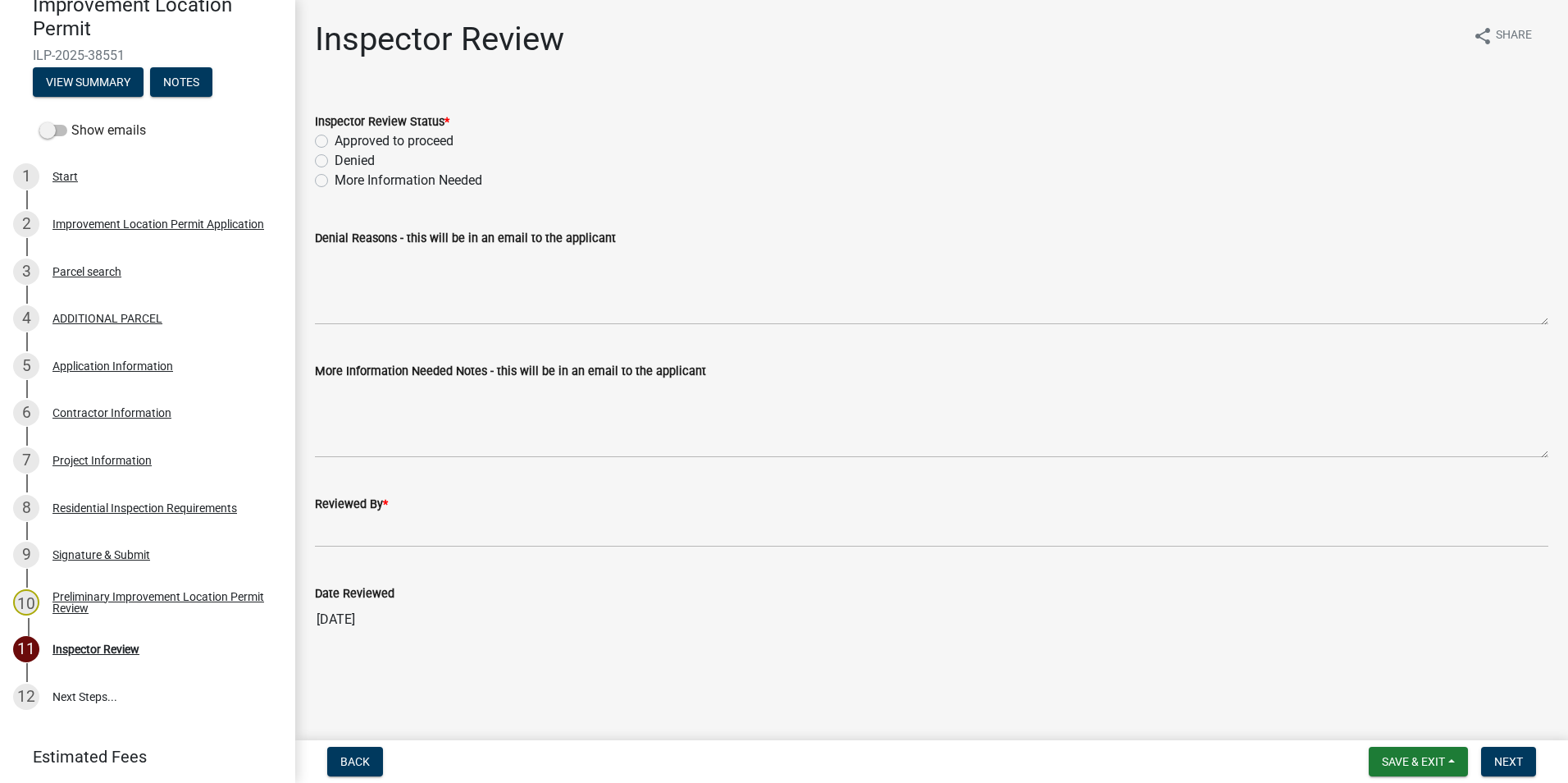
click at [335, 138] on label "Approved to proceed" at bounding box center [394, 141] width 119 height 20
click at [335, 138] on input "Approved to proceed" at bounding box center [340, 137] width 10 height 10
radio input "true"
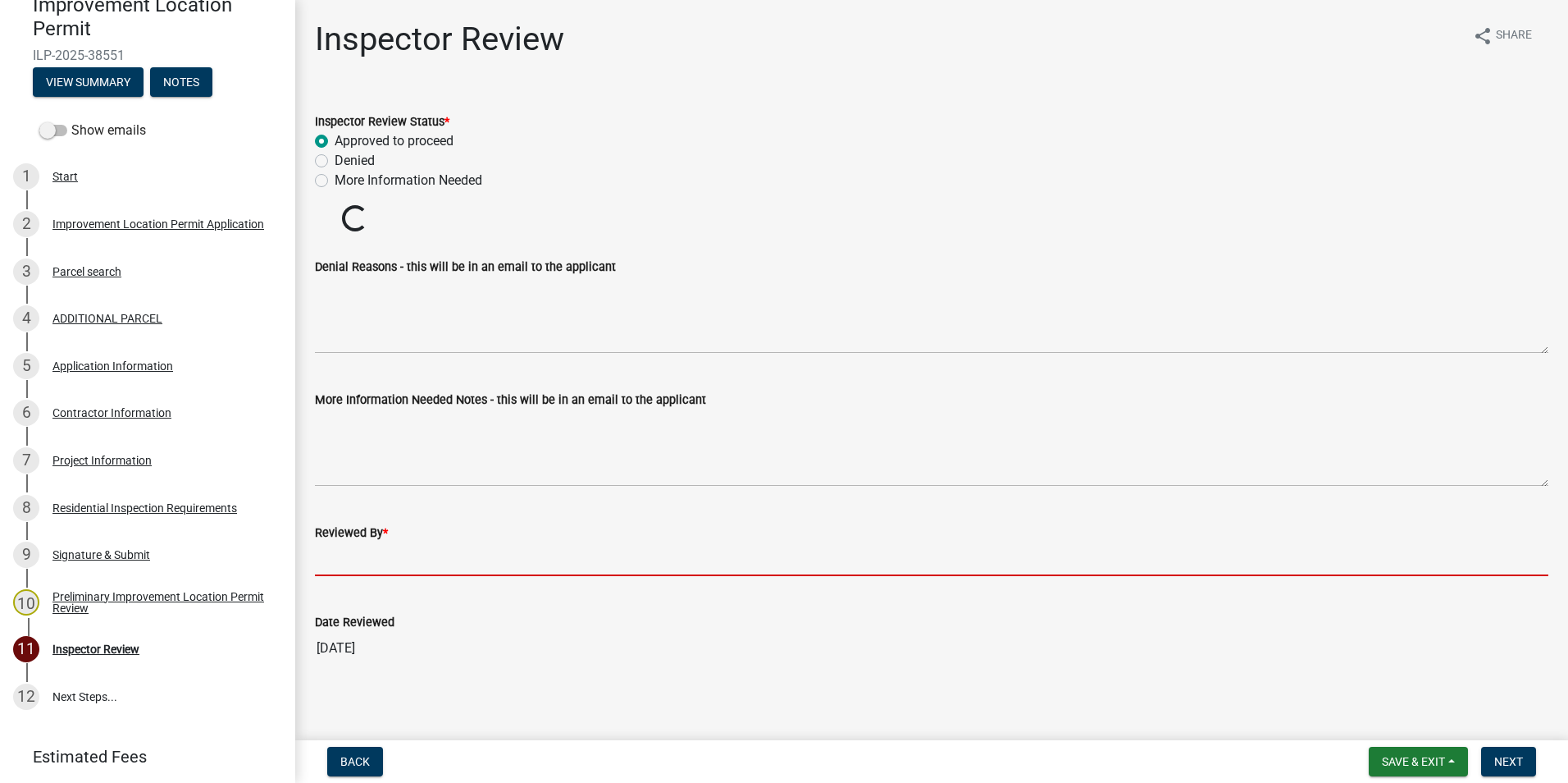
click at [362, 563] on input "Reviewed By *" at bounding box center [932, 559] width 1234 height 33
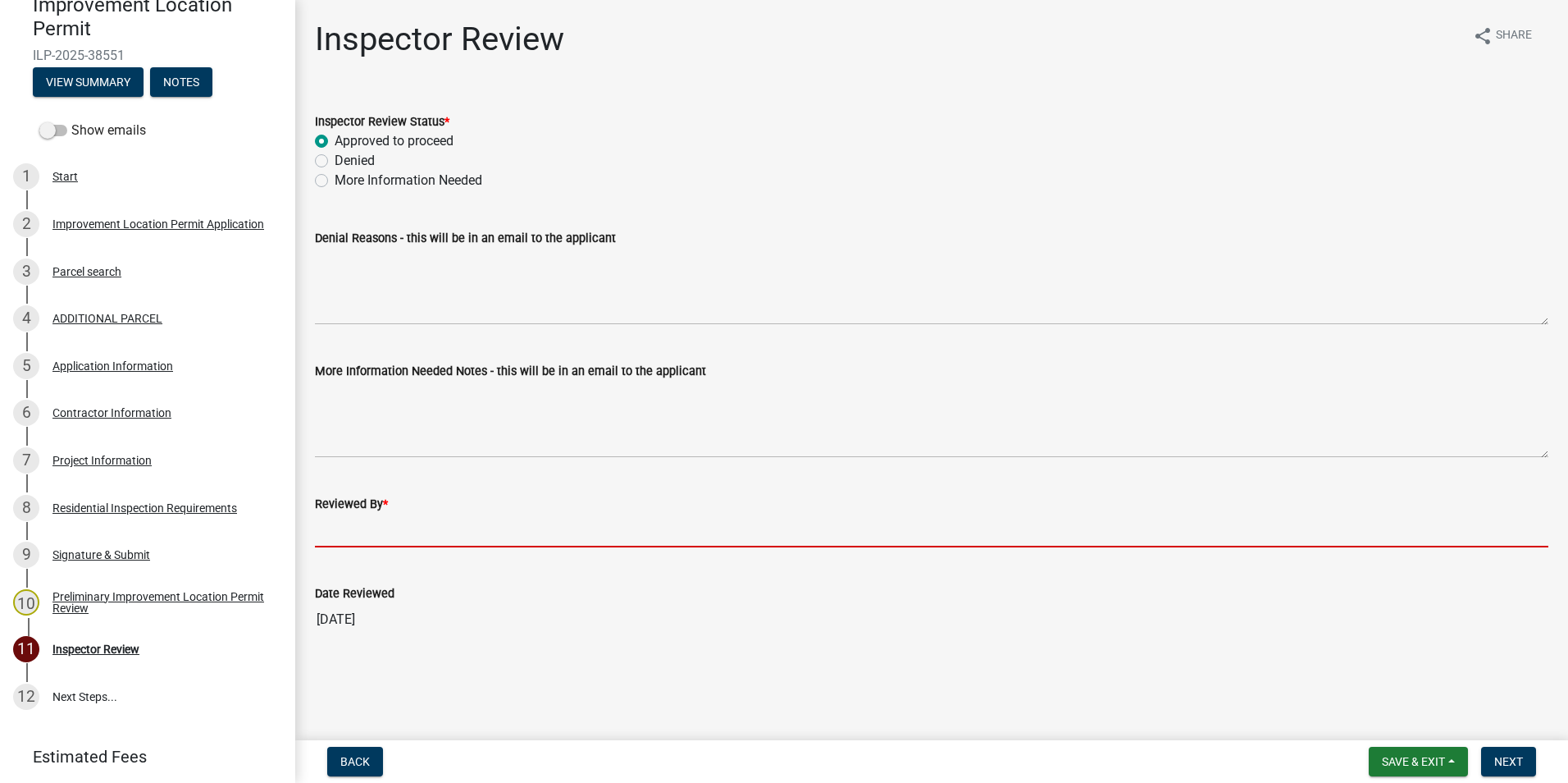
type input "AFM"
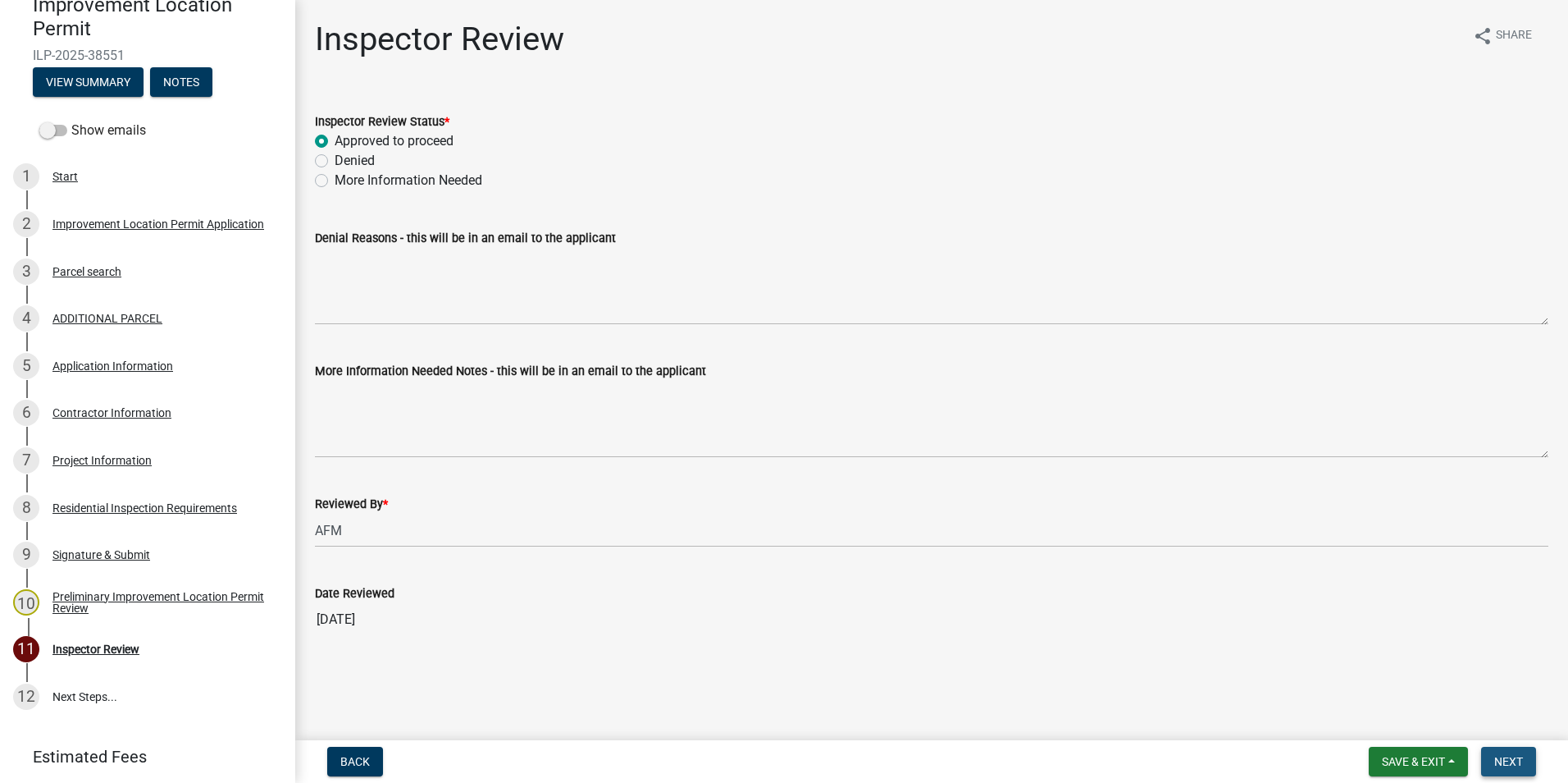
click at [1523, 756] on span "Next" at bounding box center [1508, 761] width 28 height 13
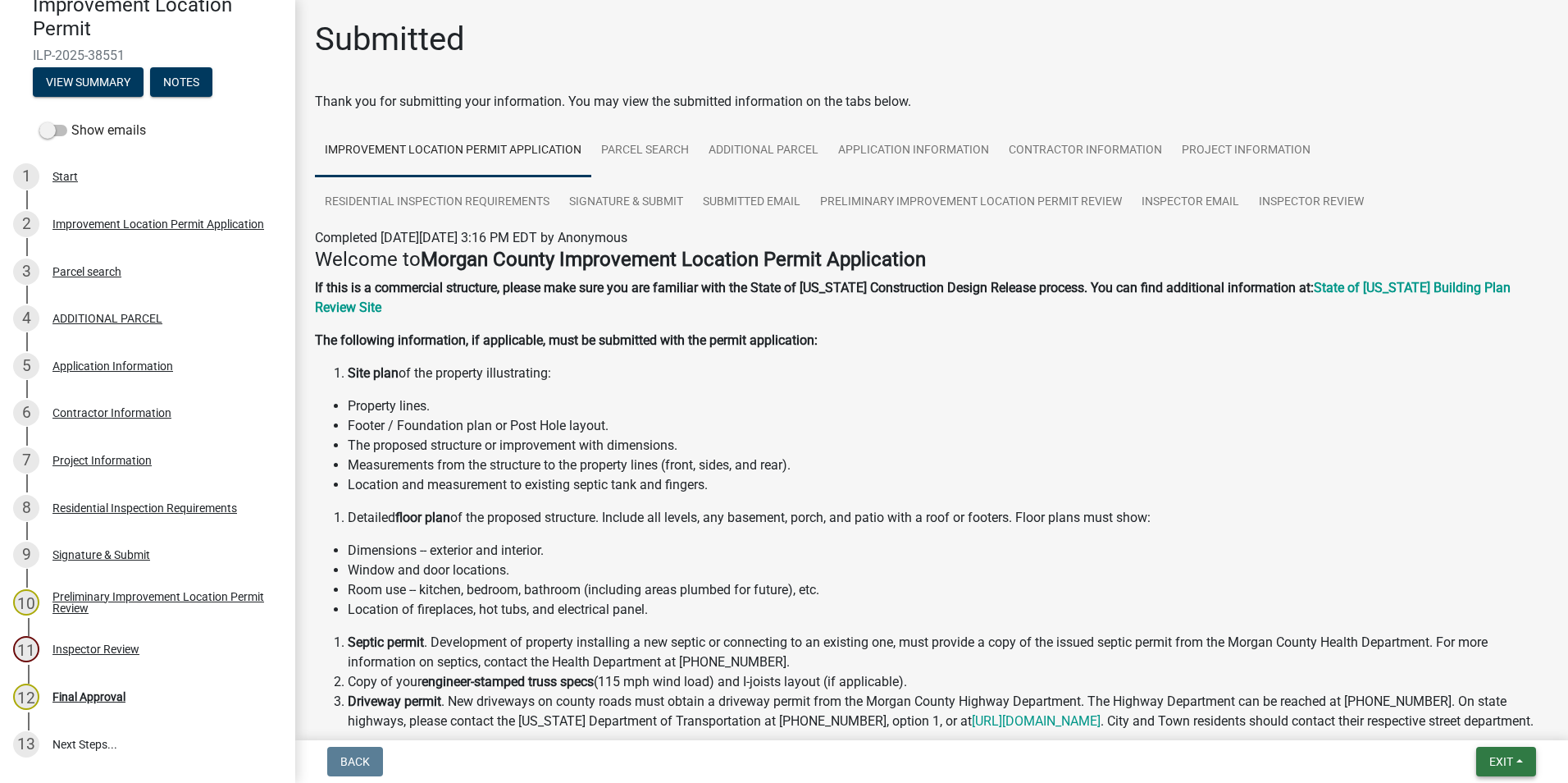
click at [1487, 759] on button "Exit" at bounding box center [1506, 762] width 60 height 29
click at [1459, 725] on button "Save & Exit" at bounding box center [1470, 719] width 131 height 39
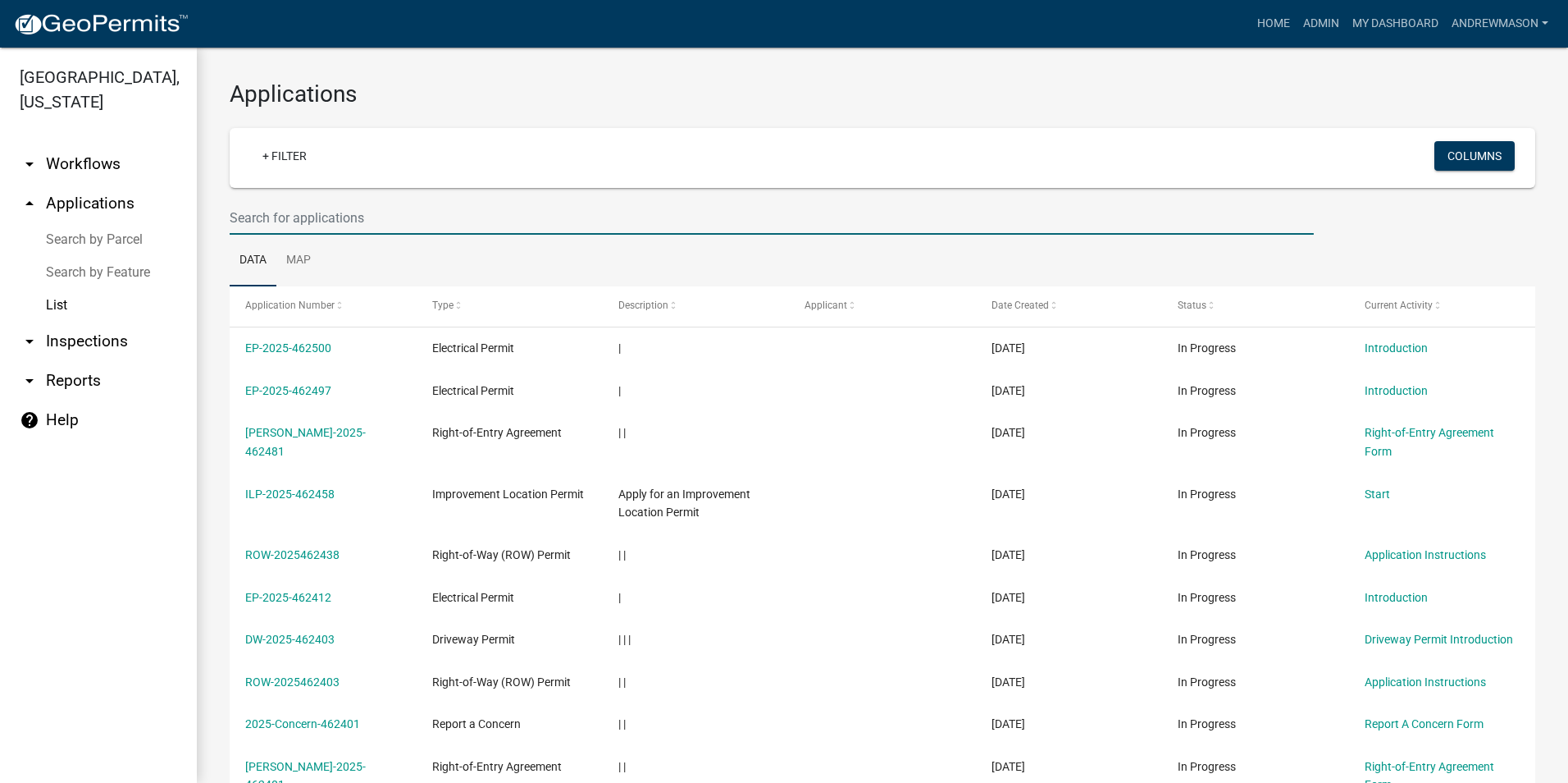
click at [303, 220] on input "text" at bounding box center [772, 217] width 1085 height 33
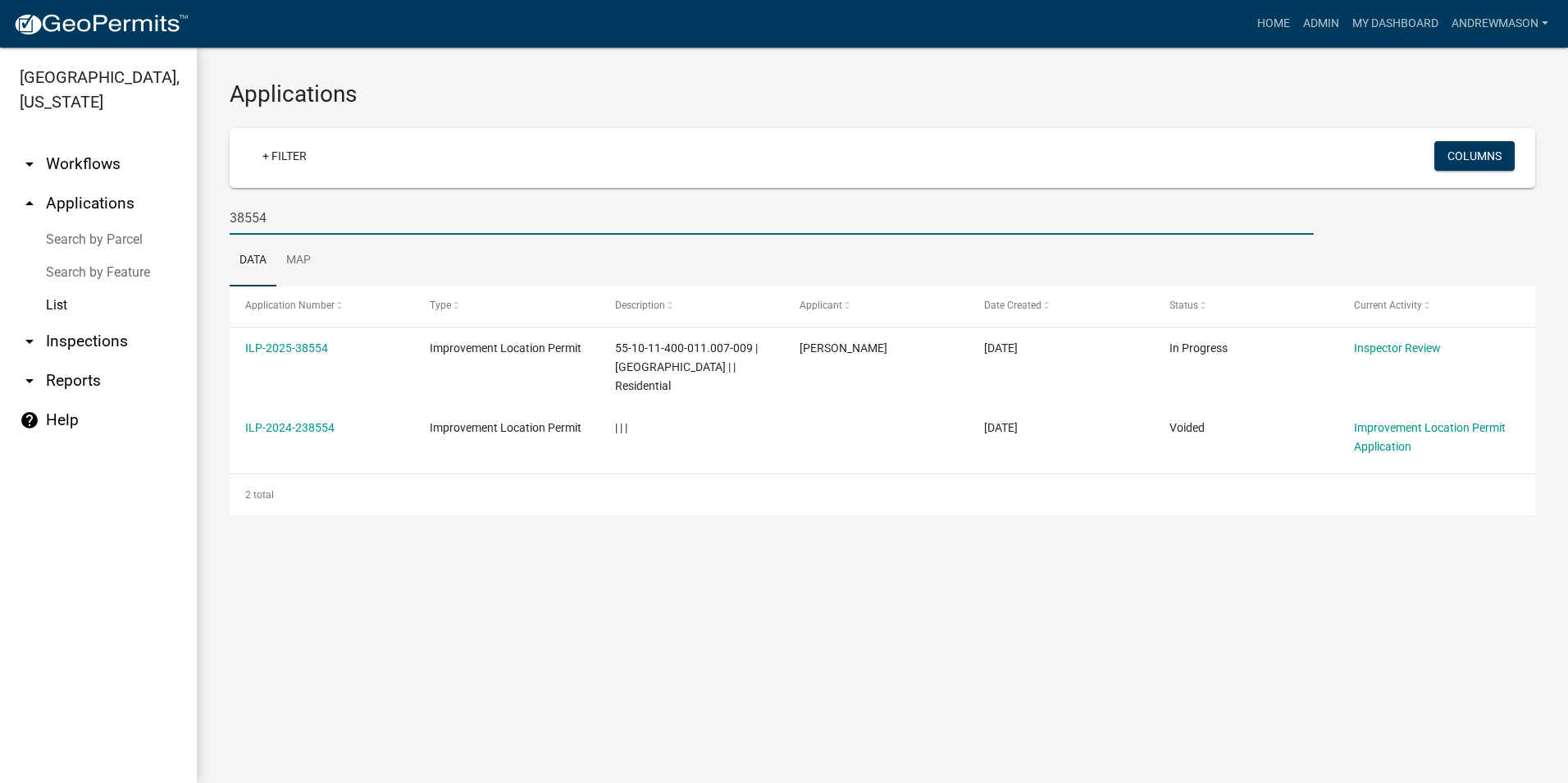
type input "38554"
click at [284, 348] on link "ILP-2025-38554" at bounding box center [287, 348] width 83 height 13
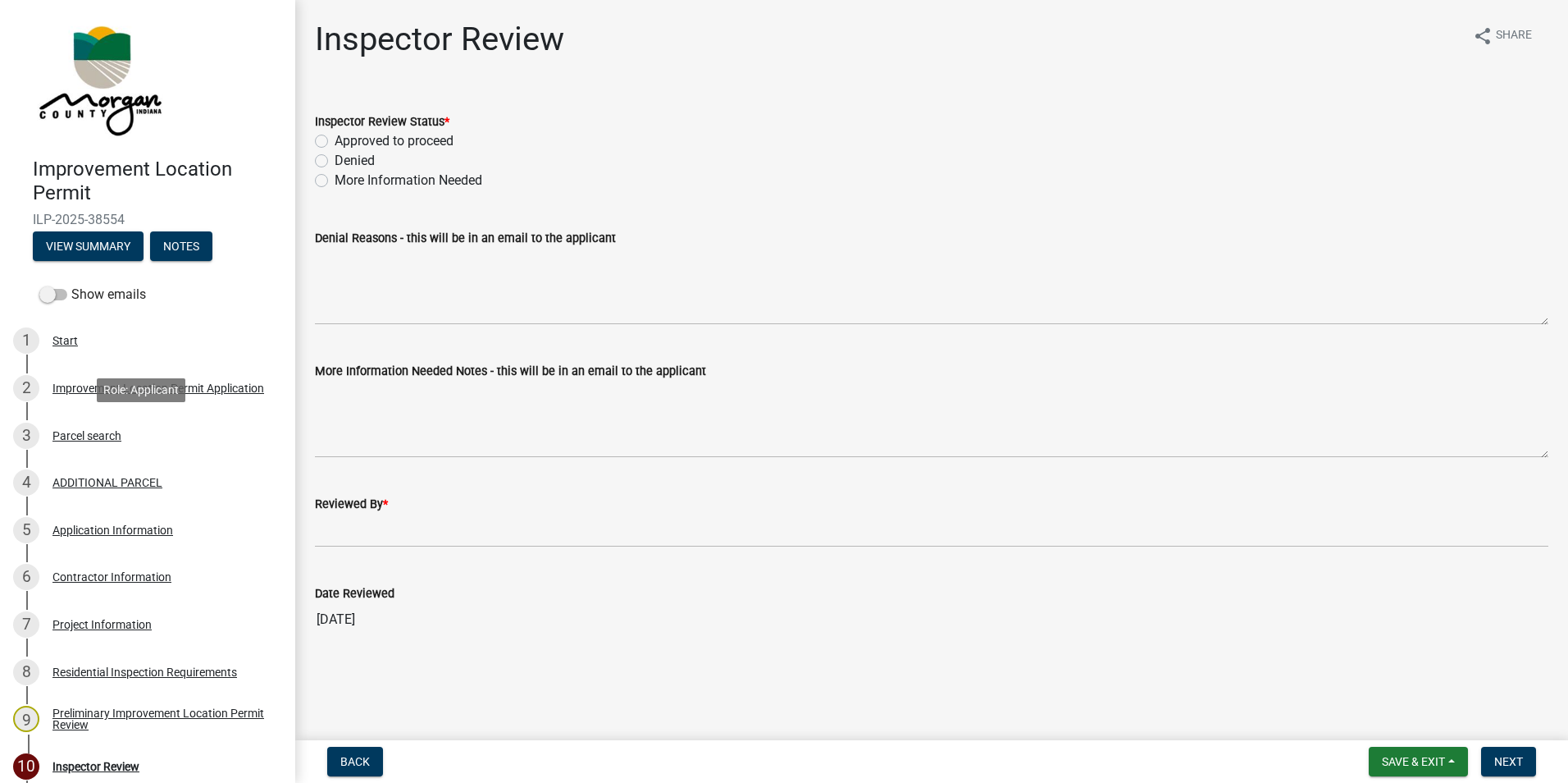
click at [76, 433] on div "Parcel search" at bounding box center [87, 435] width 69 height 11
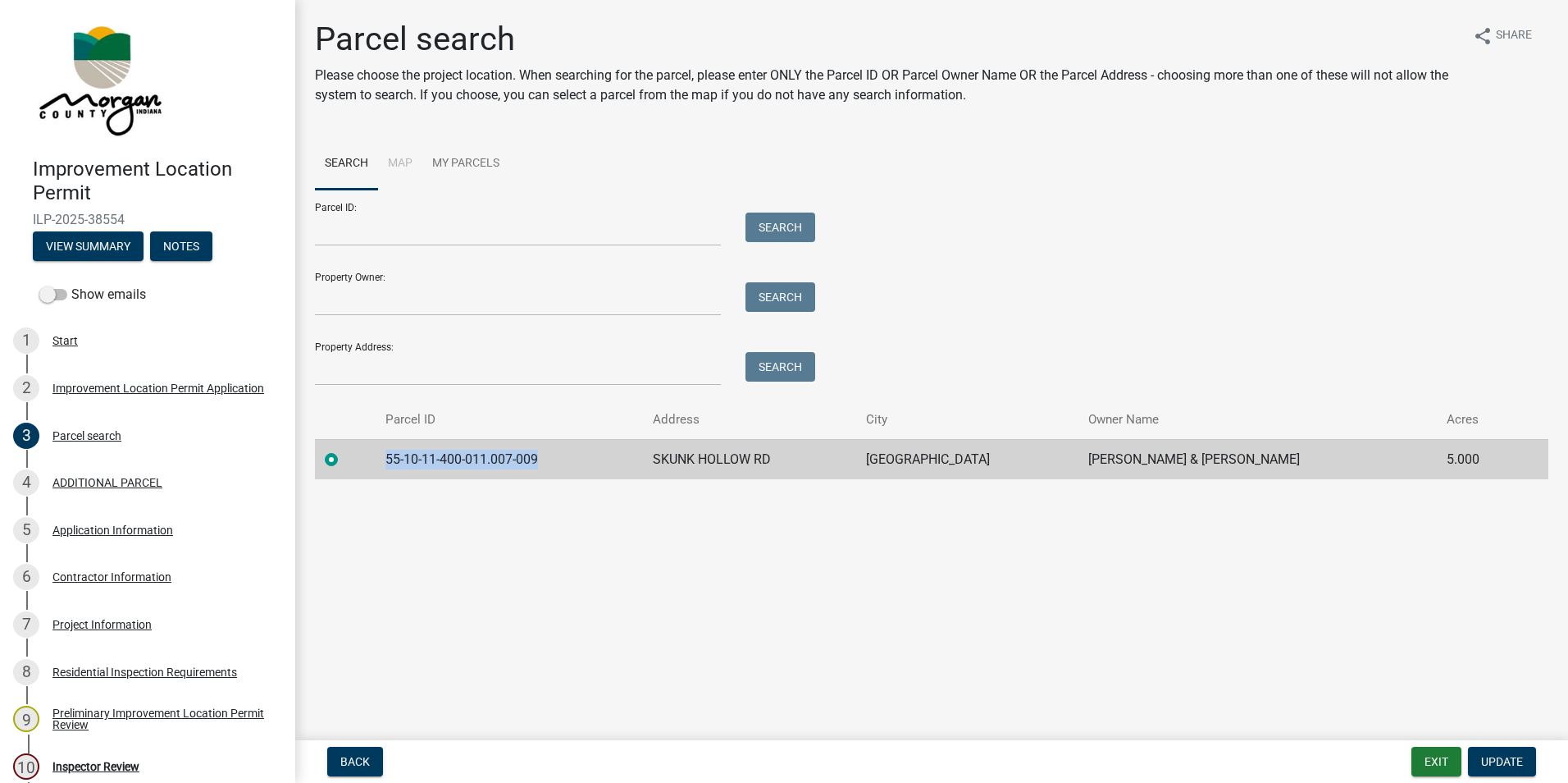
drag, startPoint x: 545, startPoint y: 458, endPoint x: 390, endPoint y: 461, distance: 155.0
click at [390, 462] on td "55-10-11-400-011.007-009" at bounding box center [509, 458] width 267 height 40
copy td "55-10-11-400-011.007-009"
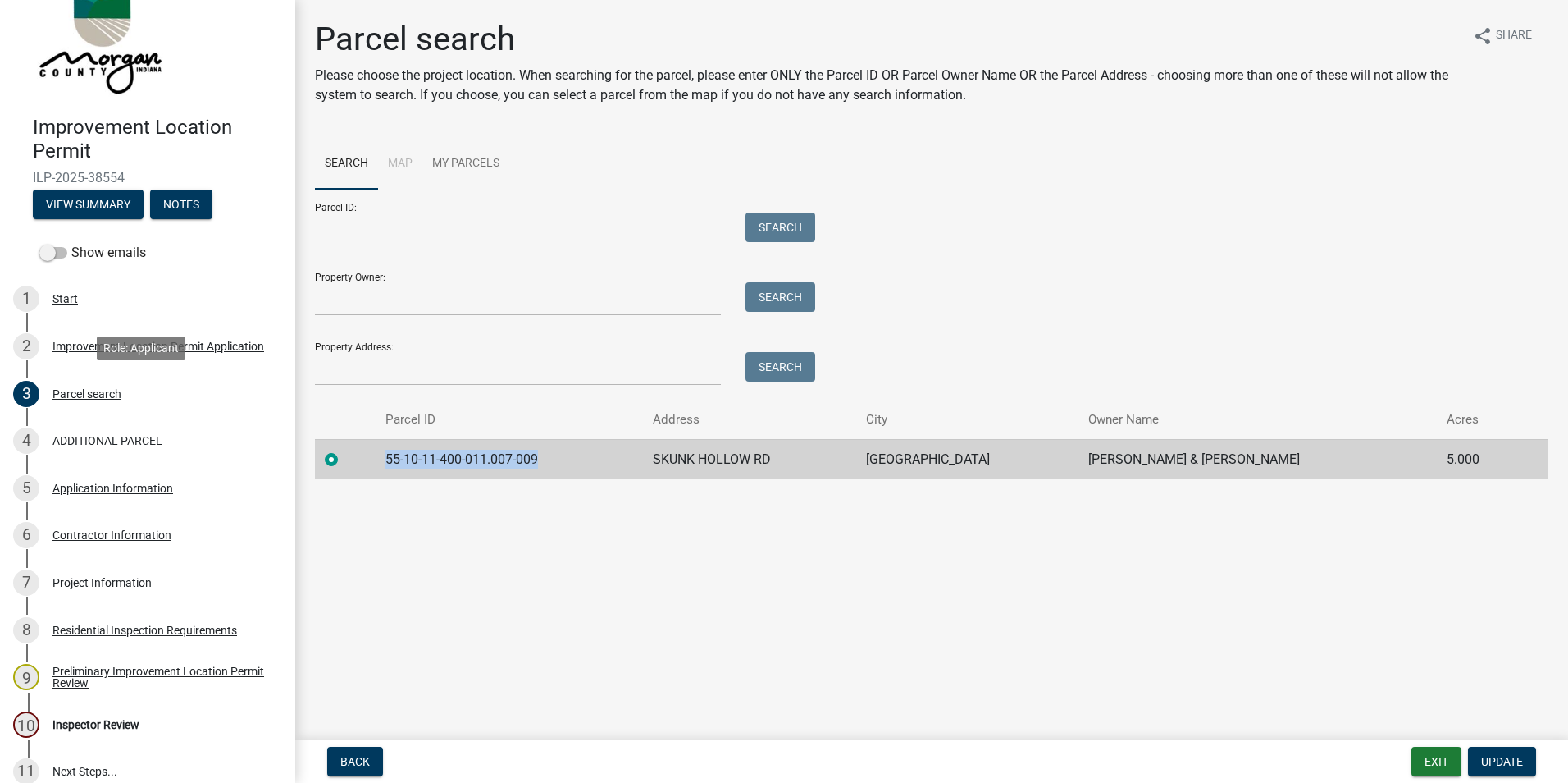
scroll to position [82, 0]
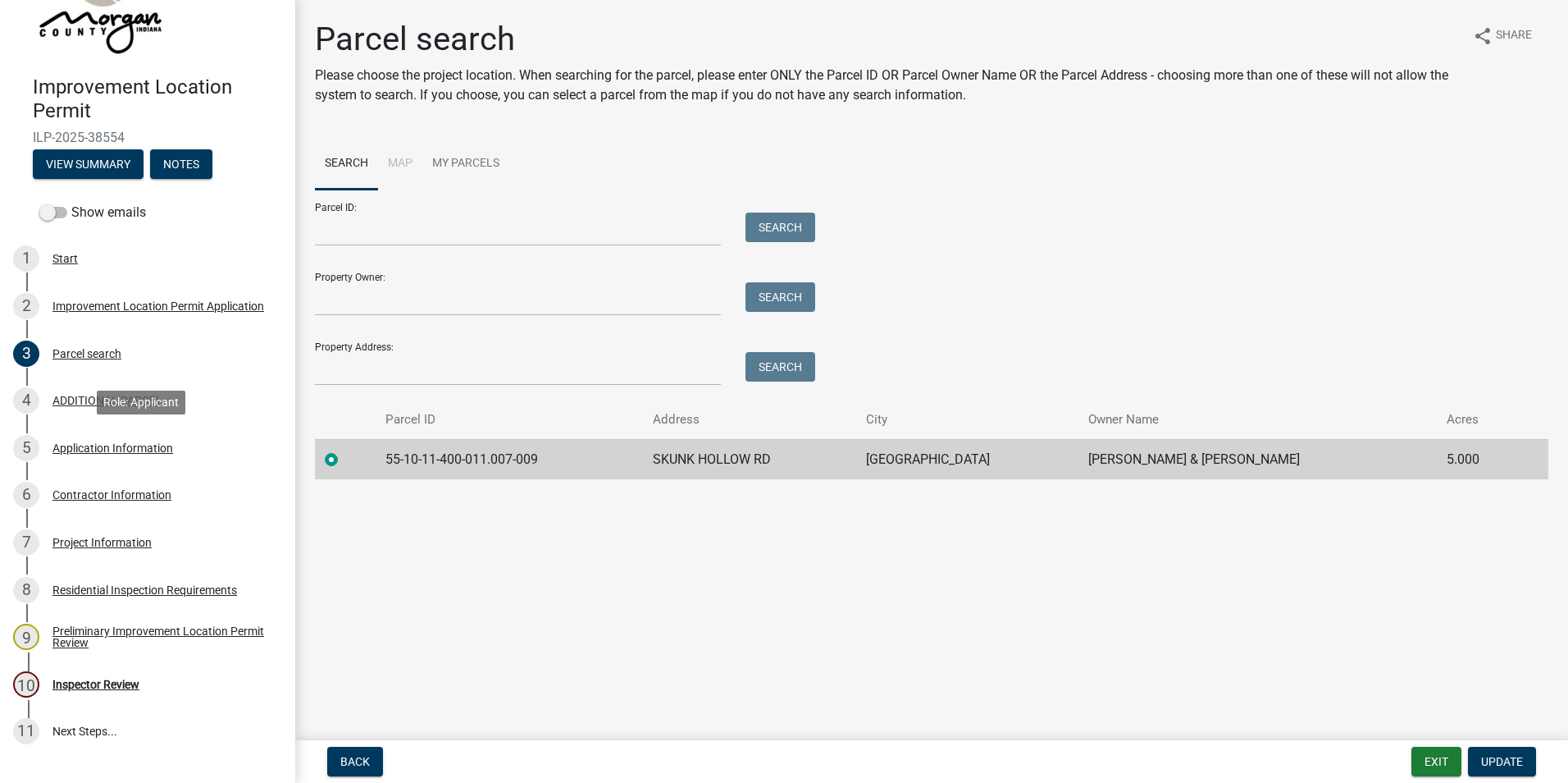
click at [130, 446] on div "Application Information" at bounding box center [112, 447] width 121 height 11
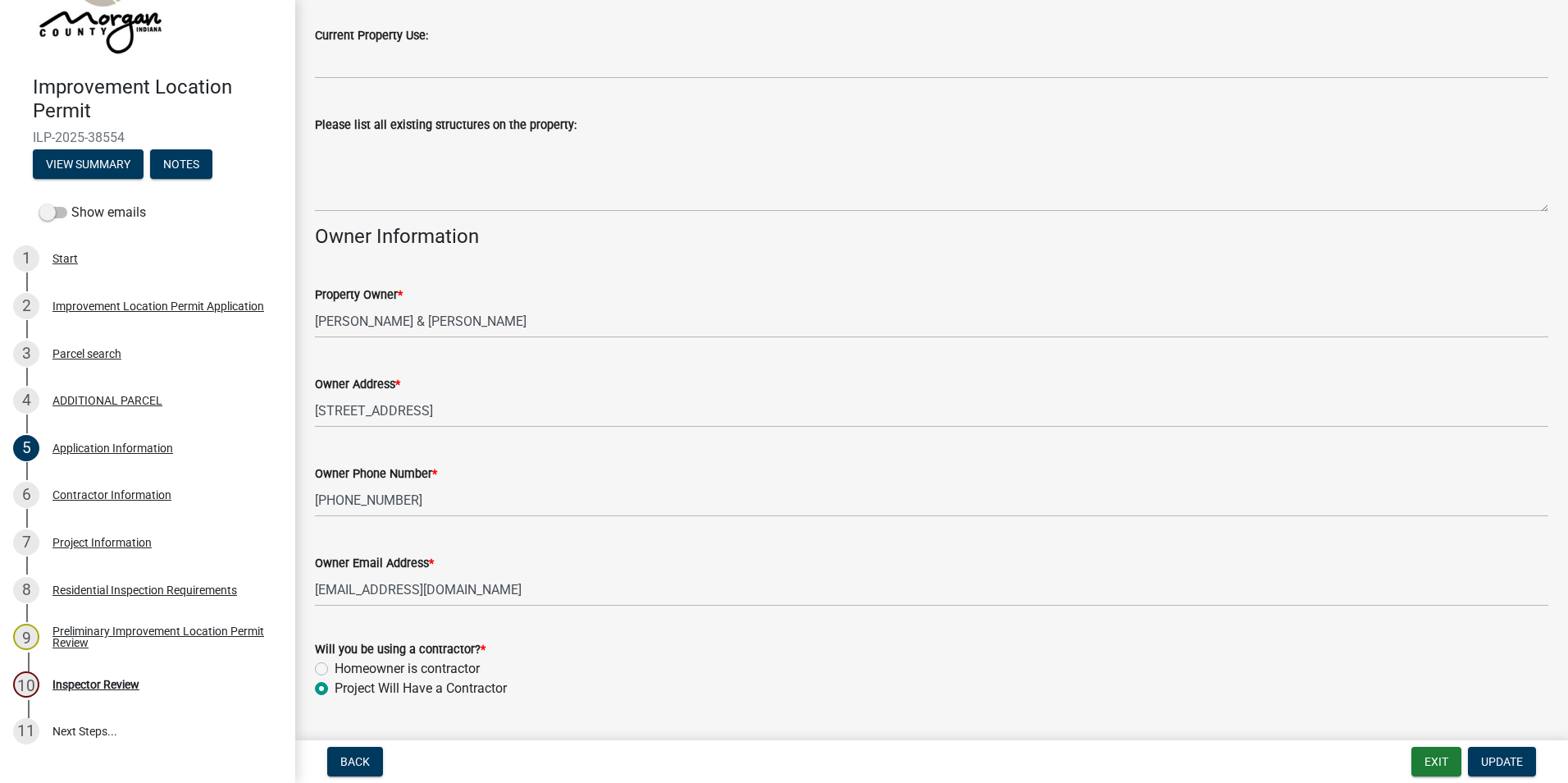
scroll to position [618, 0]
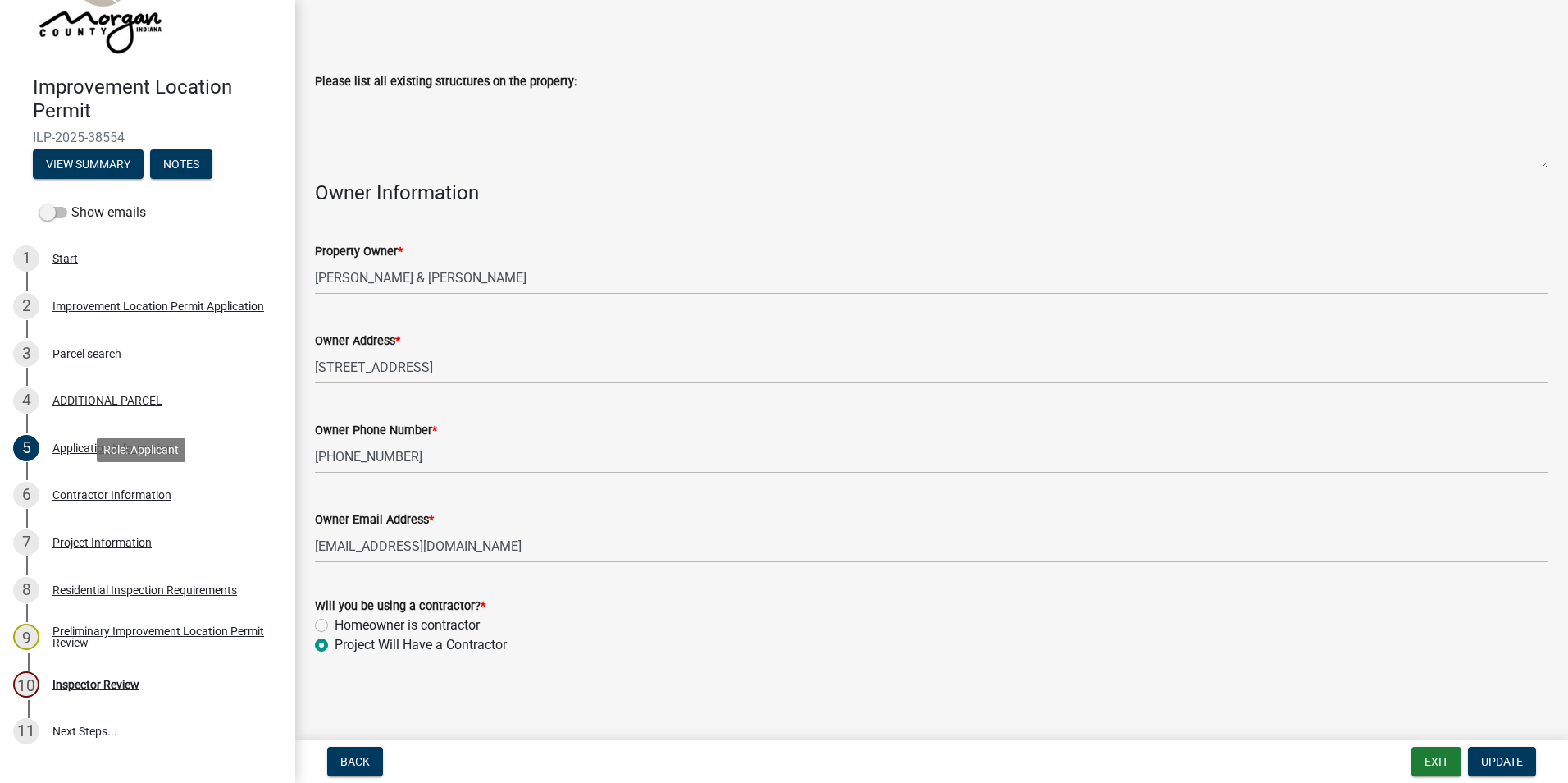
click at [92, 491] on div "Contractor Information" at bounding box center [112, 495] width 119 height 11
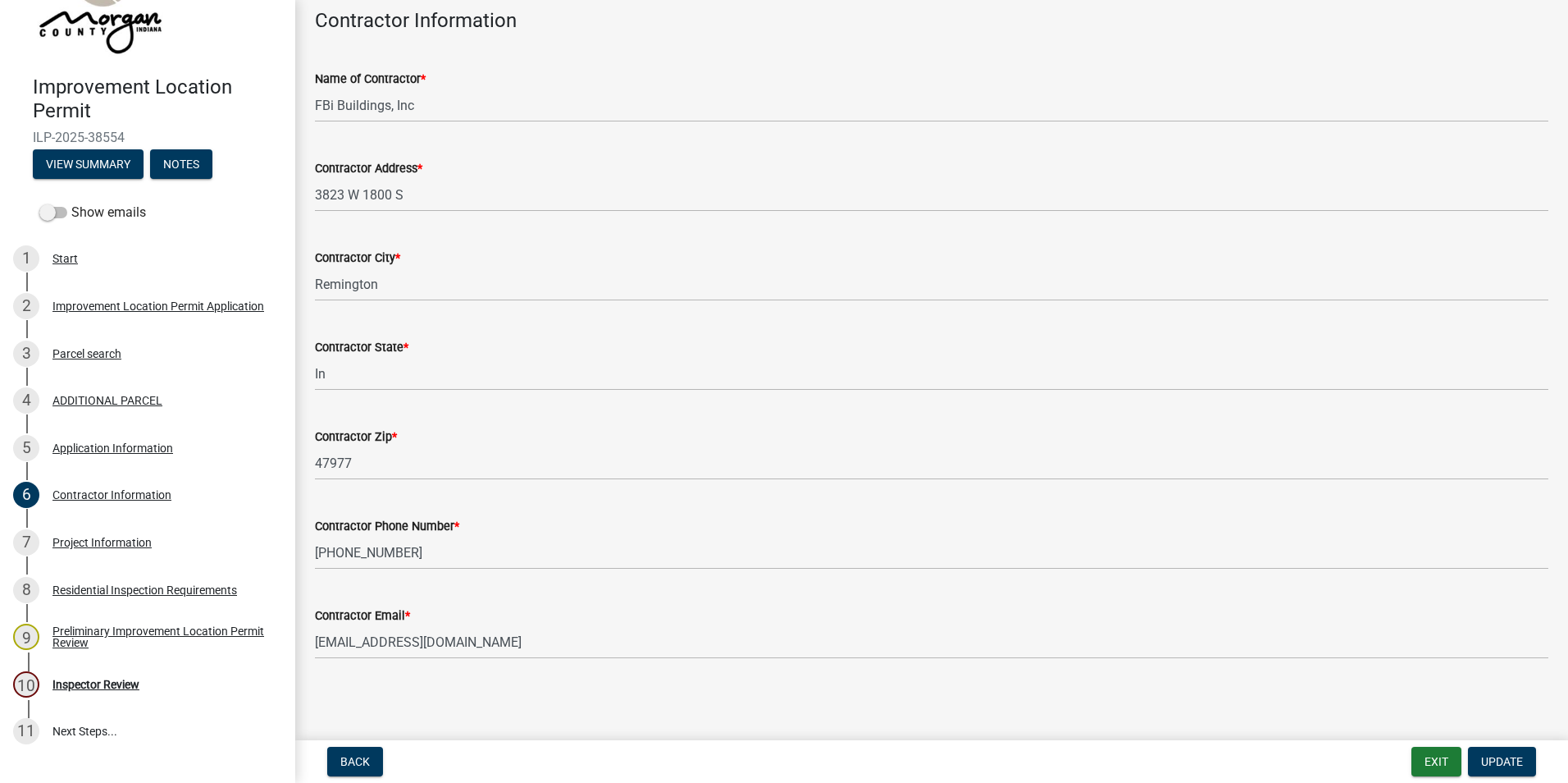
scroll to position [85, 0]
click at [73, 543] on div "Project Information" at bounding box center [102, 542] width 100 height 11
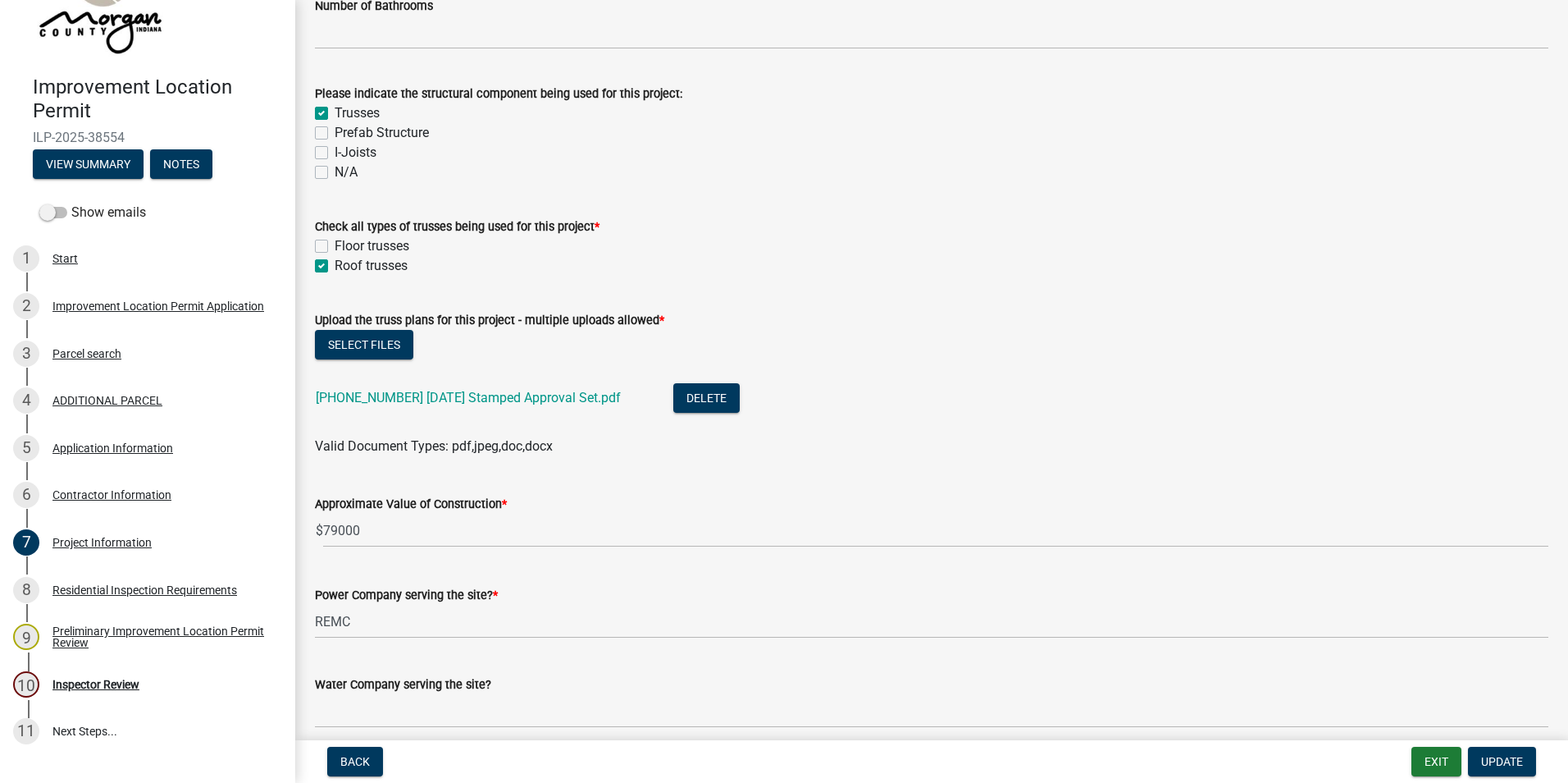
scroll to position [1559, 0]
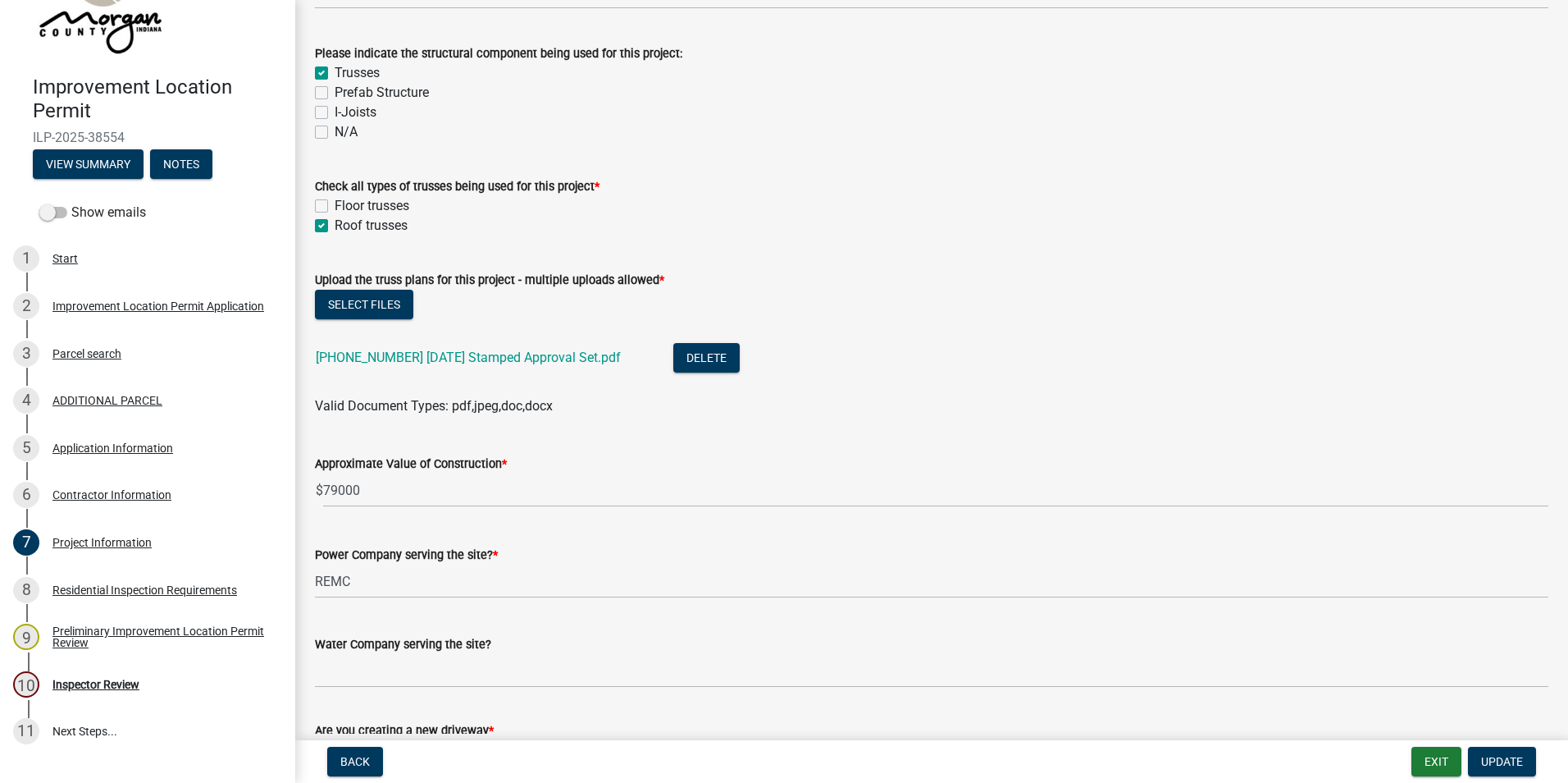
click at [539, 365] on div "20-2769-00 2025-08-07 Stamped Approval Set.pdf" at bounding box center [481, 360] width 331 height 33
click at [539, 361] on link "20-2769-00 2025-08-07 Stamped Approval Set.pdf" at bounding box center [469, 357] width 306 height 15
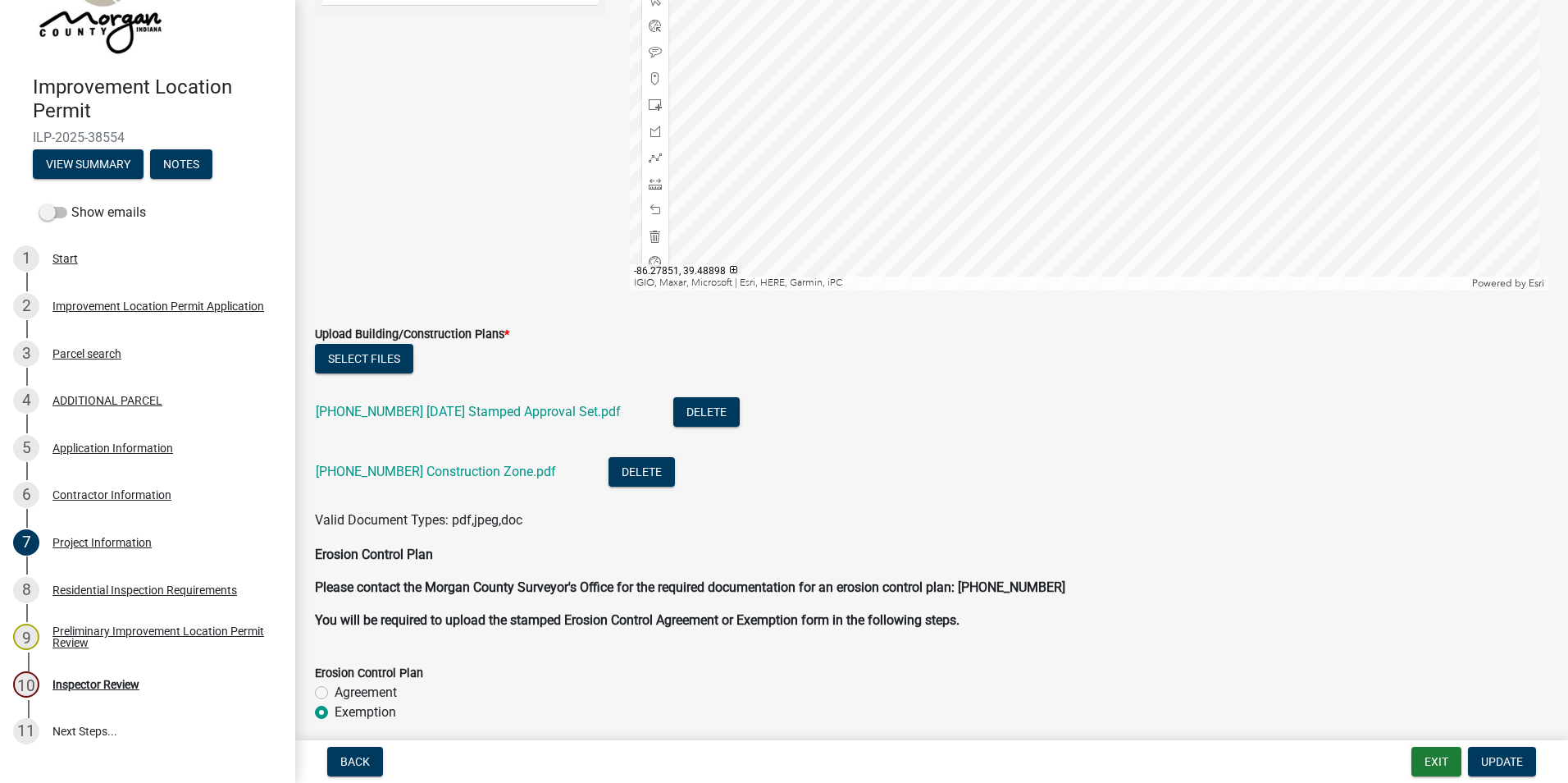
scroll to position [3282, 0]
click at [524, 412] on link "20-2769-00 2025-08-07 Stamped Approval Set.pdf" at bounding box center [469, 410] width 306 height 15
click at [432, 467] on link "20-2769-00 Construction Zone.pdf" at bounding box center [436, 470] width 240 height 15
click at [475, 469] on link "20-2769-00 Construction Zone.pdf" at bounding box center [436, 470] width 240 height 15
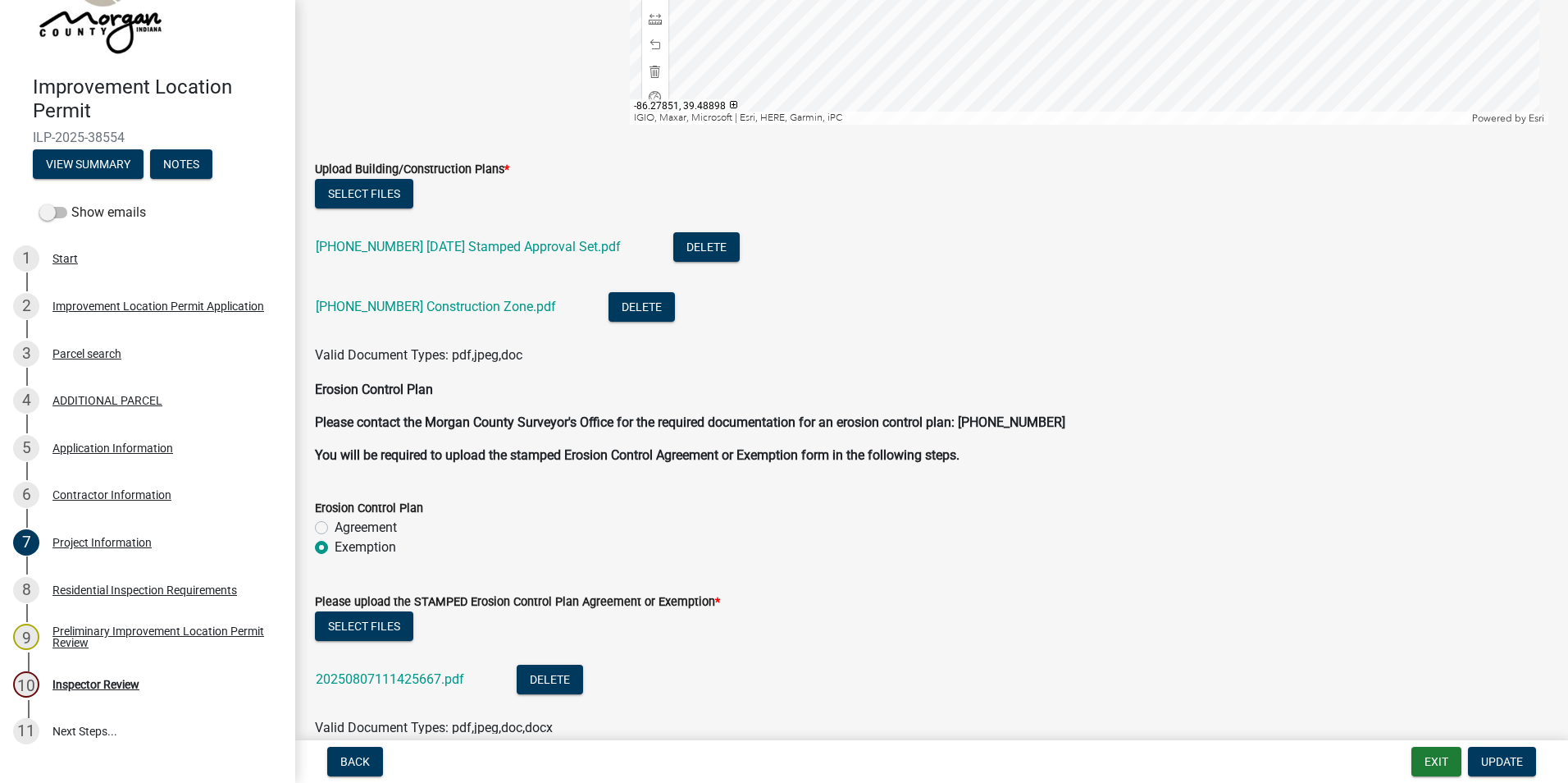
scroll to position [3561, 0]
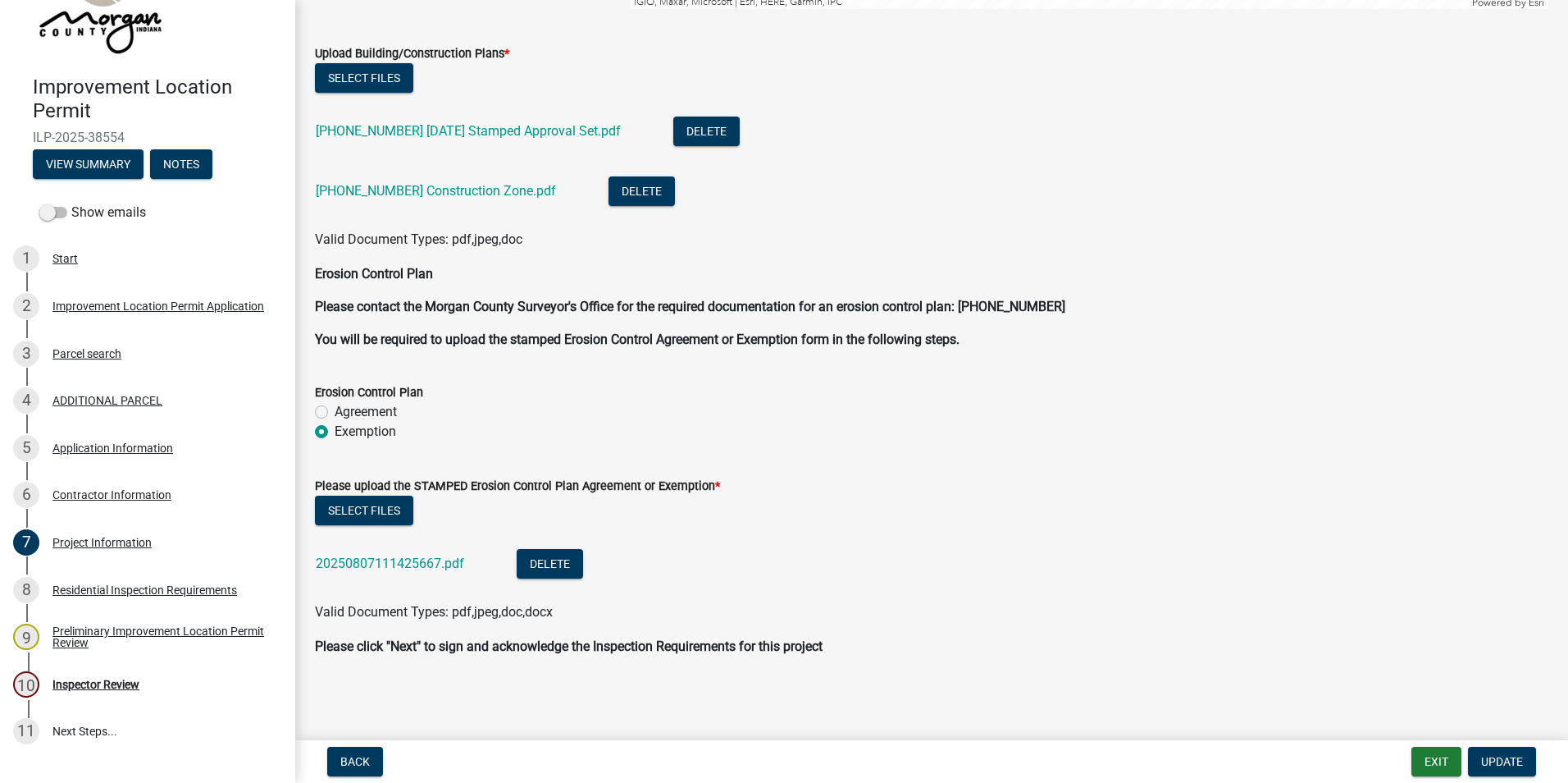
click at [439, 561] on link "20250807111425667.pdf" at bounding box center [390, 563] width 148 height 15
click at [109, 684] on div "Inspector Review" at bounding box center [95, 683] width 87 height 11
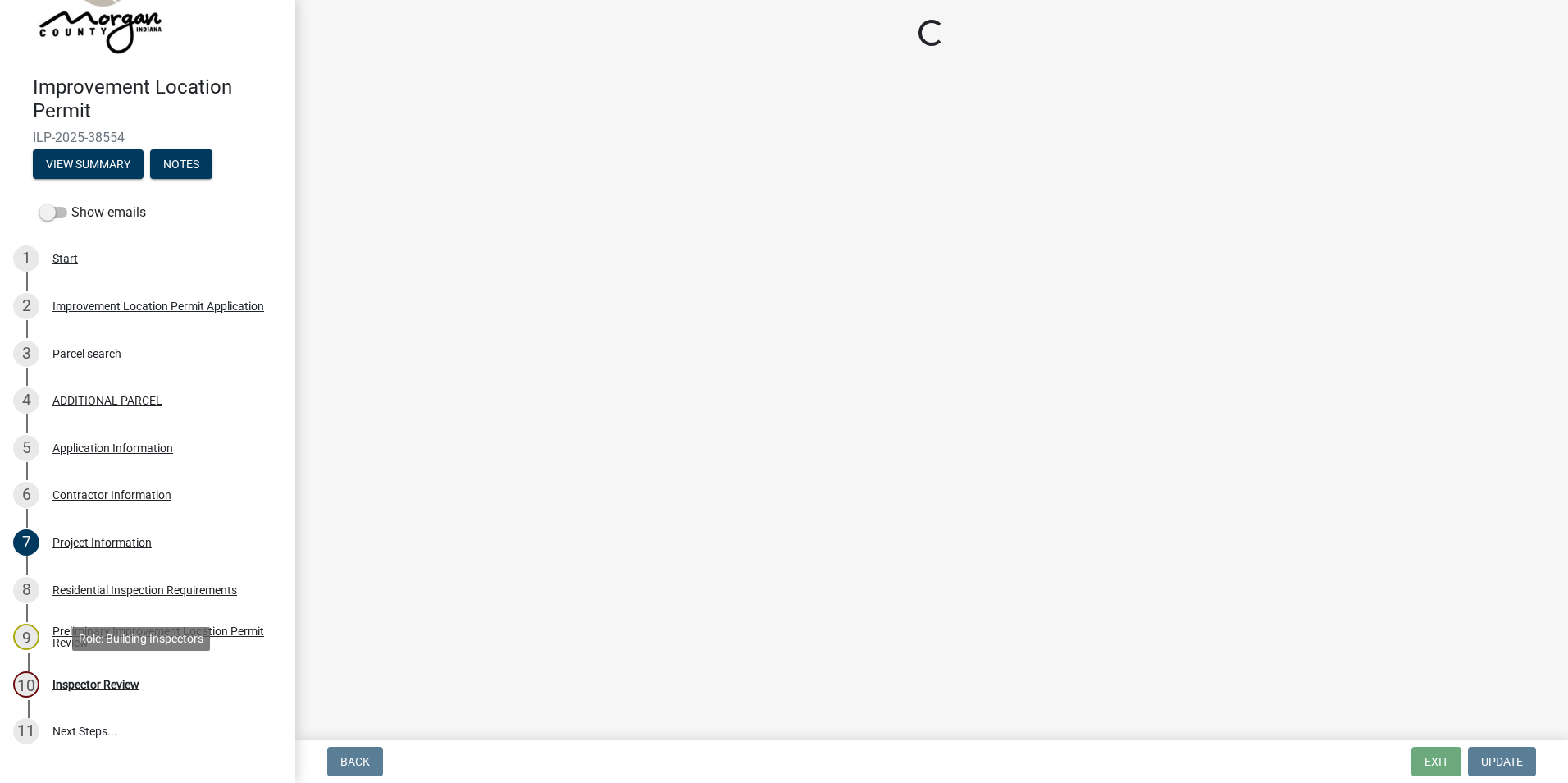
scroll to position [0, 0]
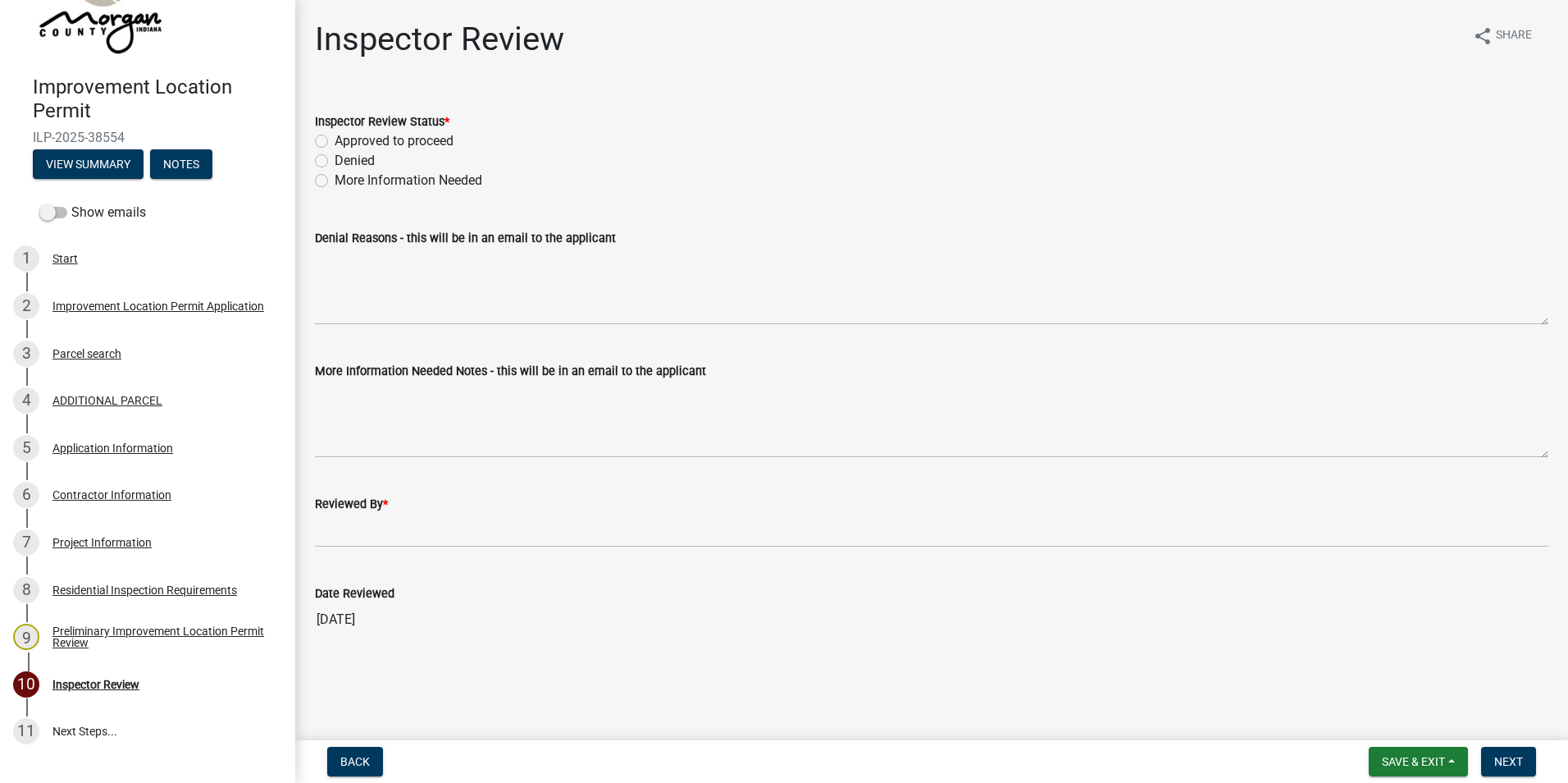
click at [335, 142] on label "Approved to proceed" at bounding box center [394, 141] width 119 height 20
click at [335, 142] on input "Approved to proceed" at bounding box center [340, 137] width 10 height 10
radio input "true"
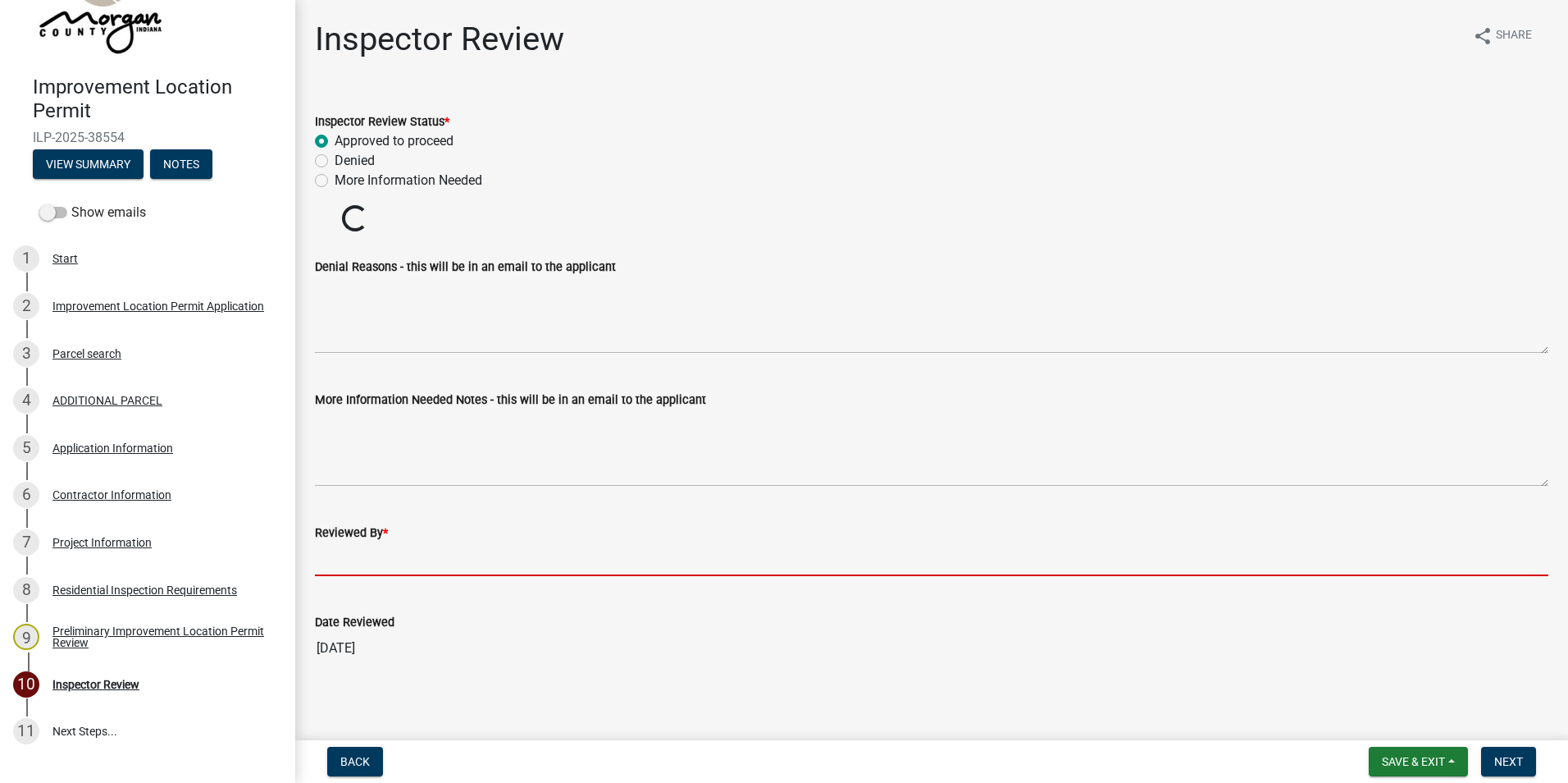
click at [337, 545] on input "Reviewed By *" at bounding box center [932, 559] width 1234 height 33
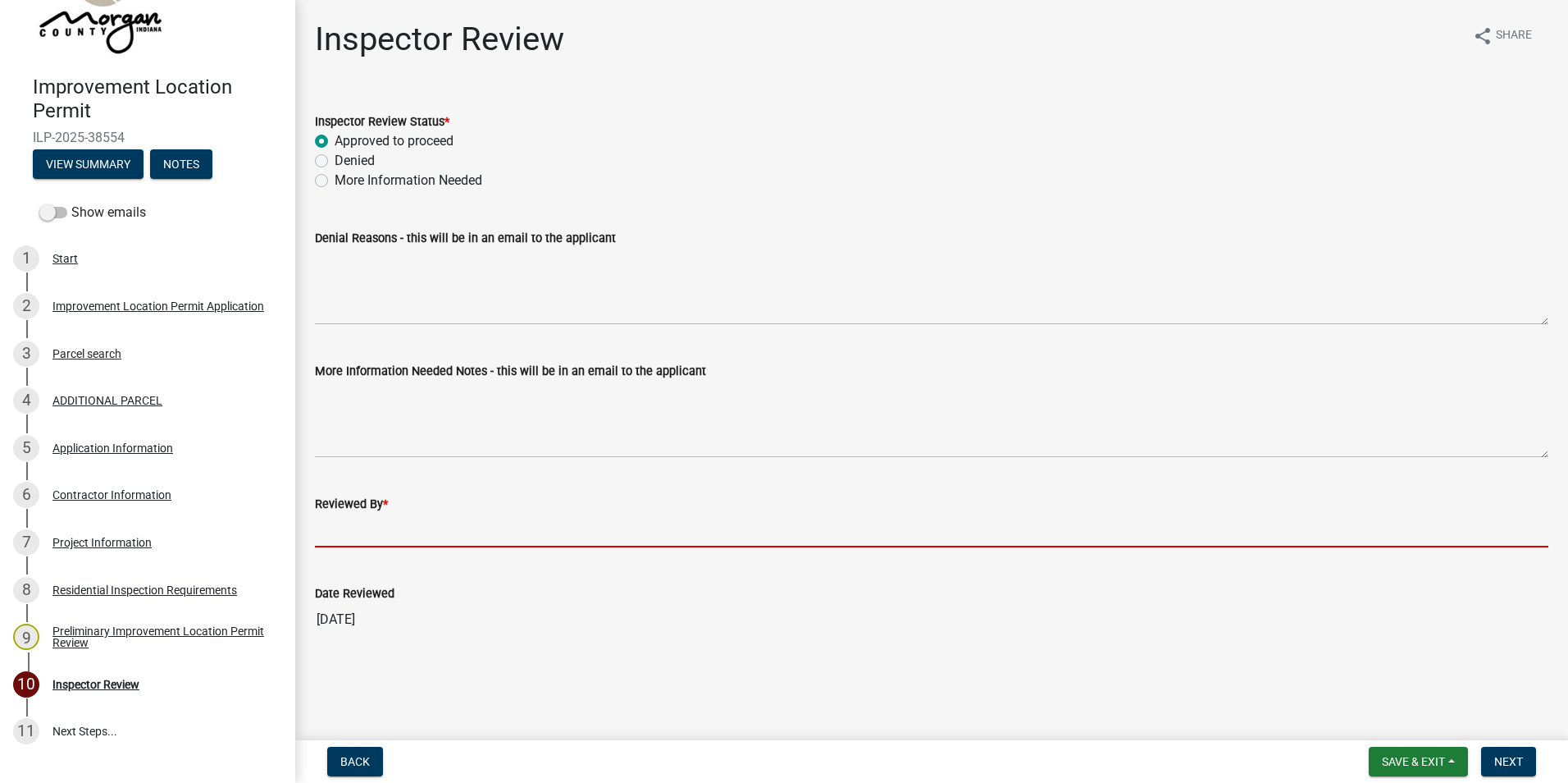
type input "AFM"
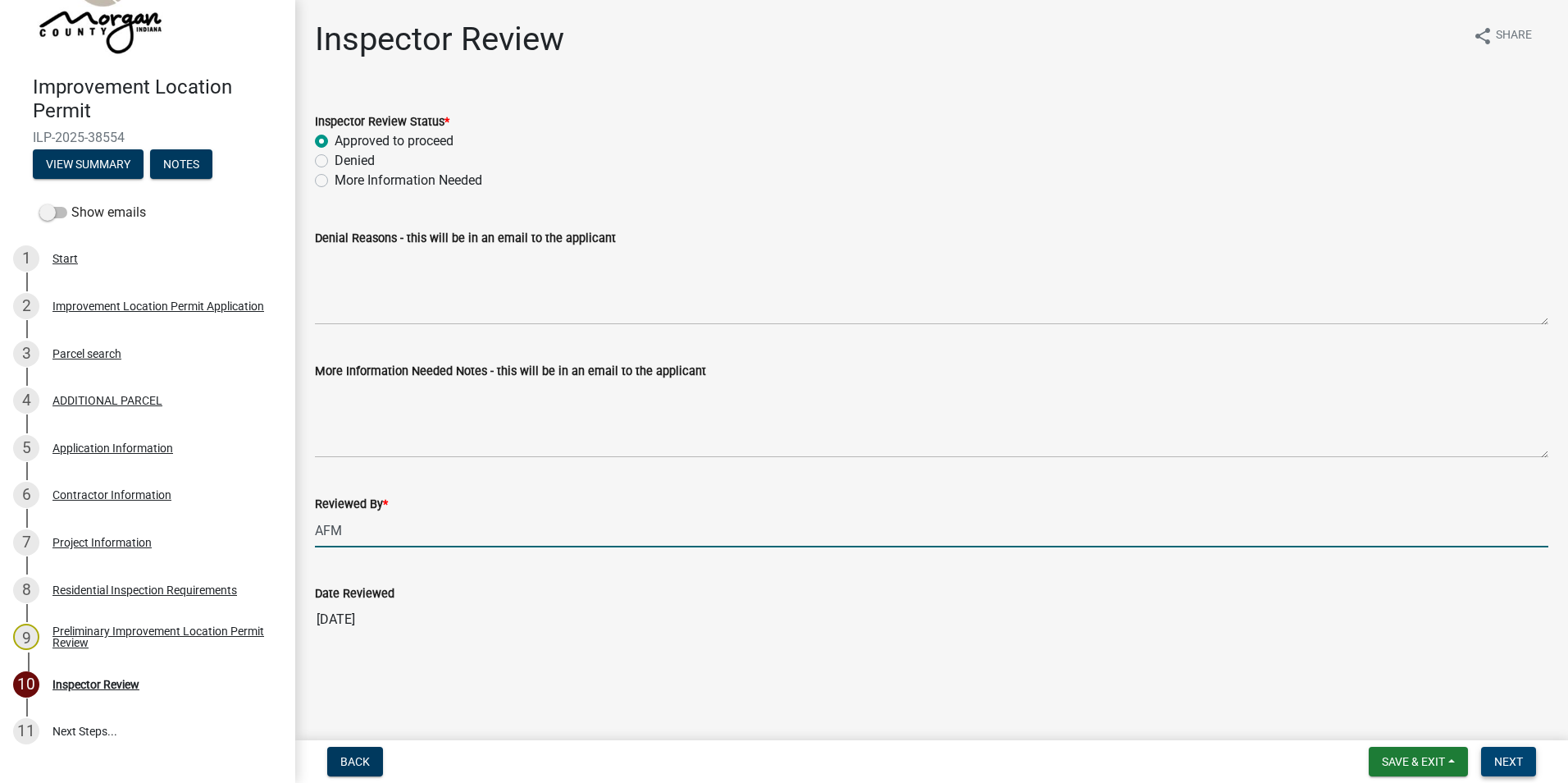
click at [1503, 761] on span "Next" at bounding box center [1508, 761] width 28 height 13
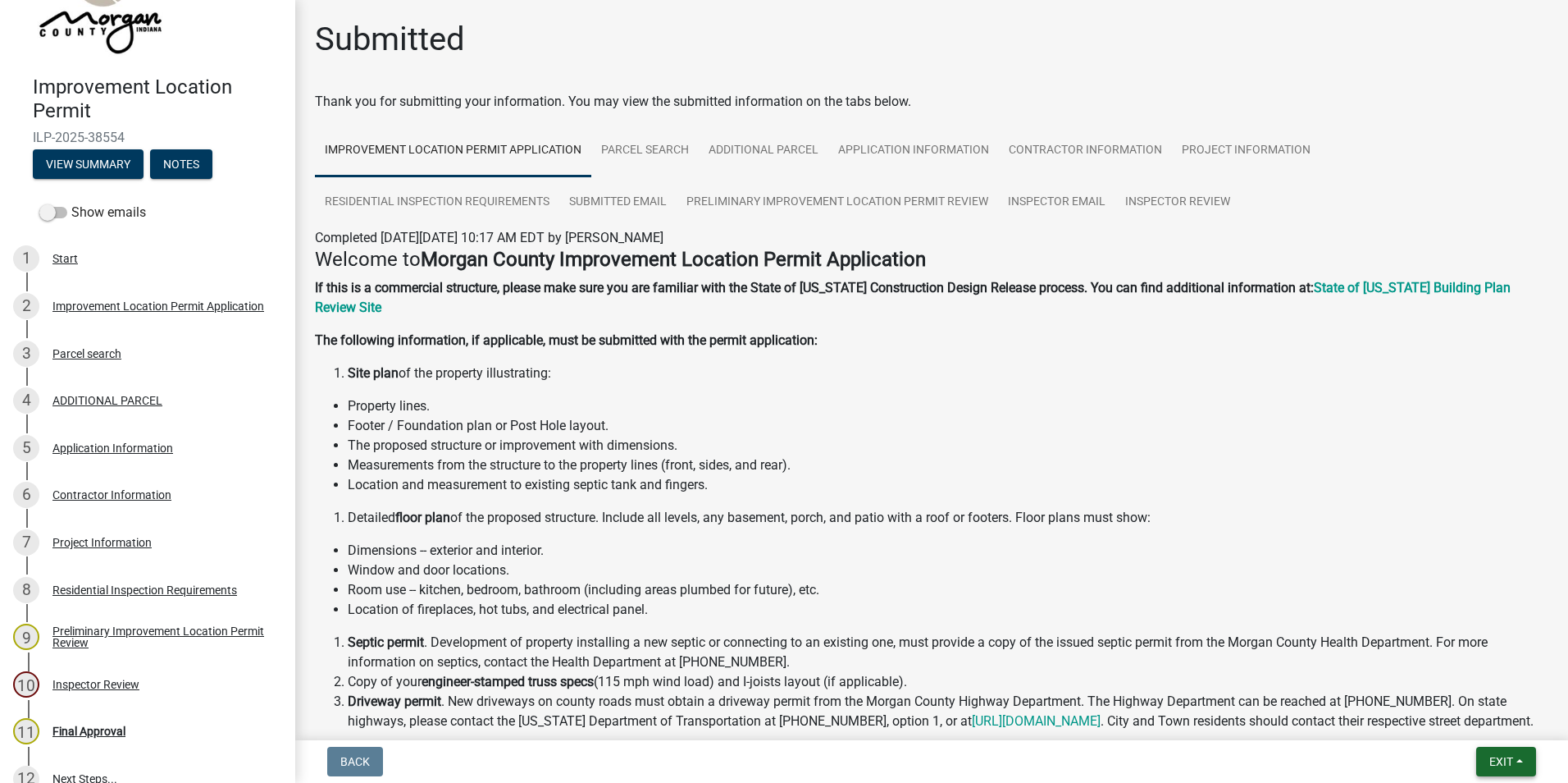
click at [1509, 764] on span "Exit" at bounding box center [1502, 761] width 24 height 13
click at [1489, 718] on button "Save & Exit" at bounding box center [1470, 719] width 131 height 39
